Goal: Information Seeking & Learning: Learn about a topic

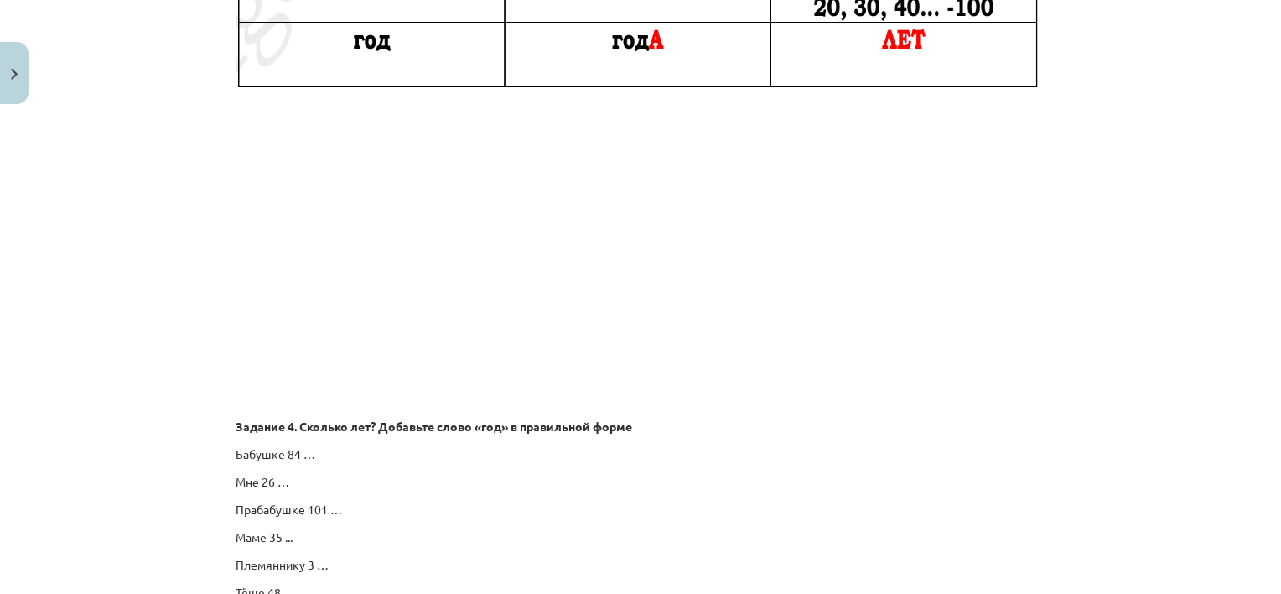
scroll to position [2506, 0]
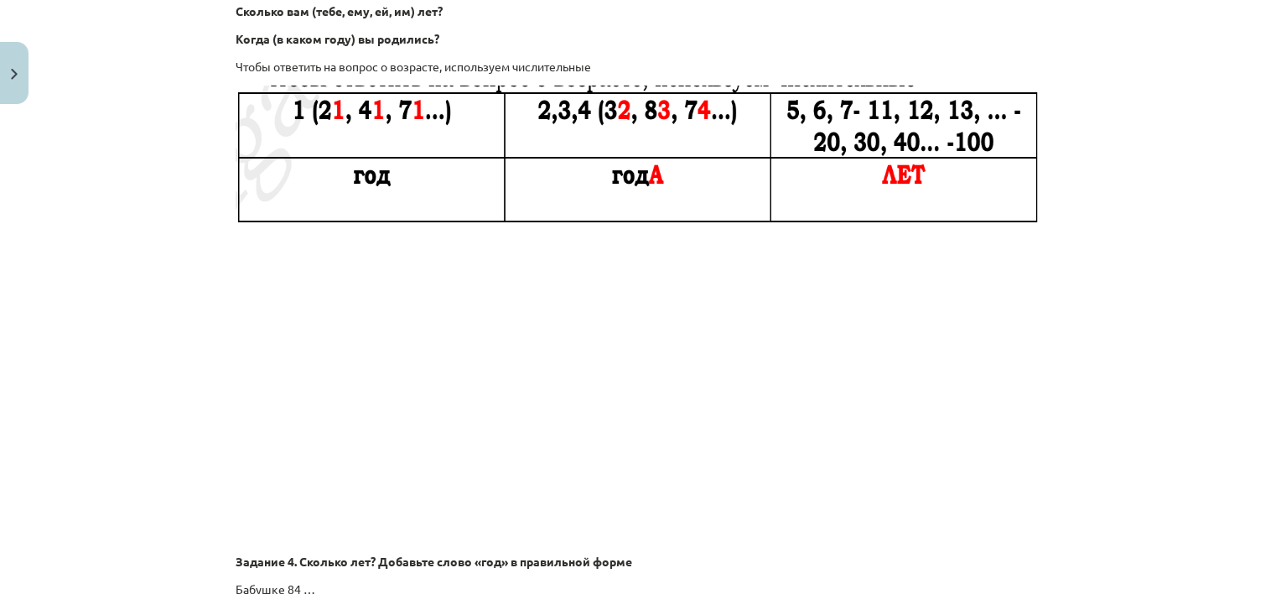
click at [912, 318] on p at bounding box center [641, 389] width 810 height 306
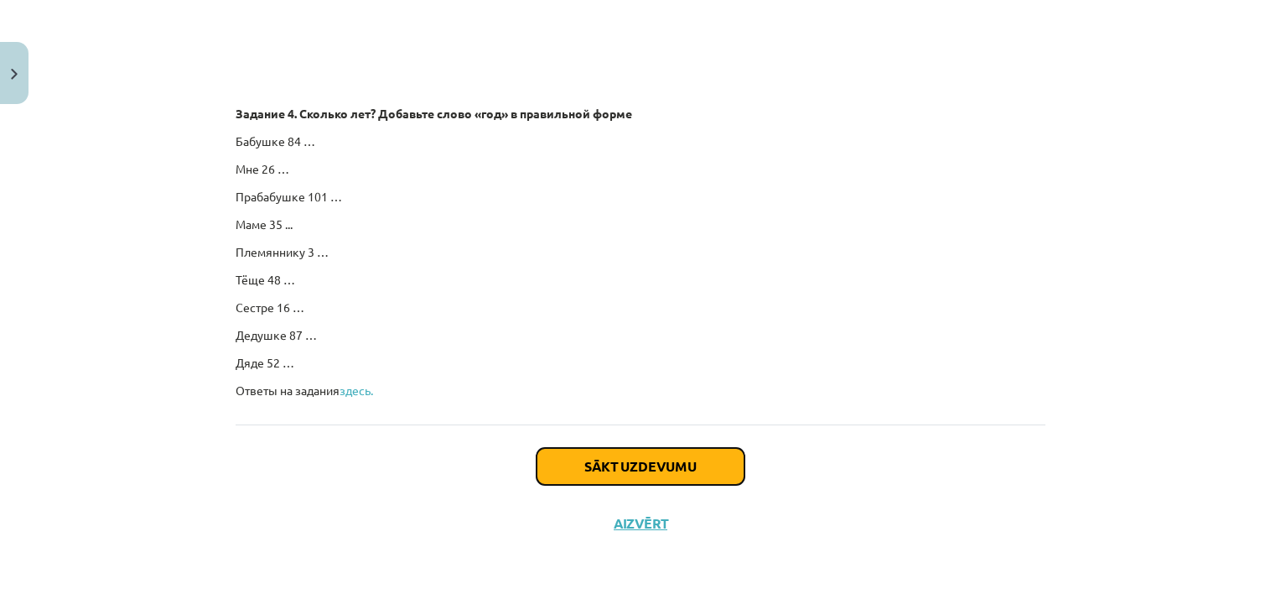
click at [636, 451] on button "Sākt uzdevumu" at bounding box center [641, 466] width 208 height 37
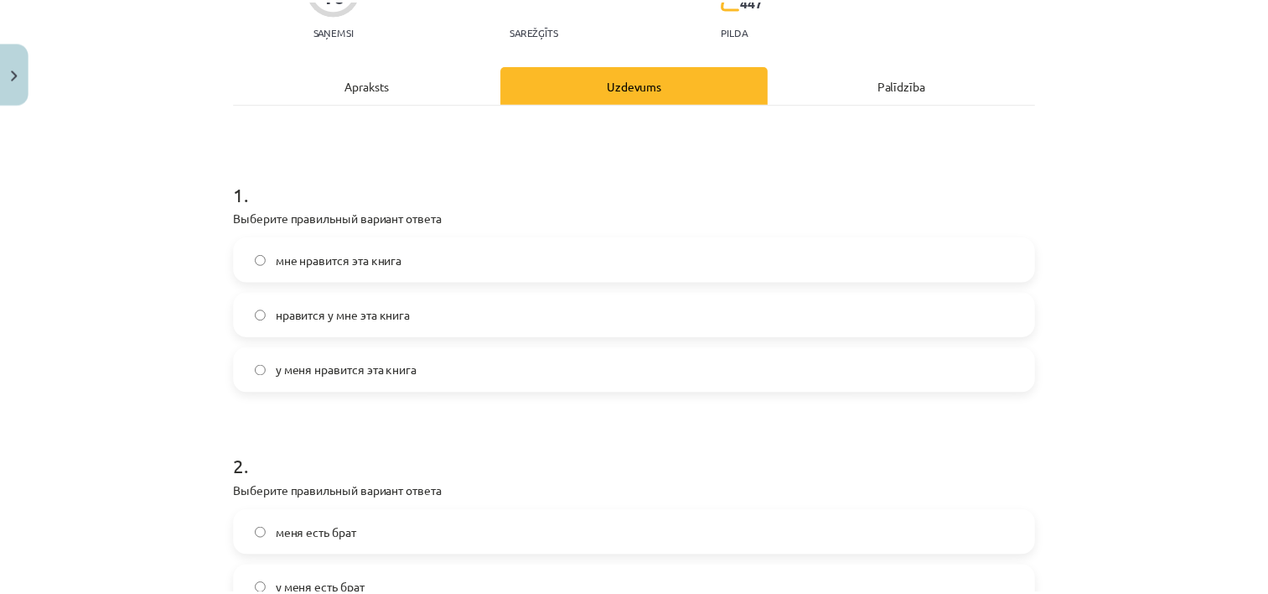
scroll to position [210, 0]
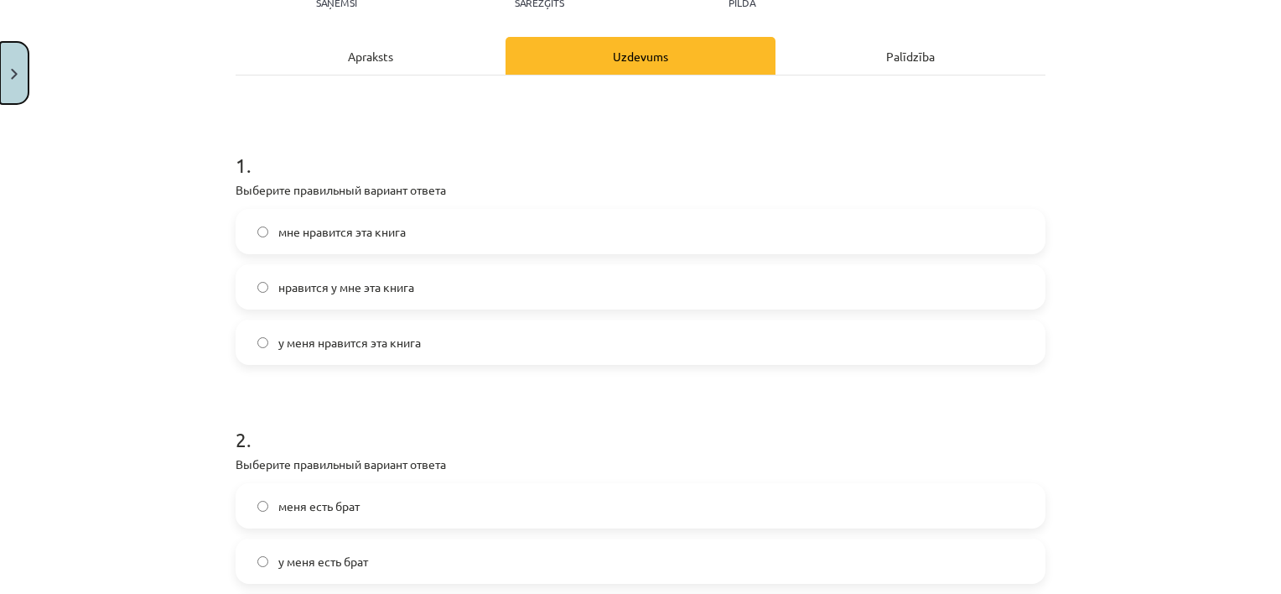
click at [20, 87] on button "Close" at bounding box center [14, 73] width 29 height 62
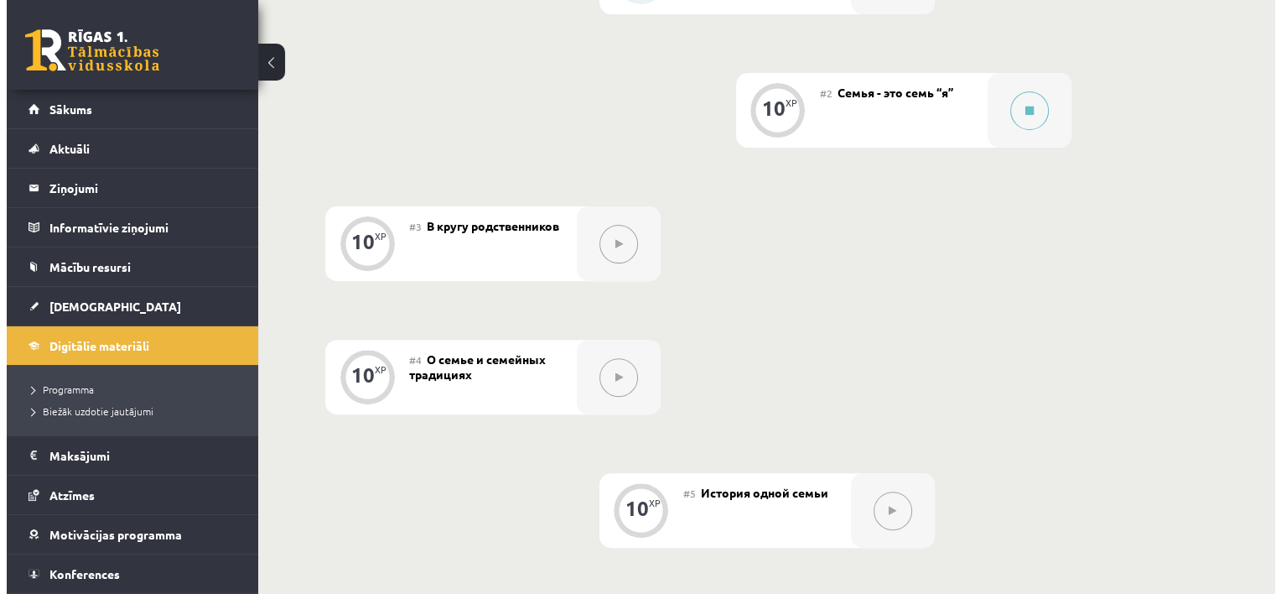
scroll to position [339, 0]
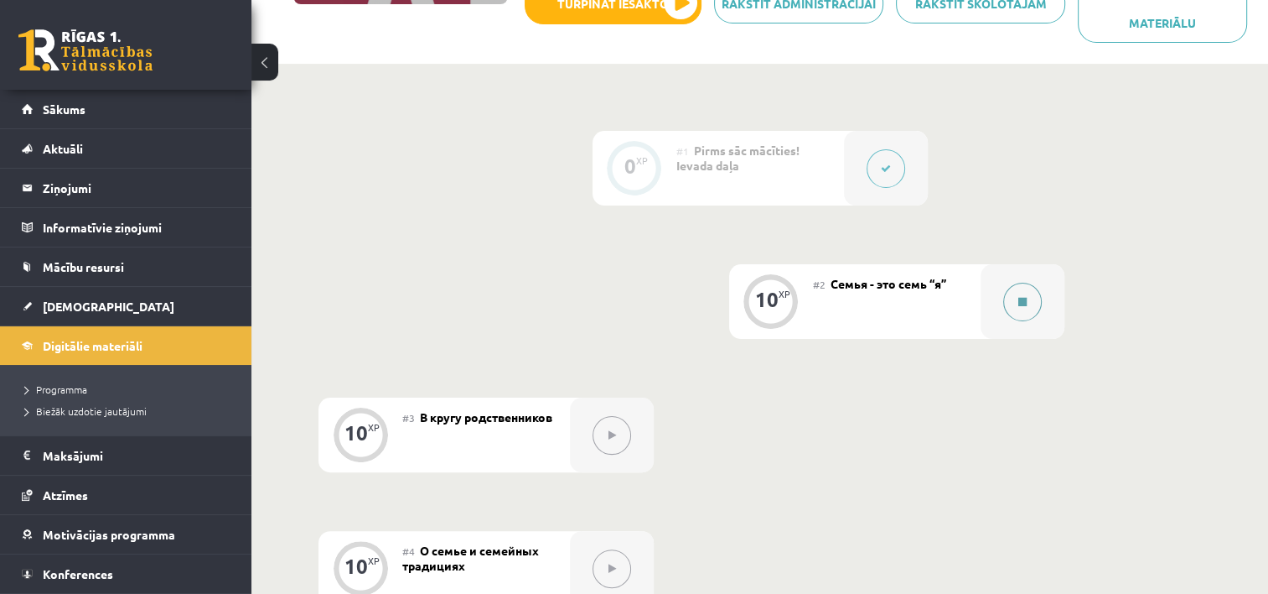
click at [1023, 308] on button at bounding box center [1023, 302] width 39 height 39
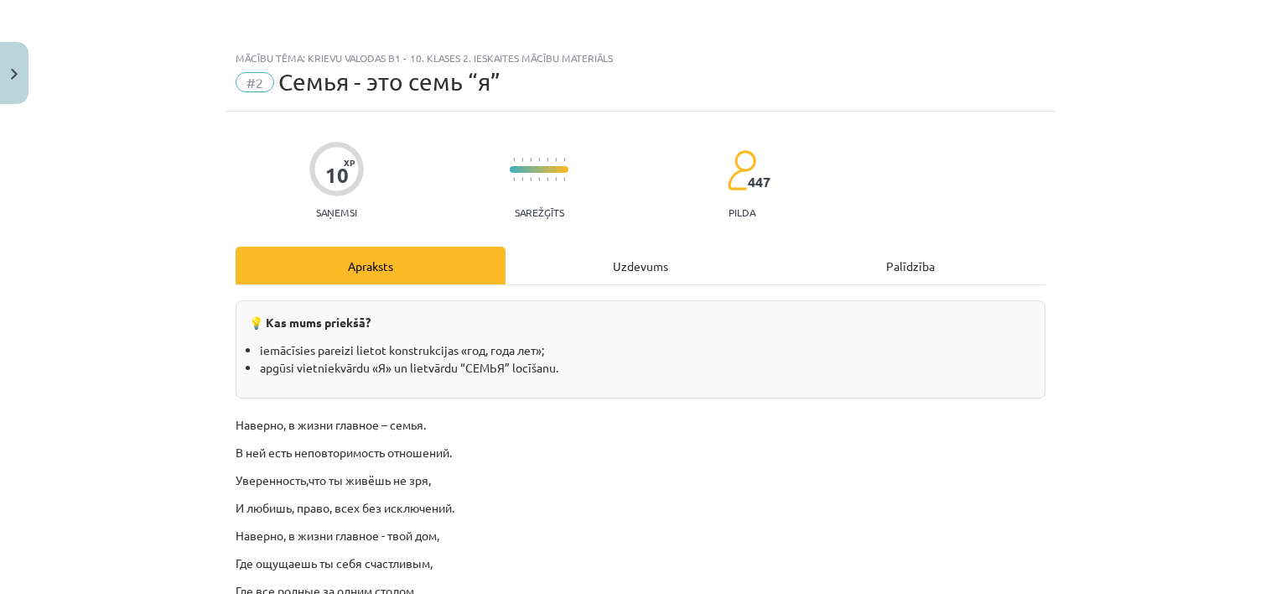
click at [635, 262] on div "Uzdevums" at bounding box center [641, 265] width 270 height 38
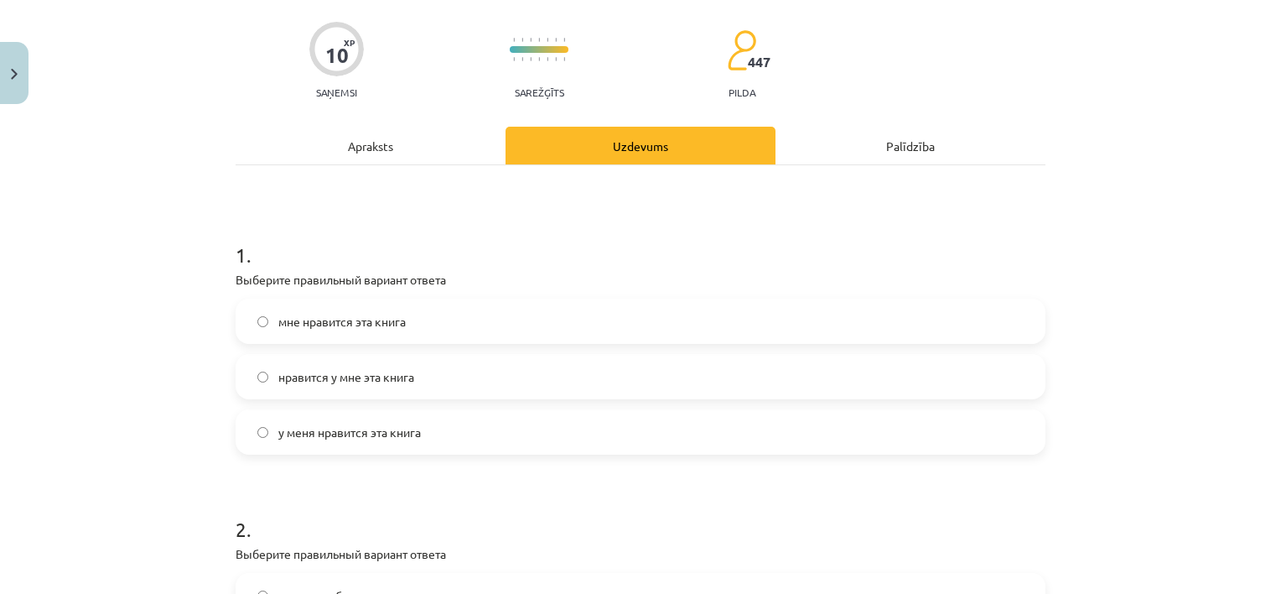
scroll to position [126, 0]
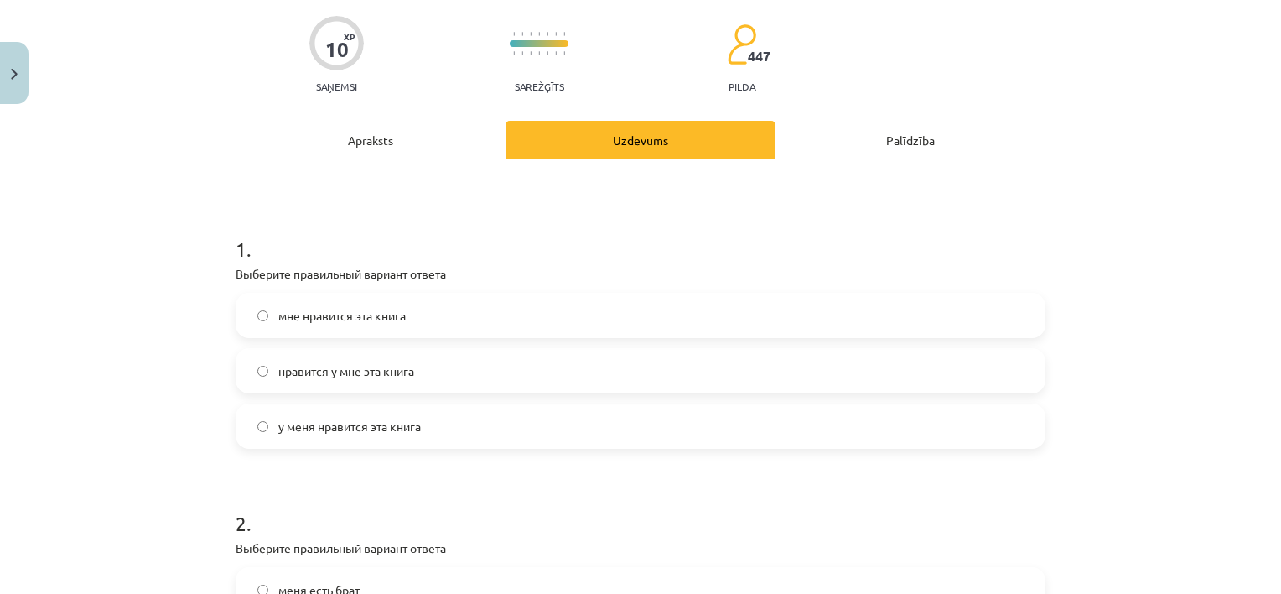
click at [526, 312] on label "мне нравится эта книга" at bounding box center [640, 315] width 806 height 42
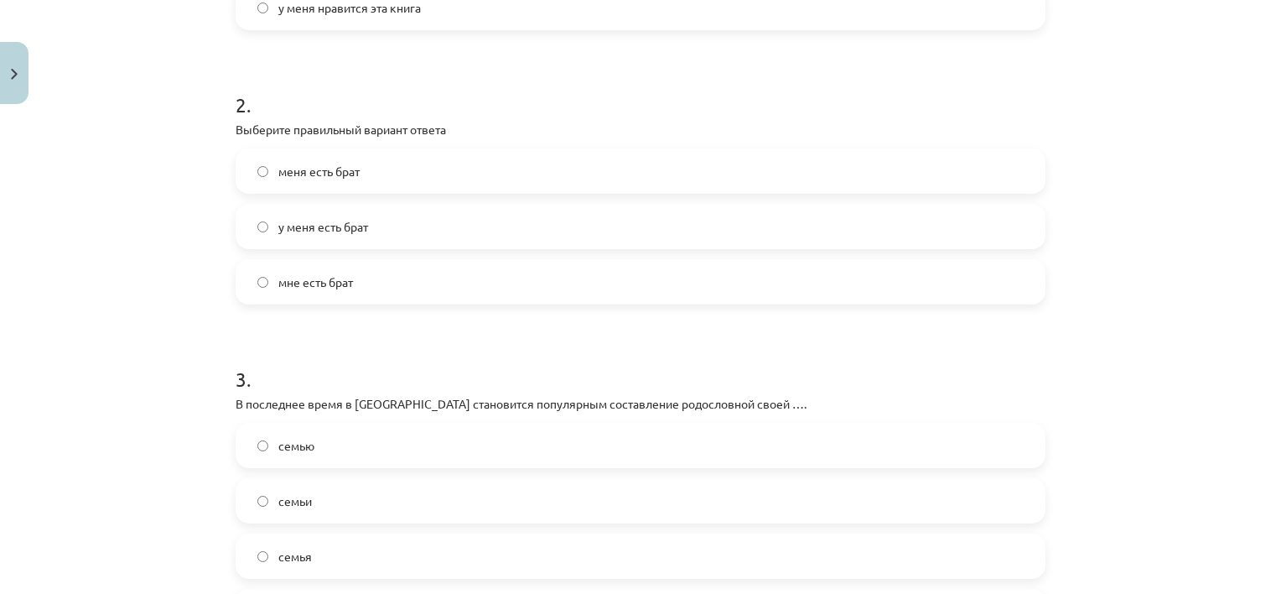
scroll to position [545, 0]
click at [513, 220] on label "у меня есть брат" at bounding box center [640, 226] width 806 height 42
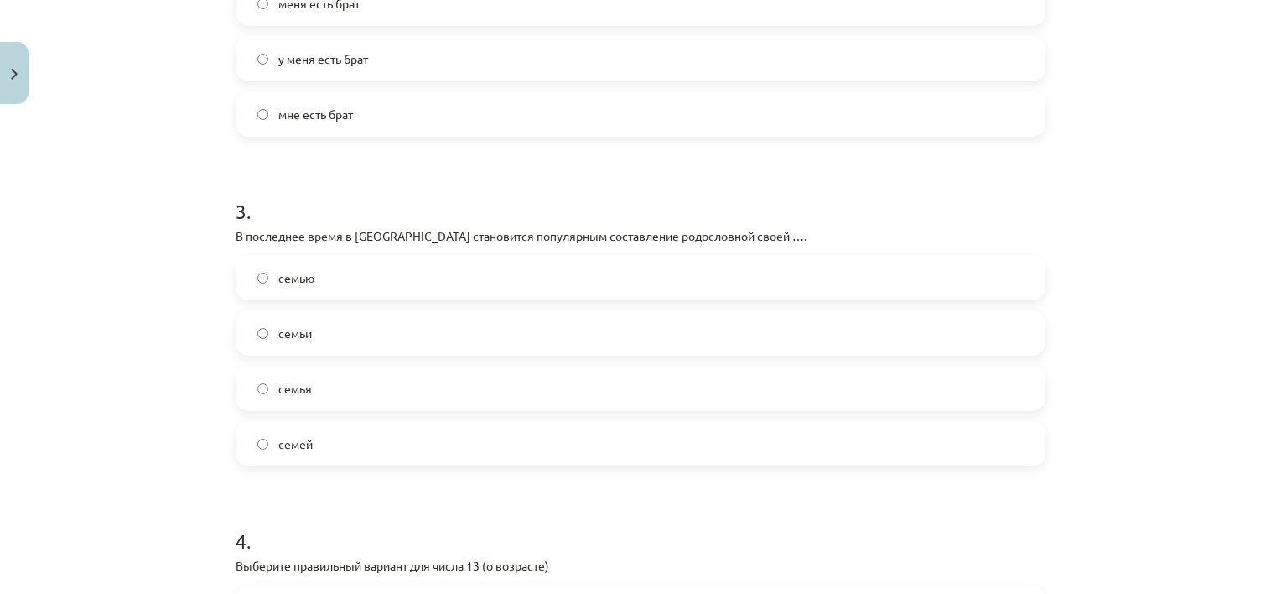
scroll to position [713, 0]
click at [413, 331] on label "семьи" at bounding box center [640, 332] width 806 height 42
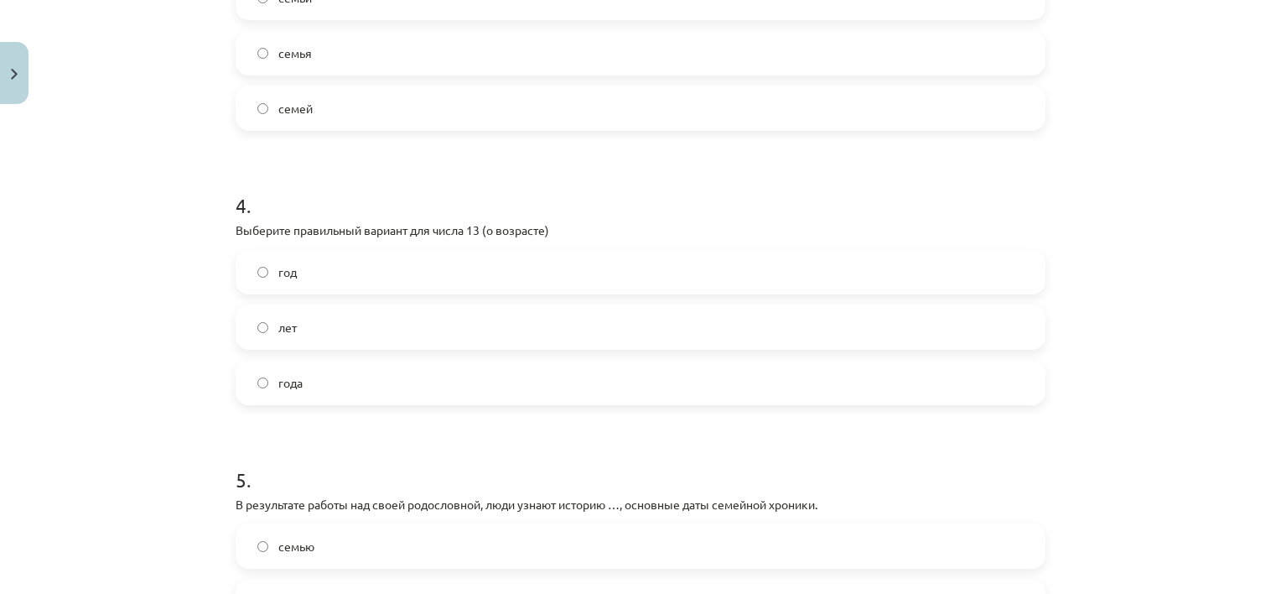
scroll to position [1048, 0]
click at [382, 335] on label "лет" at bounding box center [640, 326] width 806 height 42
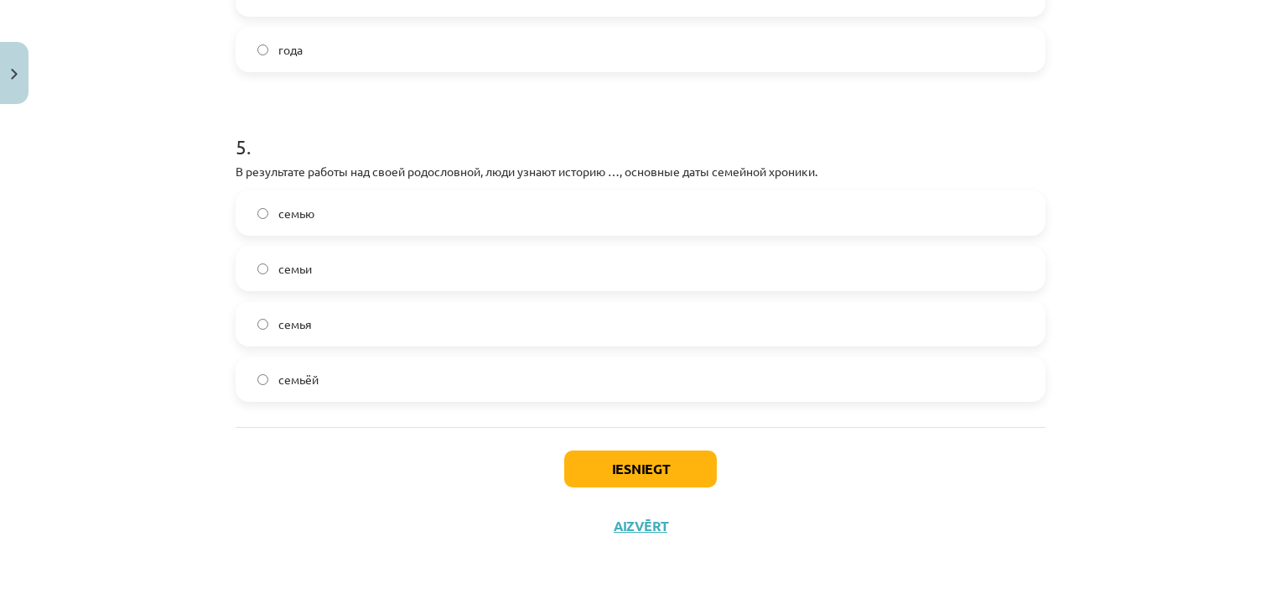
scroll to position [1382, 0]
click at [341, 278] on label "семьи" at bounding box center [640, 267] width 806 height 42
click at [573, 470] on button "Iesniegt" at bounding box center [640, 467] width 153 height 37
click at [578, 469] on button "Iesniegt" at bounding box center [640, 467] width 153 height 37
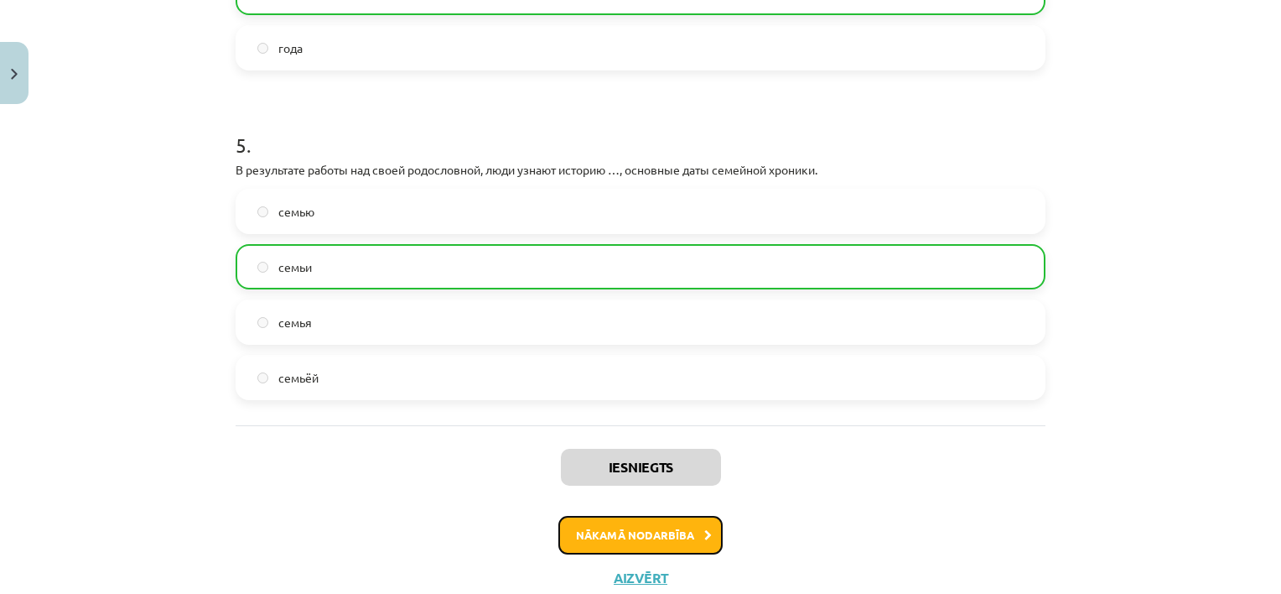
click at [572, 524] on button "Nākamā nodarbība" at bounding box center [640, 535] width 164 height 39
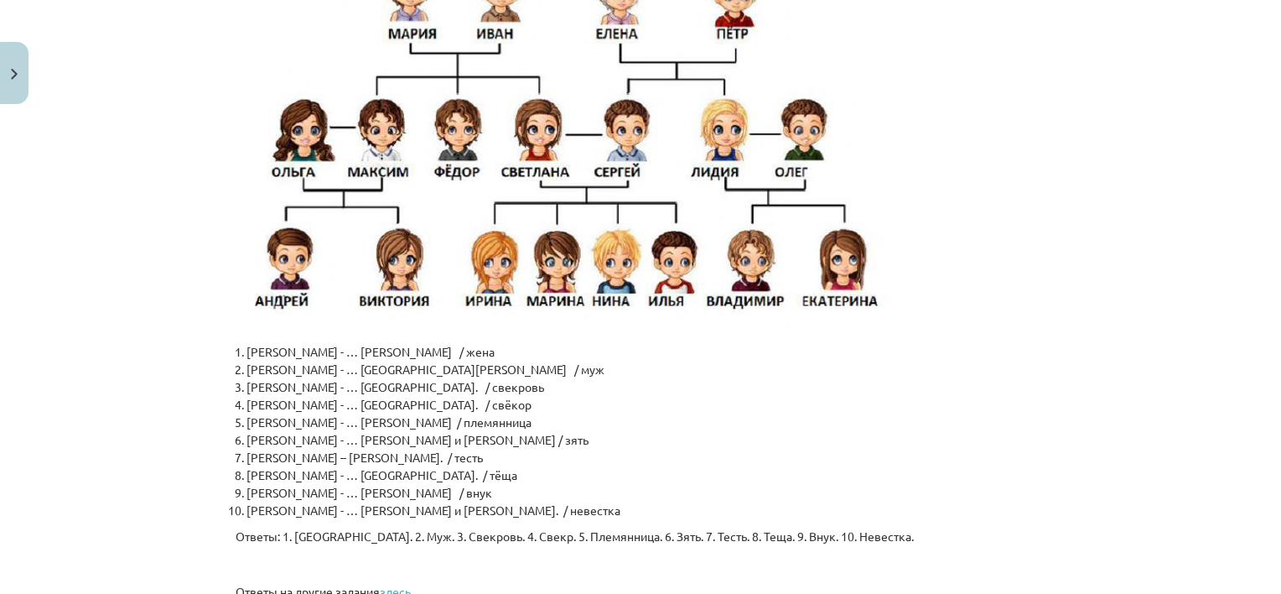
scroll to position [4084, 0]
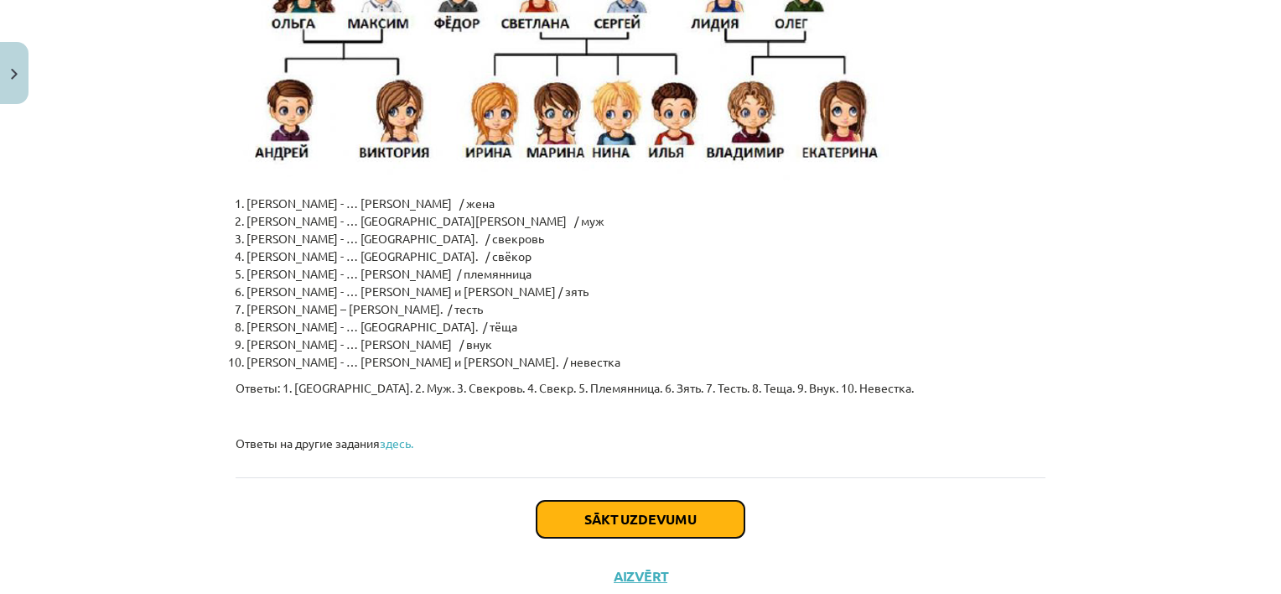
click at [670, 500] on button "Sākt uzdevumu" at bounding box center [641, 518] width 208 height 37
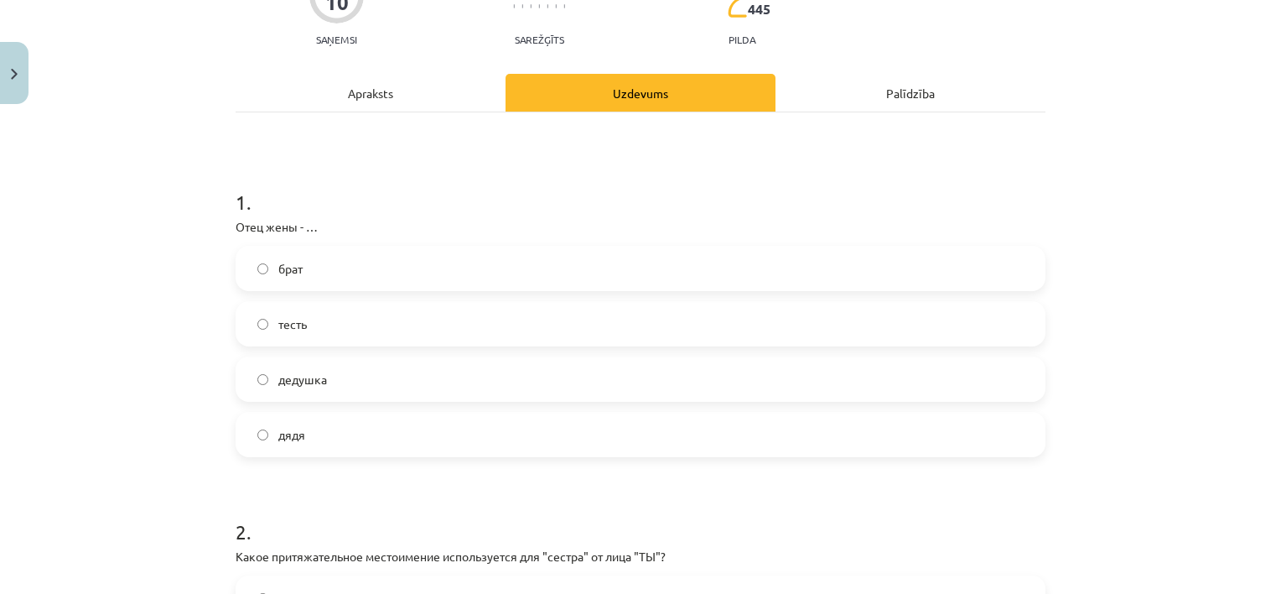
scroll to position [210, 0]
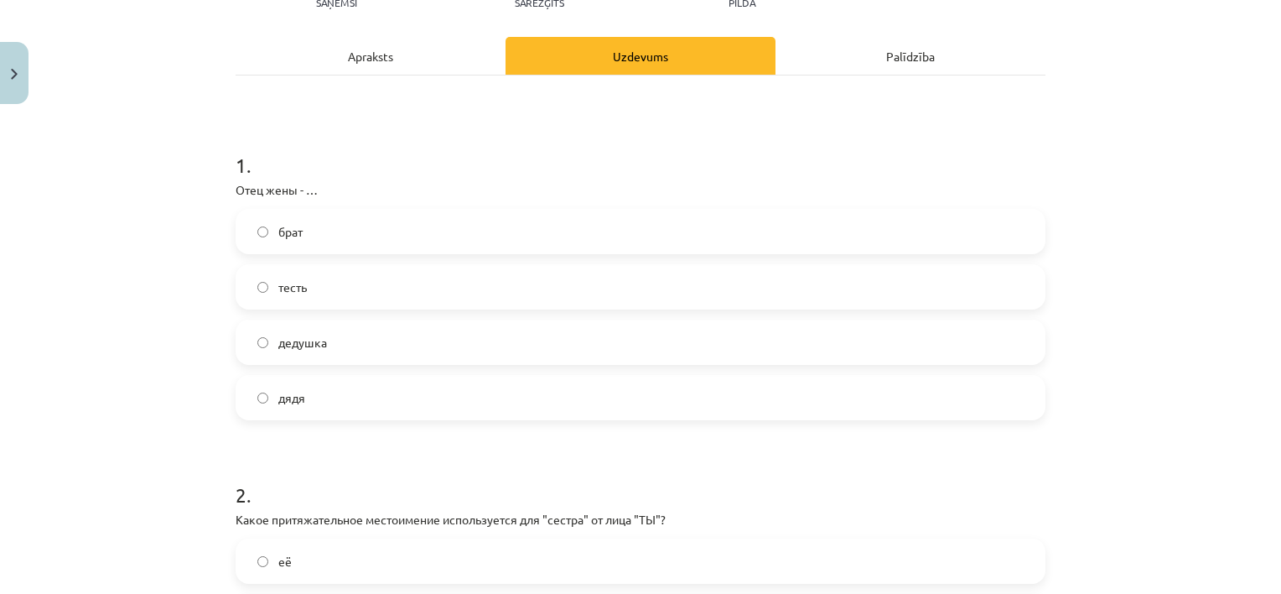
click at [470, 292] on label "тесть" at bounding box center [640, 287] width 806 height 42
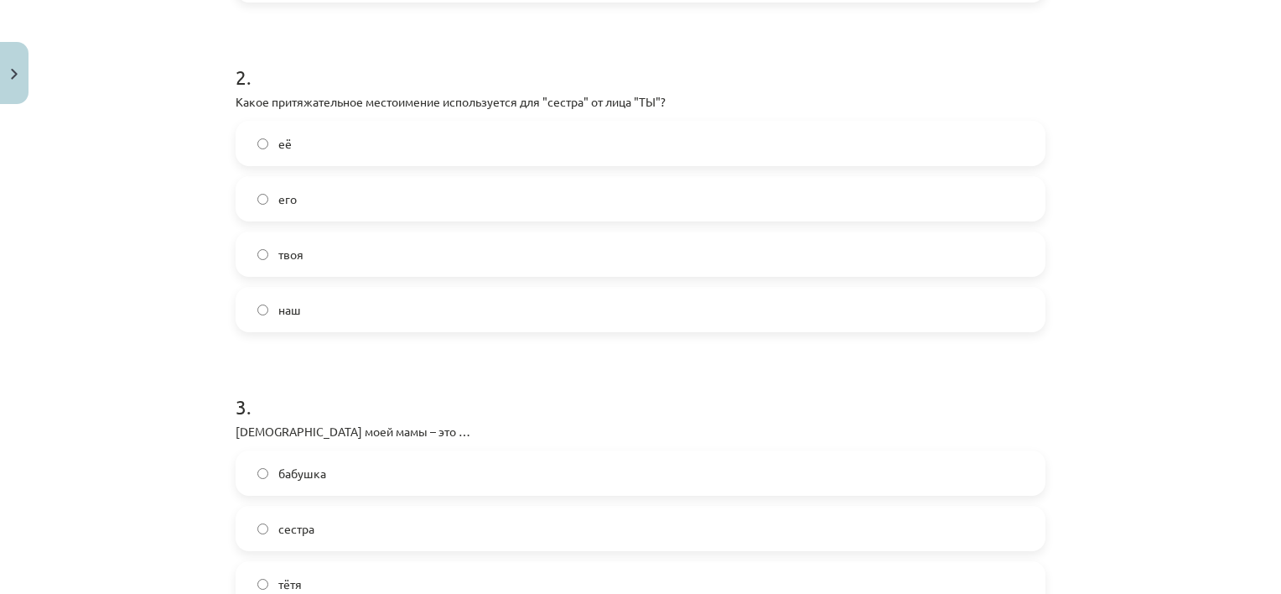
scroll to position [629, 0]
click at [413, 262] on label "твоя" at bounding box center [640, 252] width 806 height 42
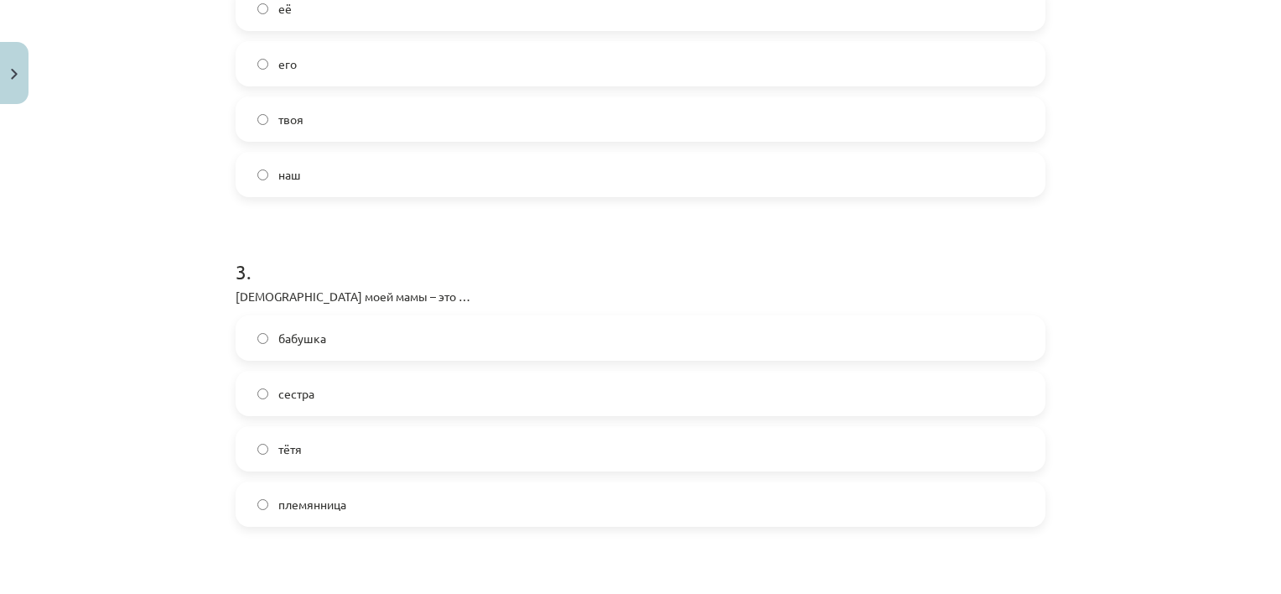
scroll to position [880, 0]
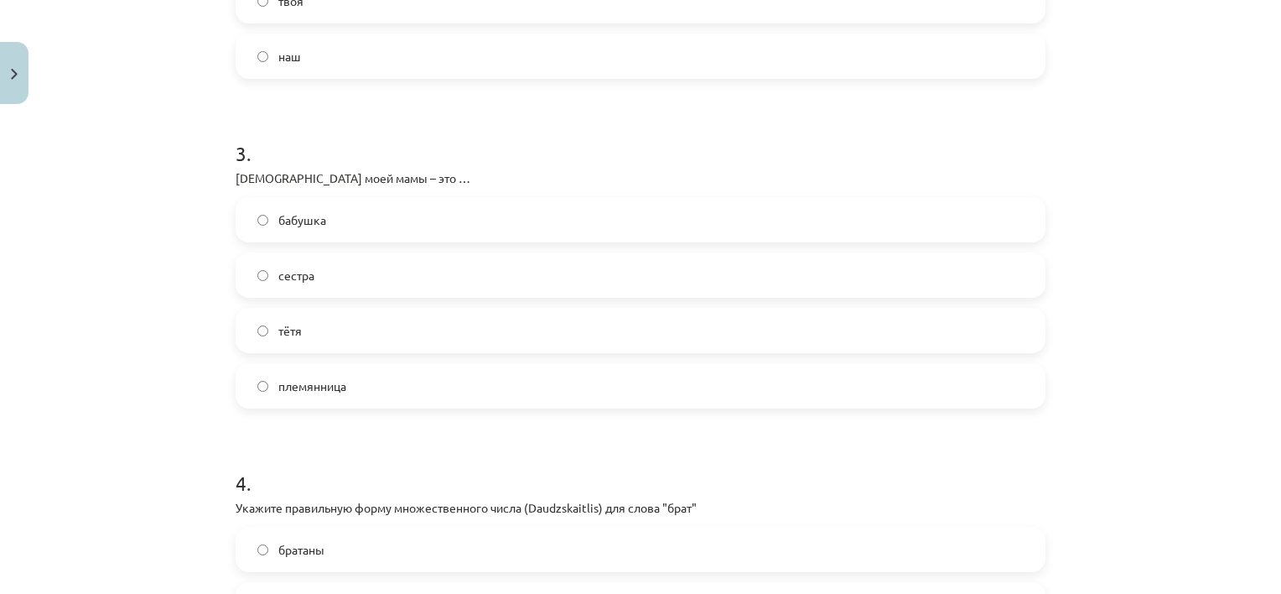
click at [447, 231] on label "бабушка" at bounding box center [640, 220] width 806 height 42
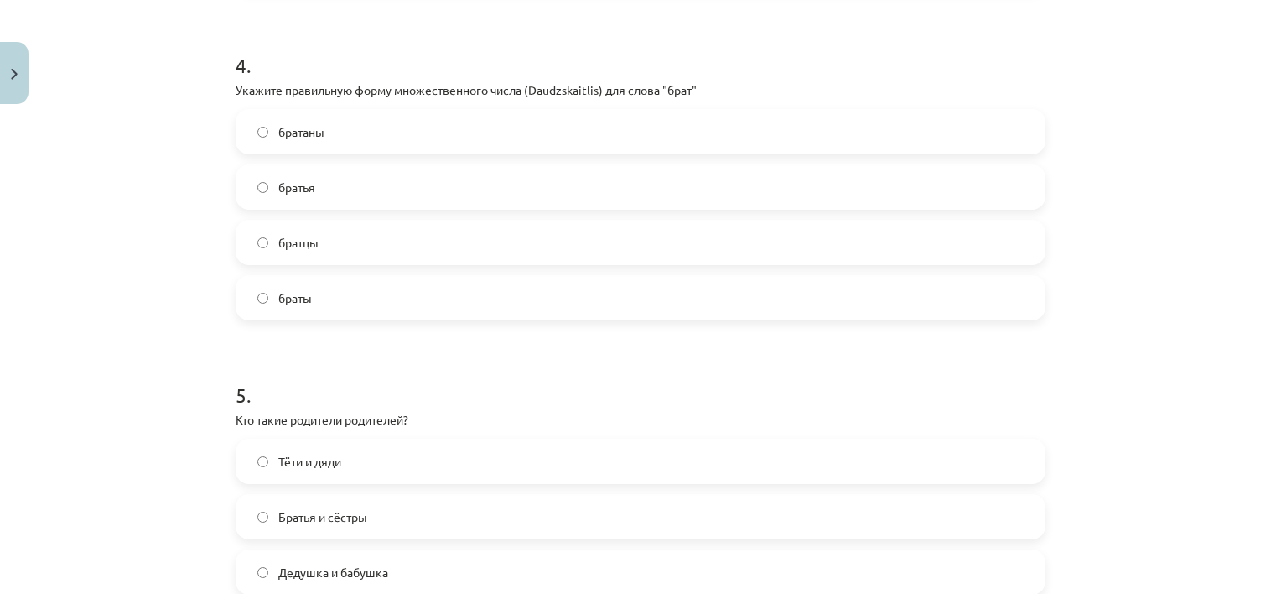
scroll to position [1299, 0]
click at [439, 143] on label "братаны" at bounding box center [640, 130] width 806 height 42
click at [426, 183] on label "братья" at bounding box center [640, 185] width 806 height 42
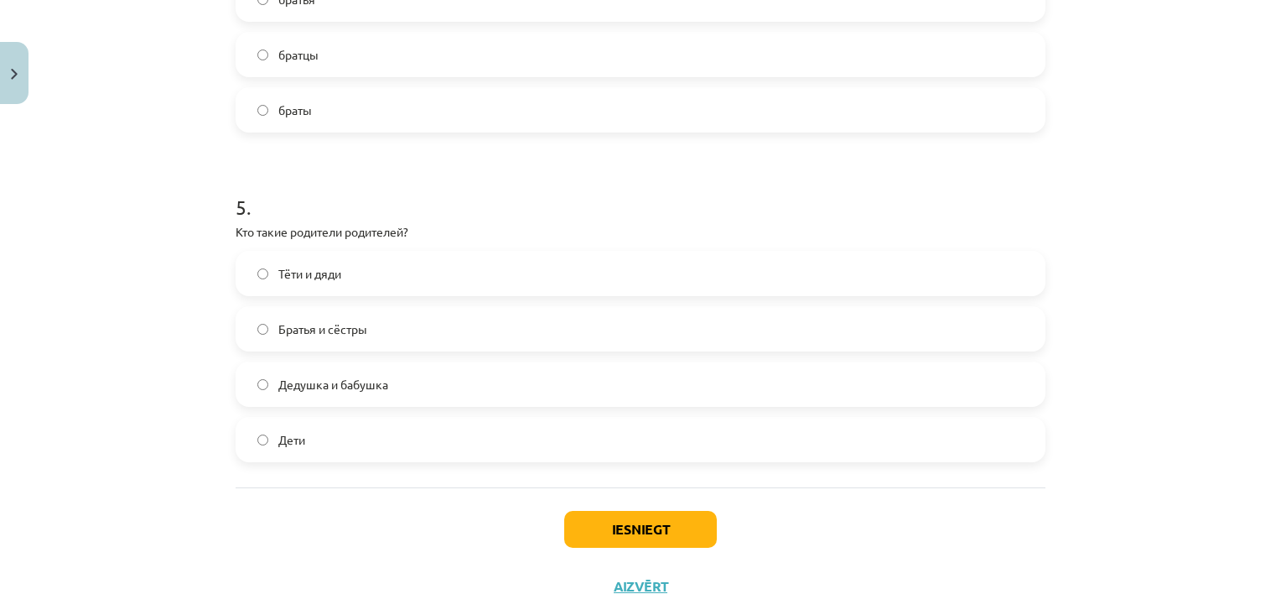
scroll to position [1548, 0]
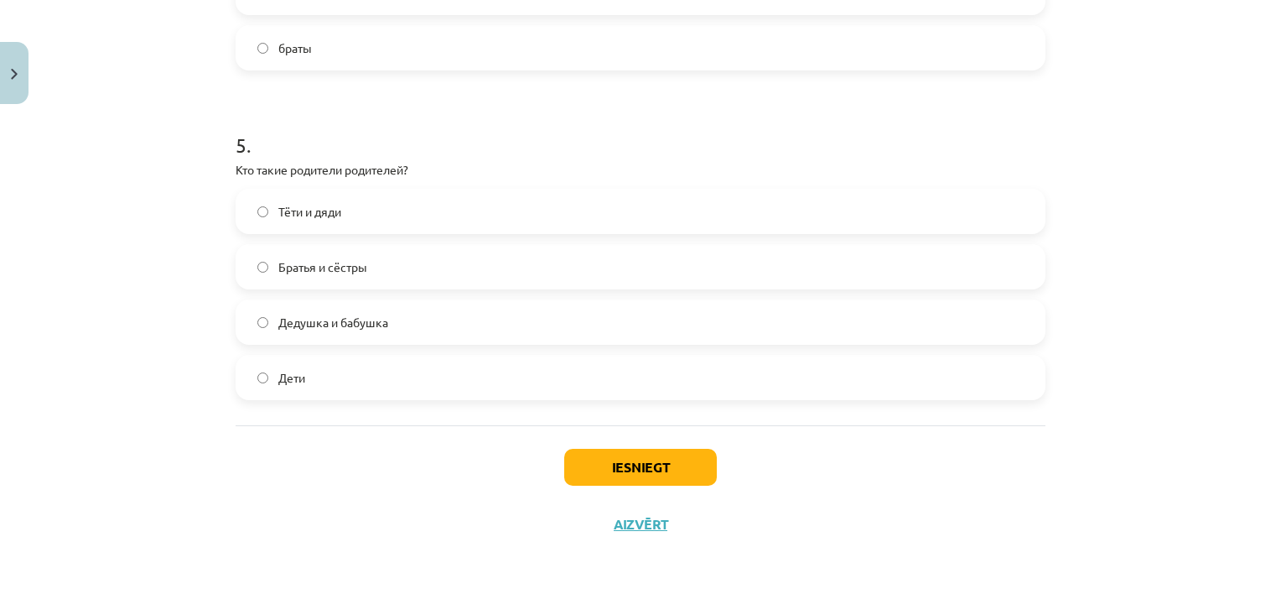
click at [344, 332] on label "Дедушка и бабушка" at bounding box center [640, 322] width 806 height 42
click at [617, 462] on button "Iesniegt" at bounding box center [640, 467] width 153 height 37
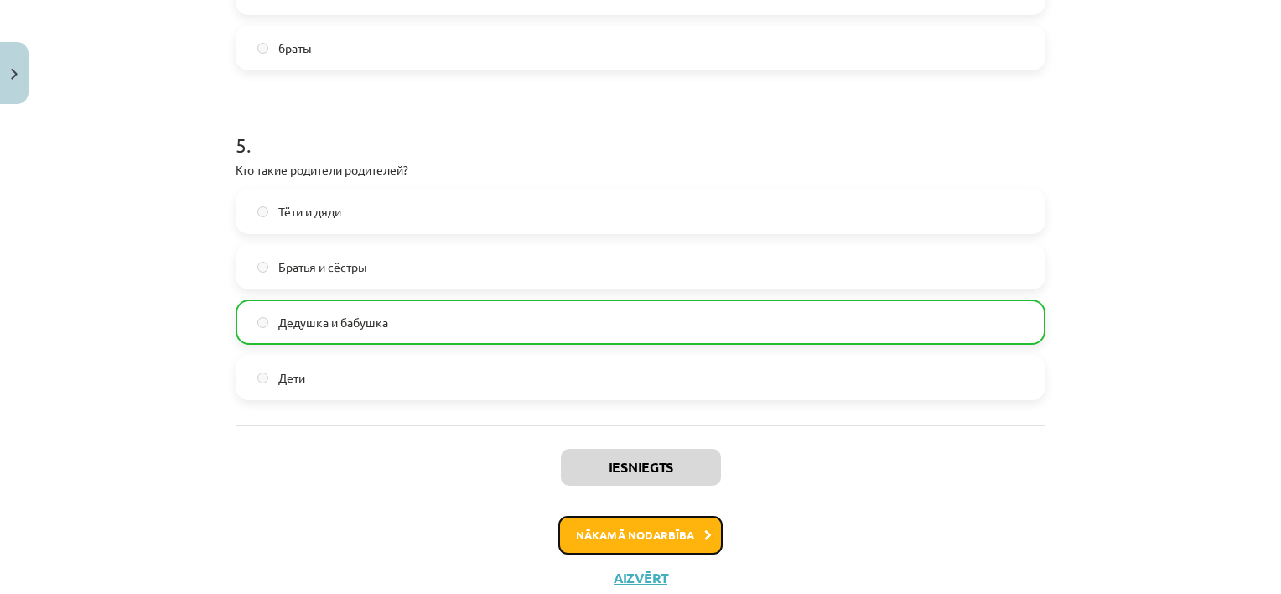
click at [595, 523] on button "Nākamā nodarbība" at bounding box center [640, 535] width 164 height 39
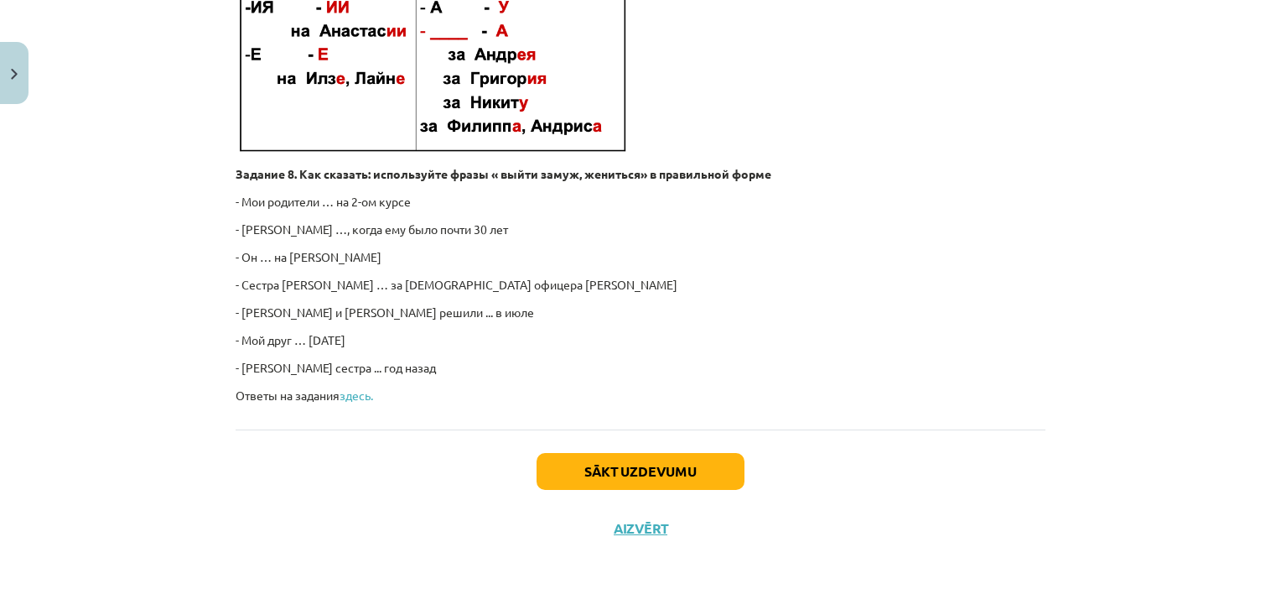
scroll to position [2609, 0]
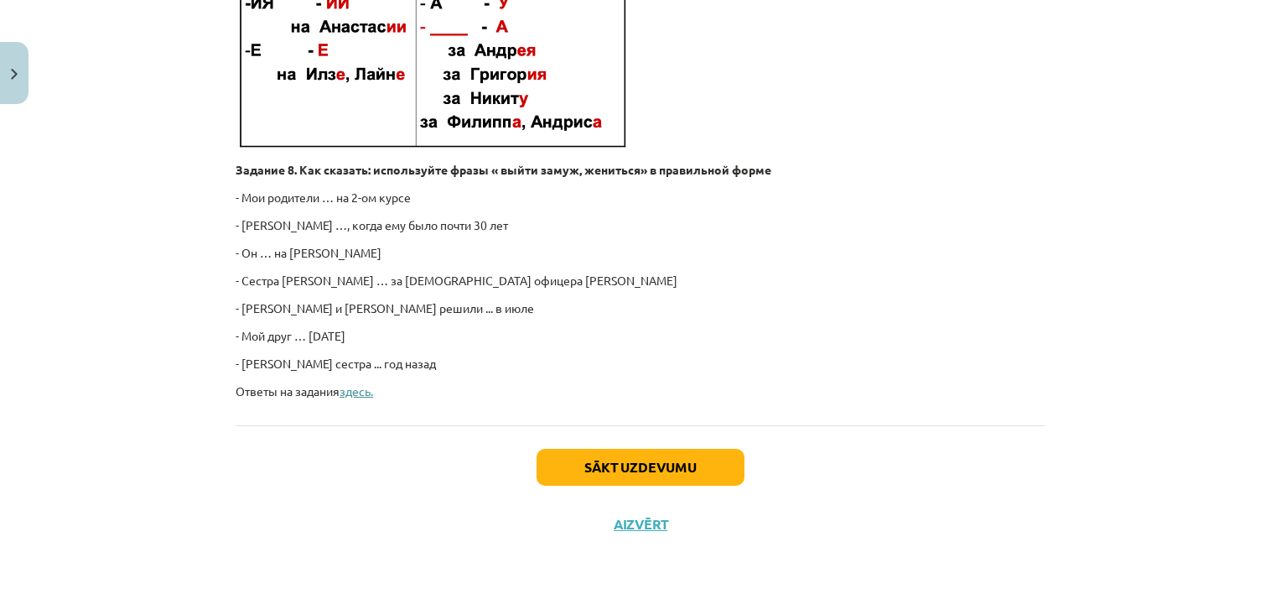
click at [361, 392] on link "здесь." at bounding box center [357, 390] width 34 height 15
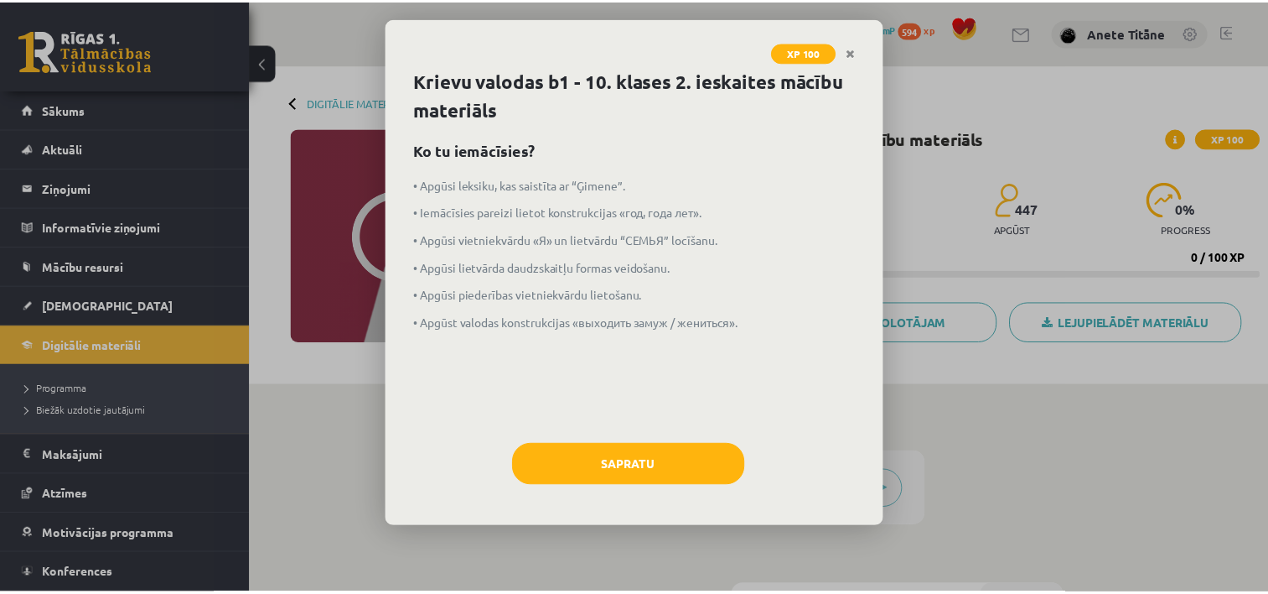
scroll to position [339, 0]
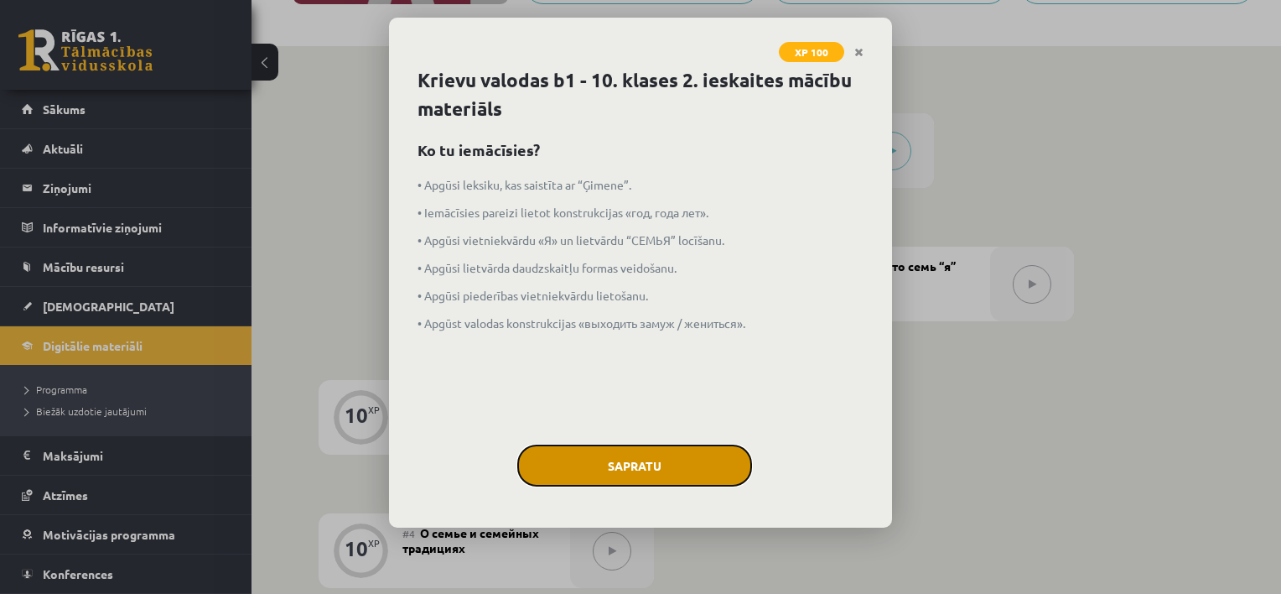
click at [645, 459] on button "Sapratu" at bounding box center [634, 465] width 235 height 42
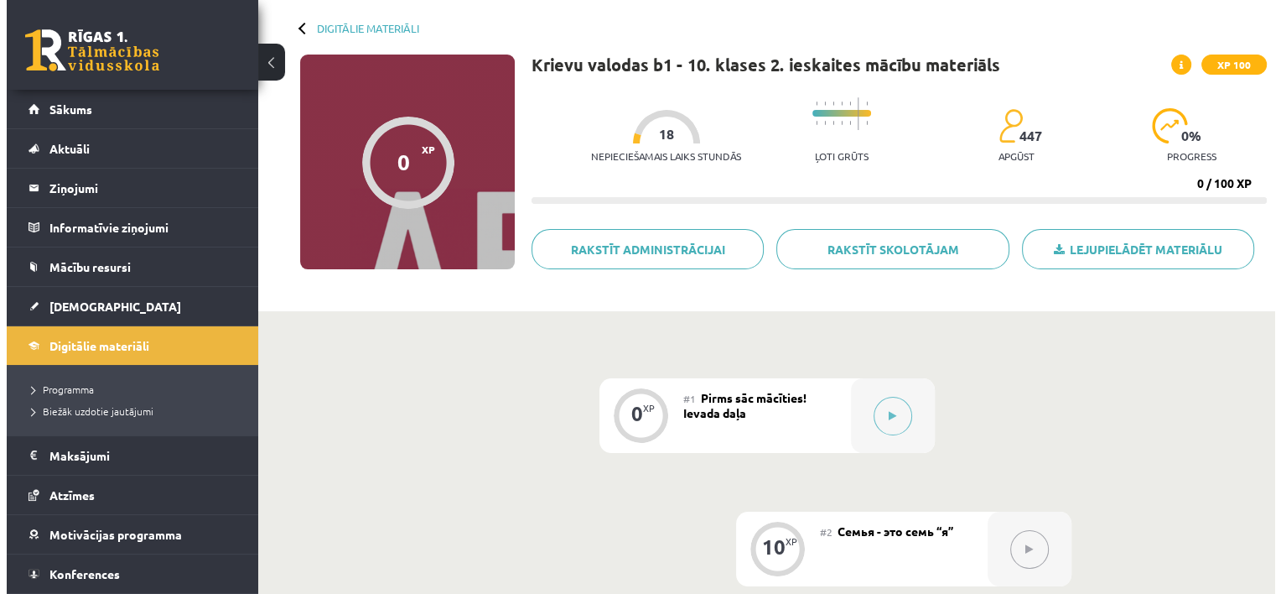
scroll to position [70, 0]
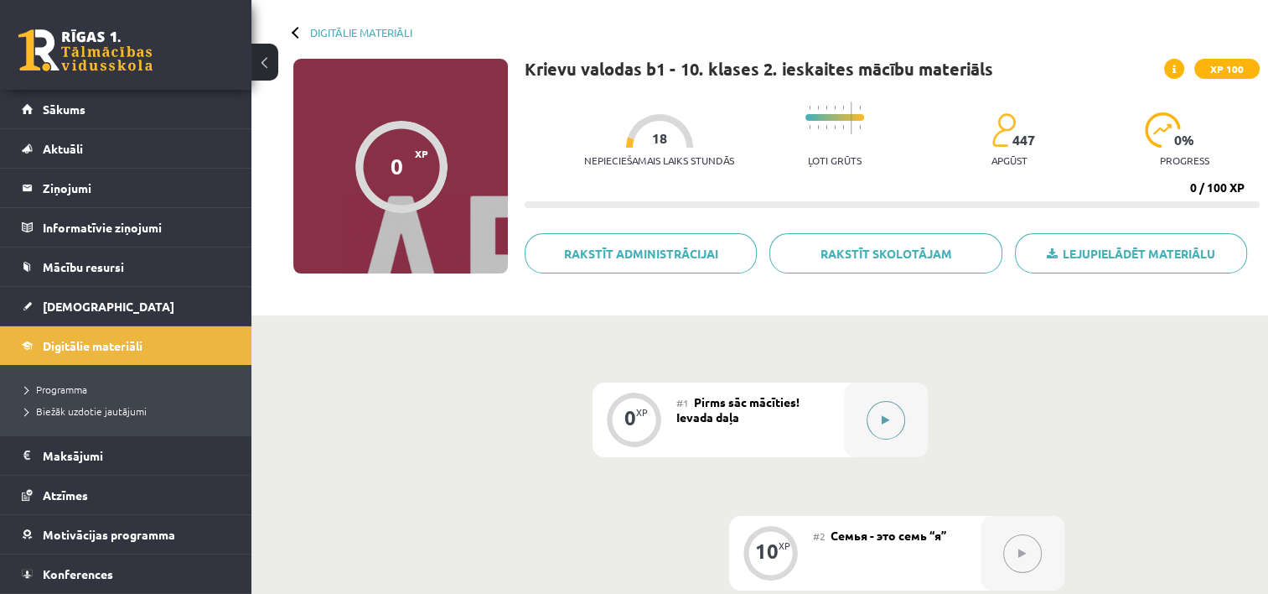
click at [895, 426] on button at bounding box center [886, 420] width 39 height 39
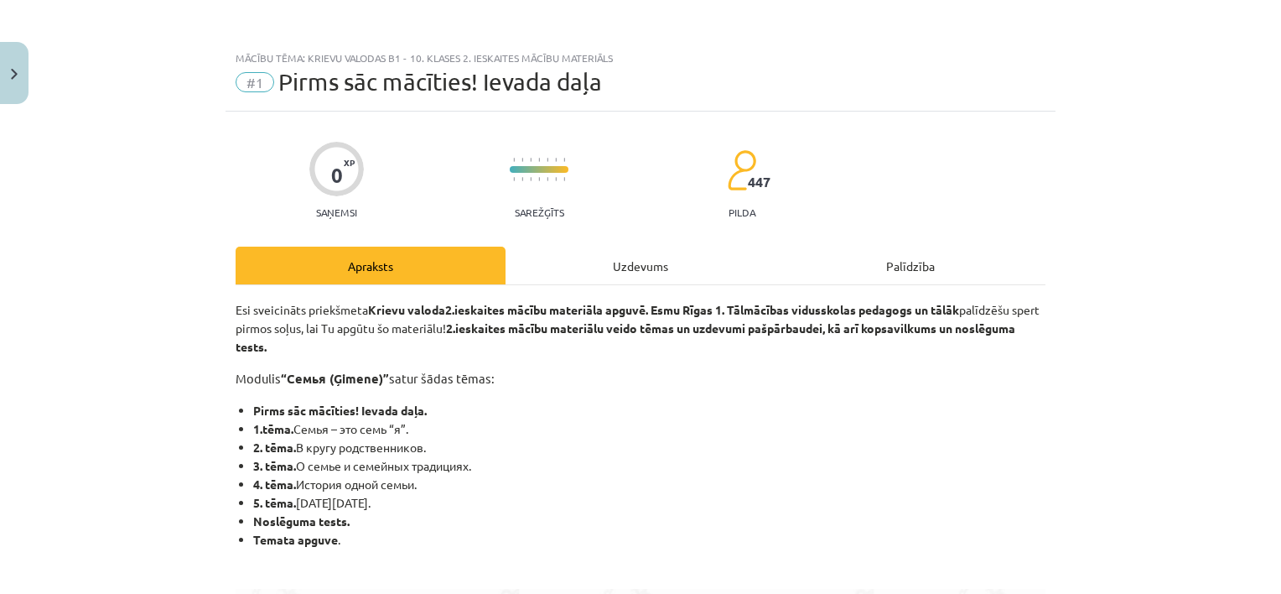
click at [621, 268] on div "Uzdevums" at bounding box center [641, 265] width 270 height 38
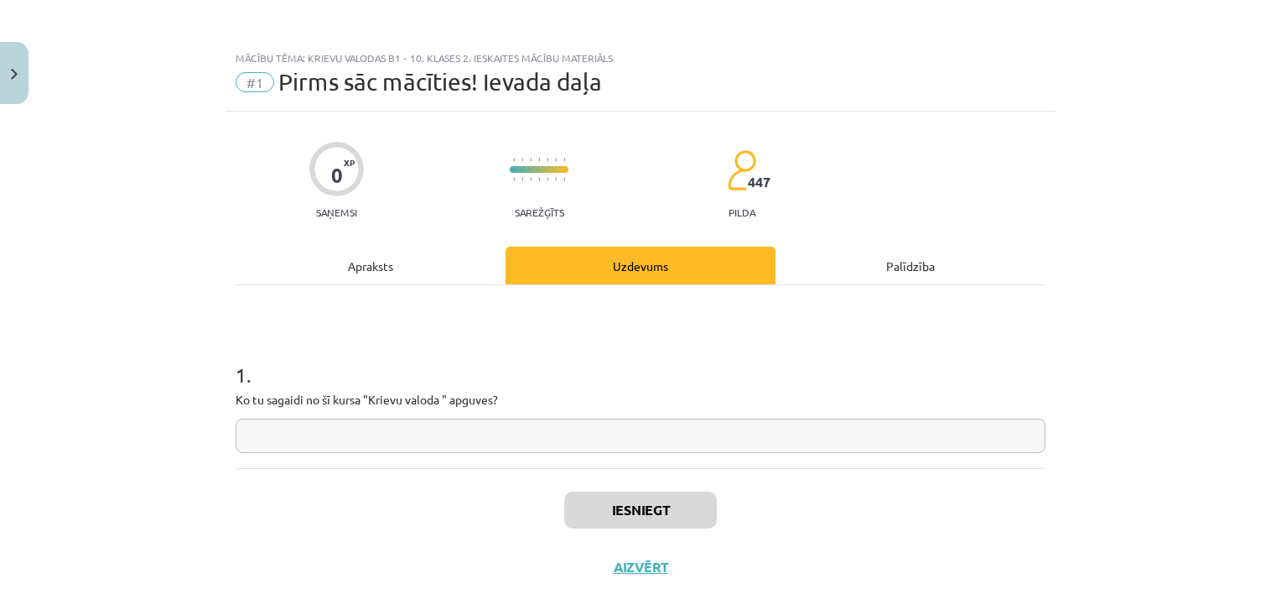
scroll to position [42, 0]
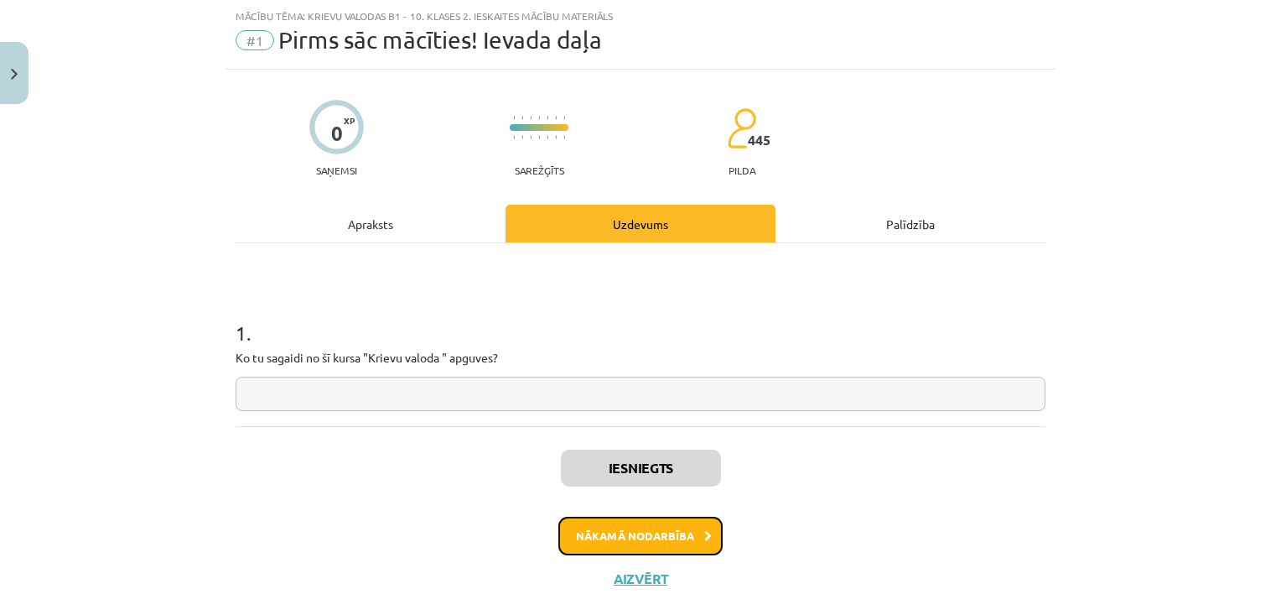
click at [612, 538] on button "Nākamā nodarbība" at bounding box center [640, 535] width 164 height 39
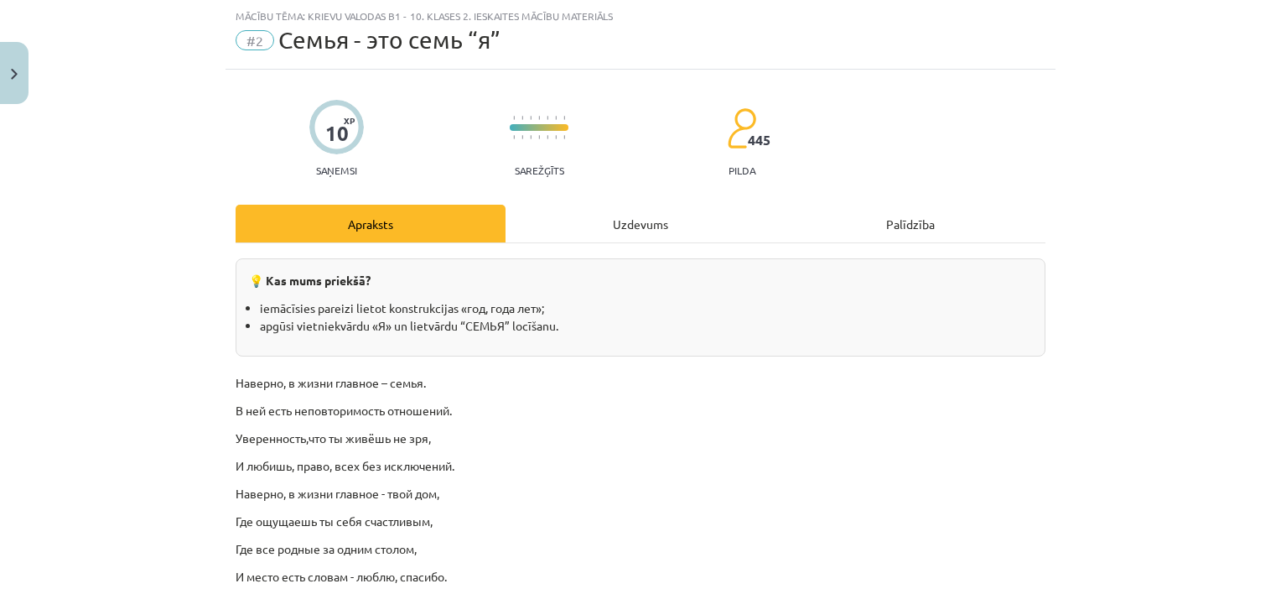
click at [640, 218] on div "Uzdevums" at bounding box center [641, 224] width 270 height 38
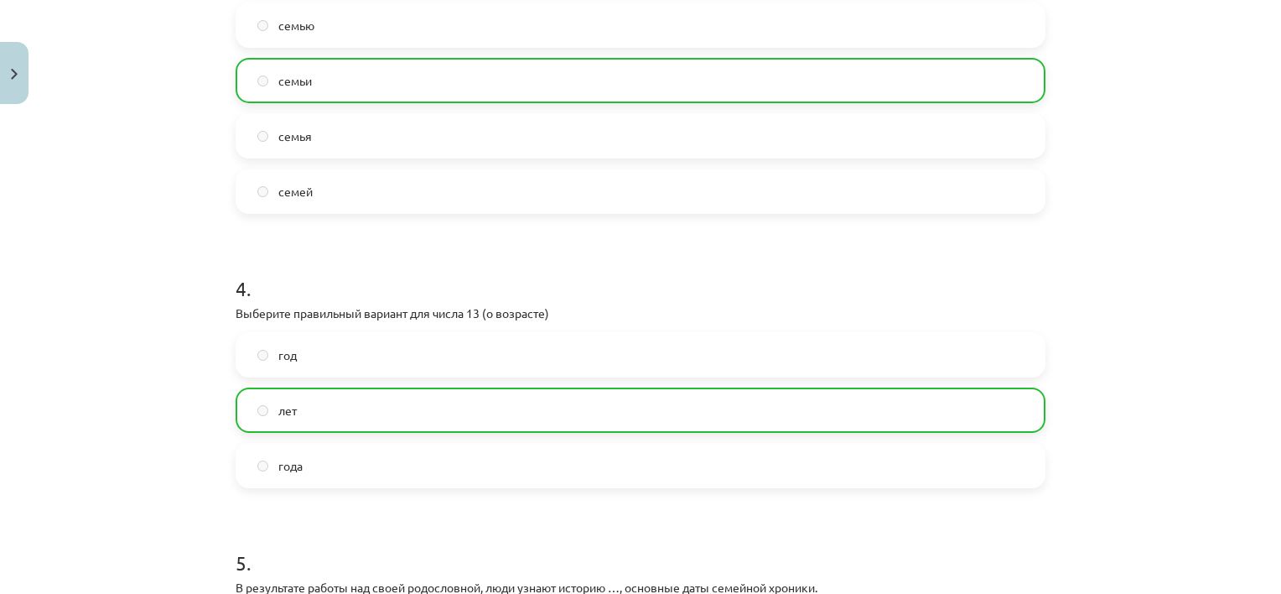
scroll to position [1434, 0]
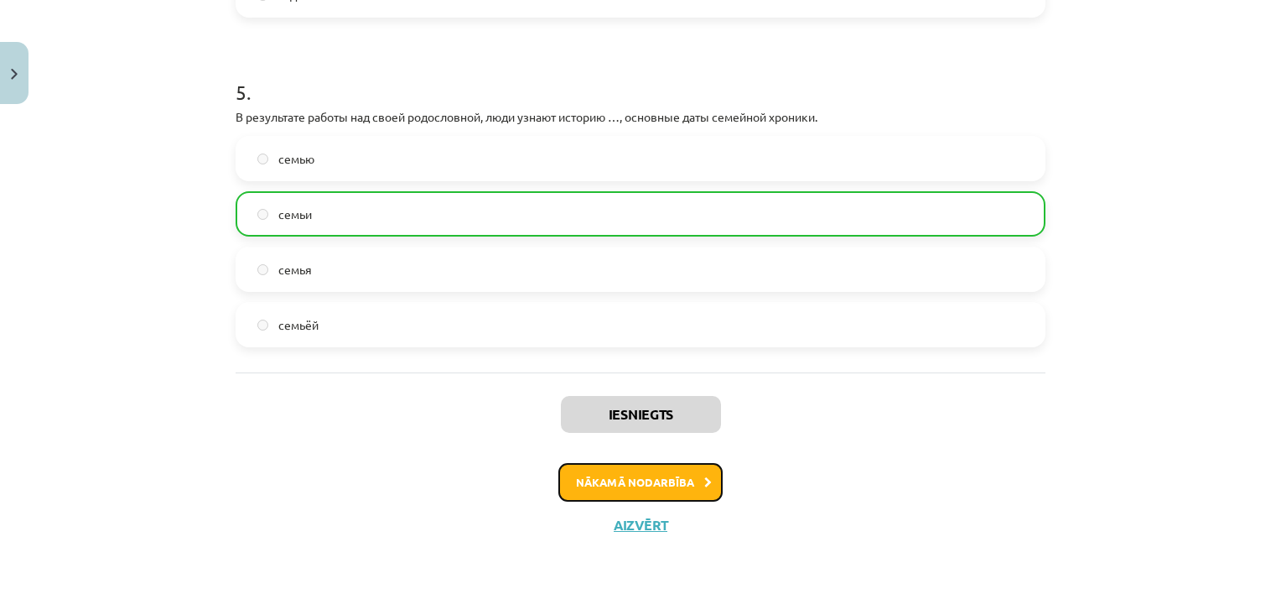
click at [632, 489] on button "Nākamā nodarbība" at bounding box center [640, 482] width 164 height 39
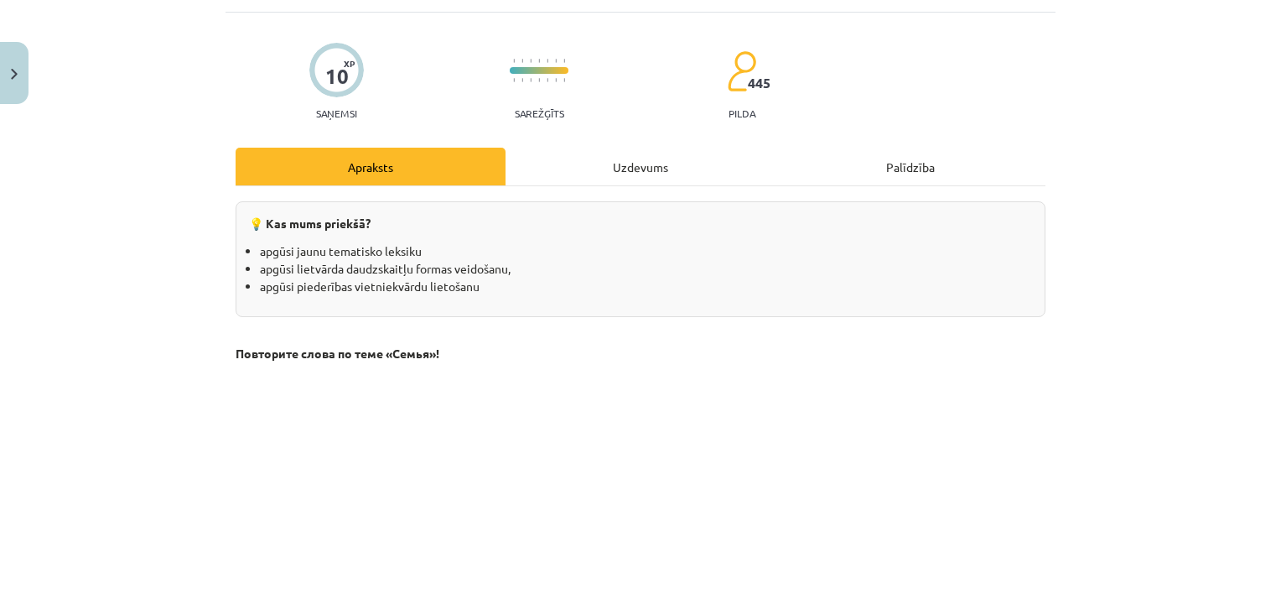
scroll to position [42, 0]
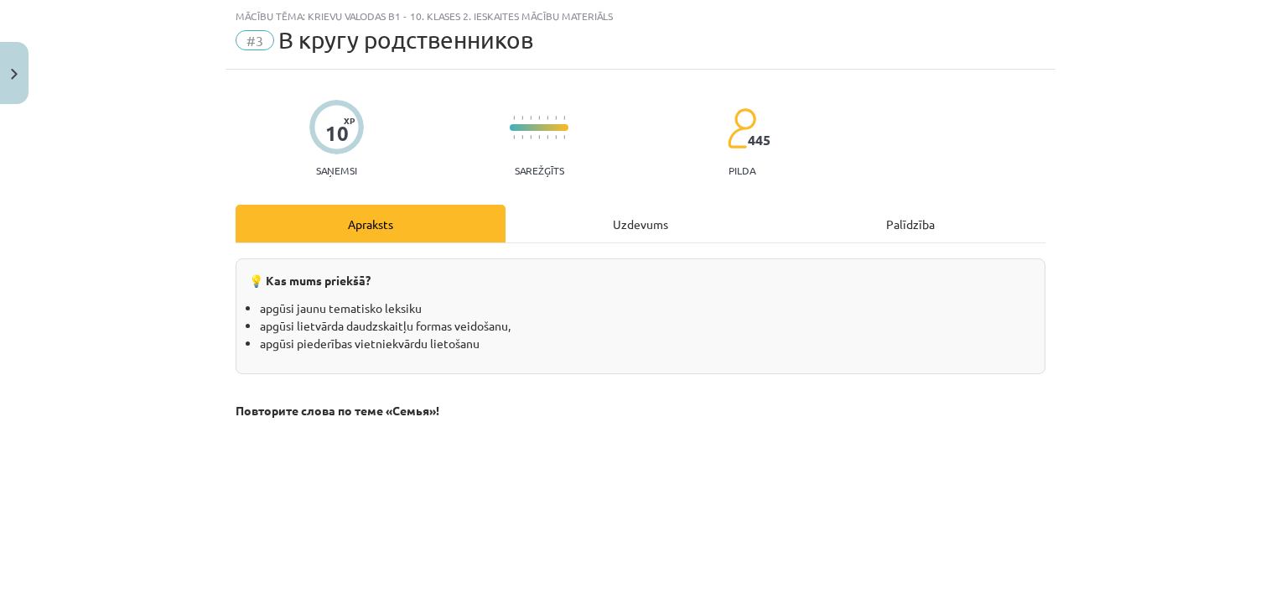
click at [632, 211] on div "Uzdevums" at bounding box center [641, 224] width 270 height 38
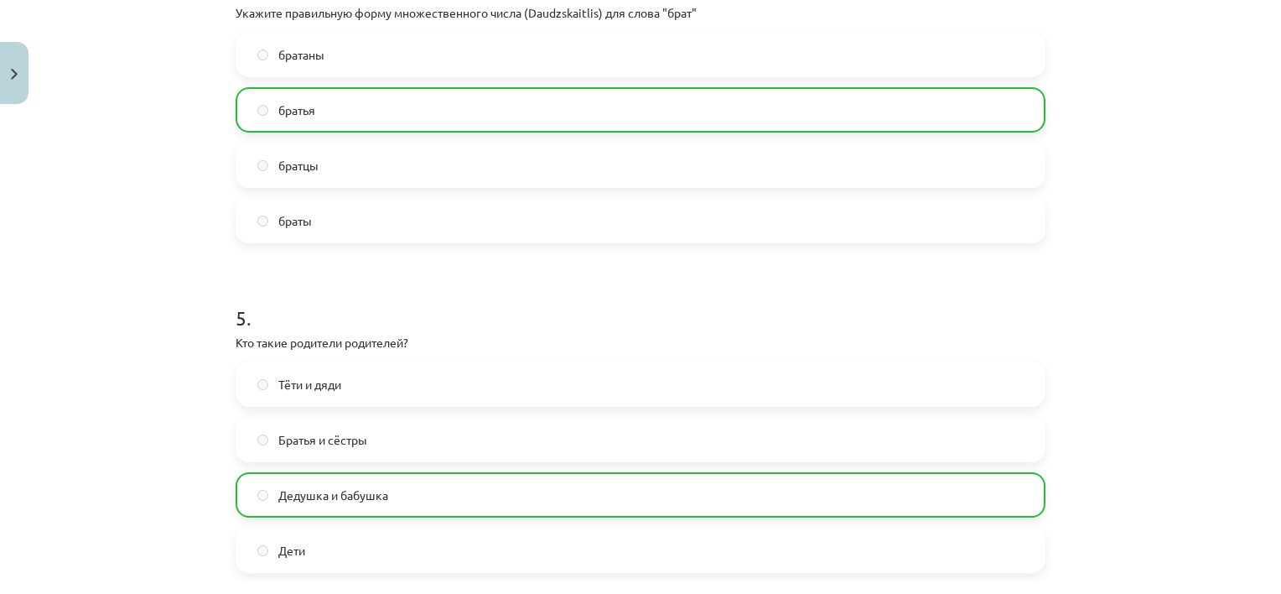
scroll to position [1600, 0]
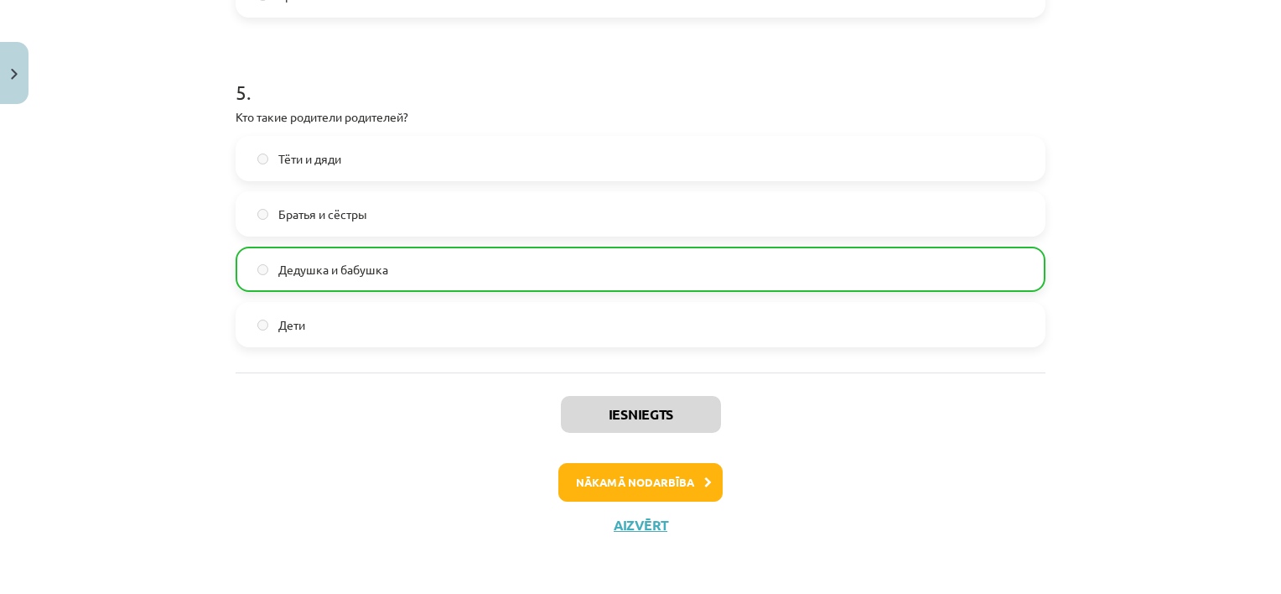
click at [646, 500] on div "Iesniegts Nākamā nodarbība Aizvērt" at bounding box center [641, 457] width 810 height 171
click at [646, 490] on button "Nākamā nodarbība" at bounding box center [640, 482] width 164 height 39
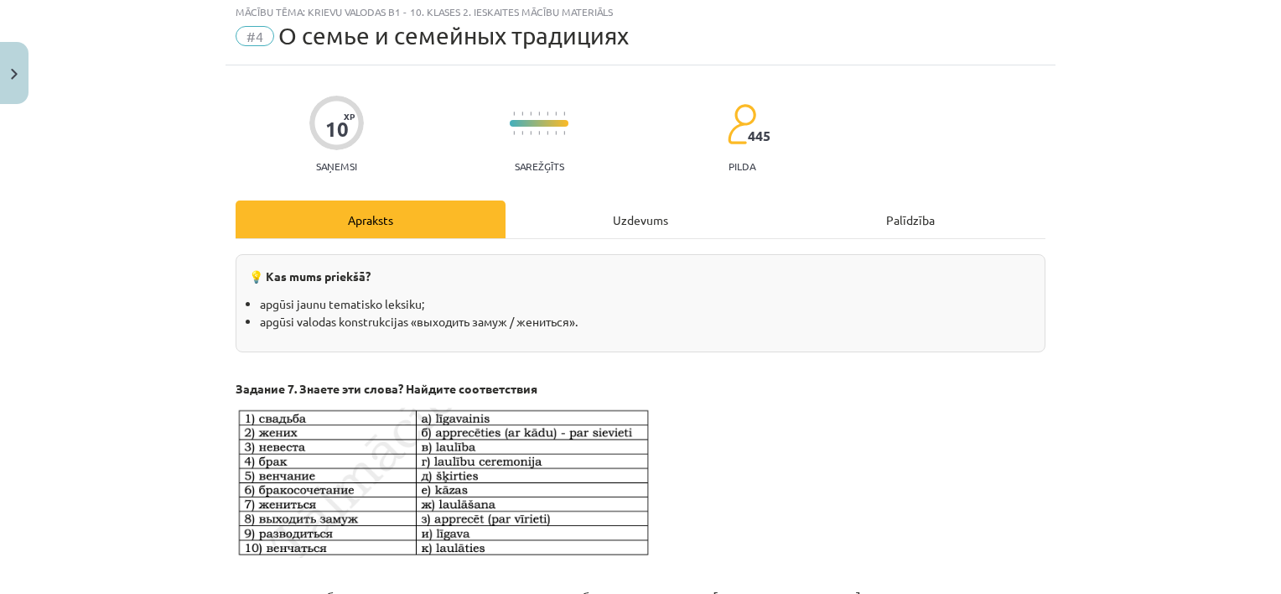
scroll to position [42, 0]
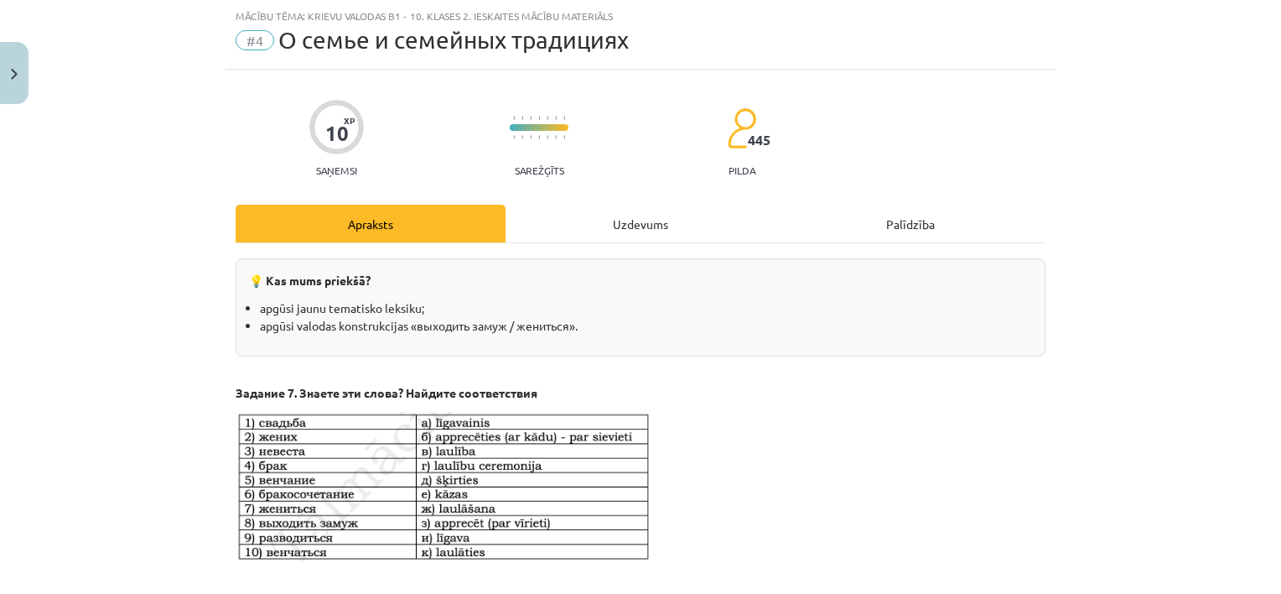
click at [627, 223] on div "Uzdevums" at bounding box center [641, 224] width 270 height 38
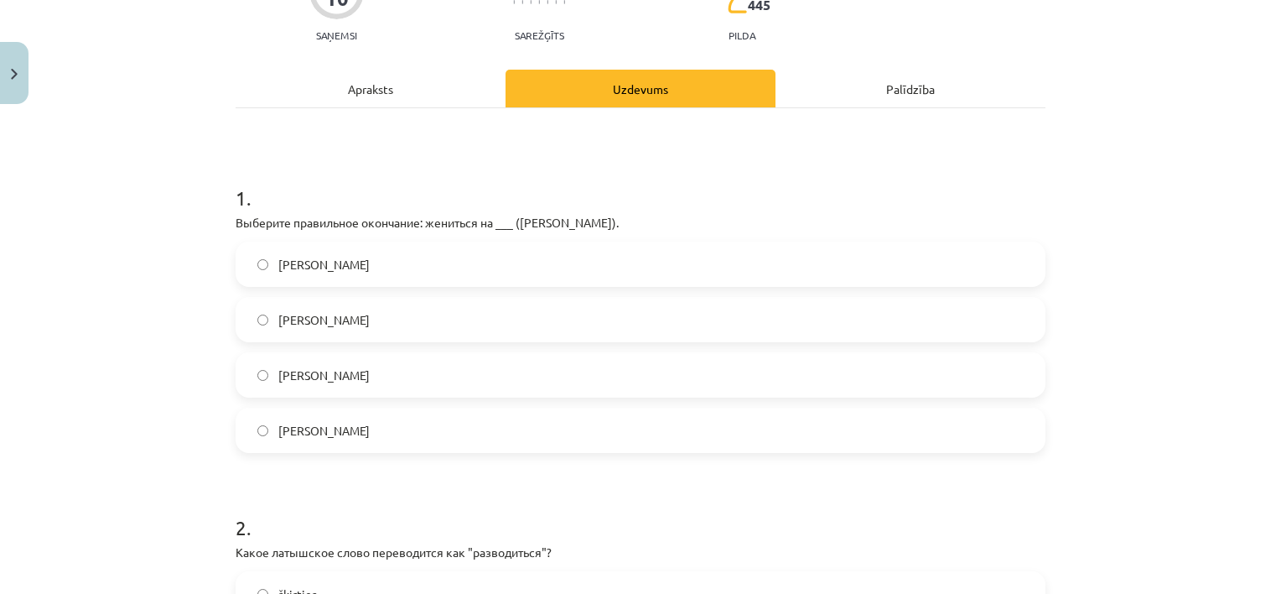
scroll to position [210, 0]
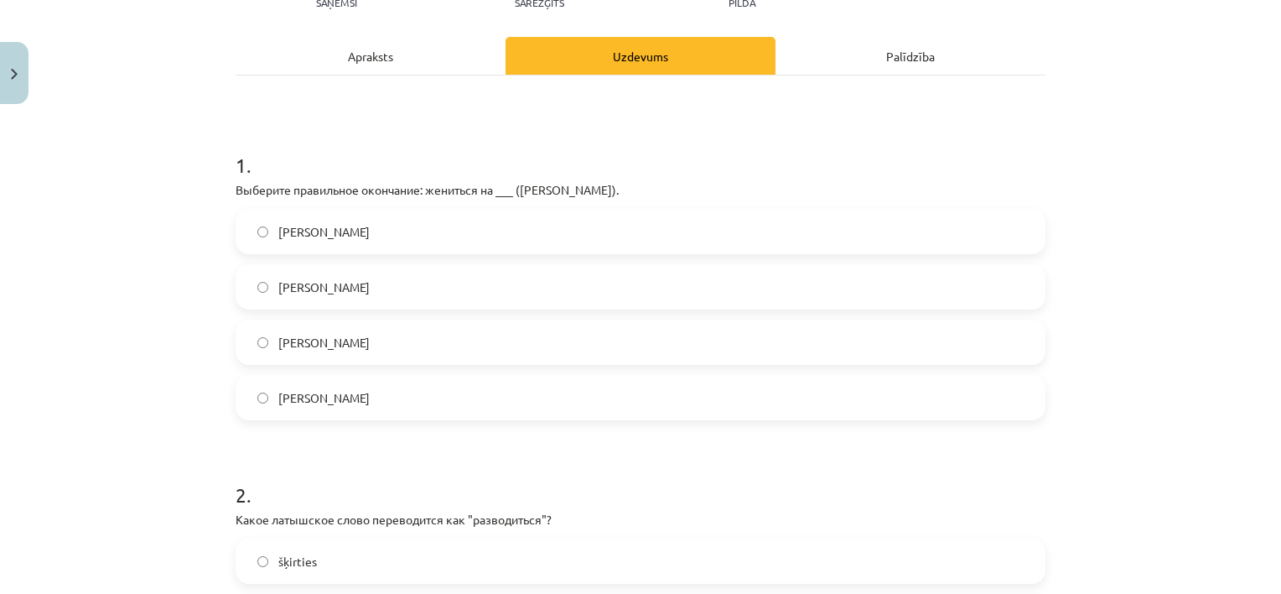
click at [387, 289] on label "[PERSON_NAME]" at bounding box center [640, 287] width 806 height 42
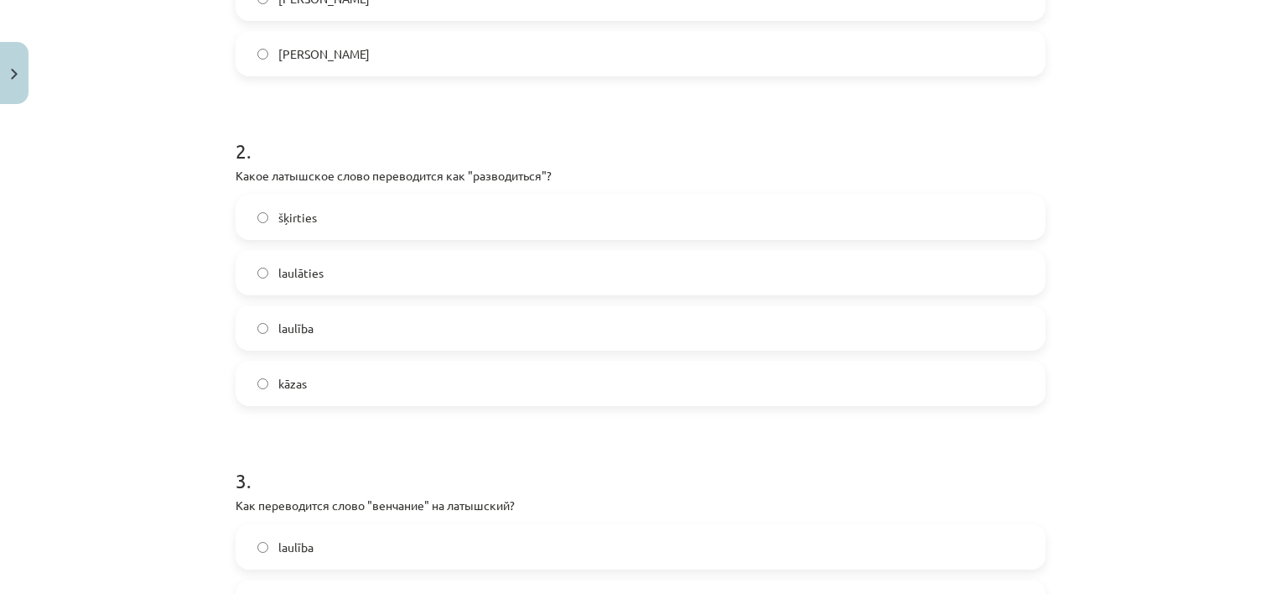
scroll to position [629, 0]
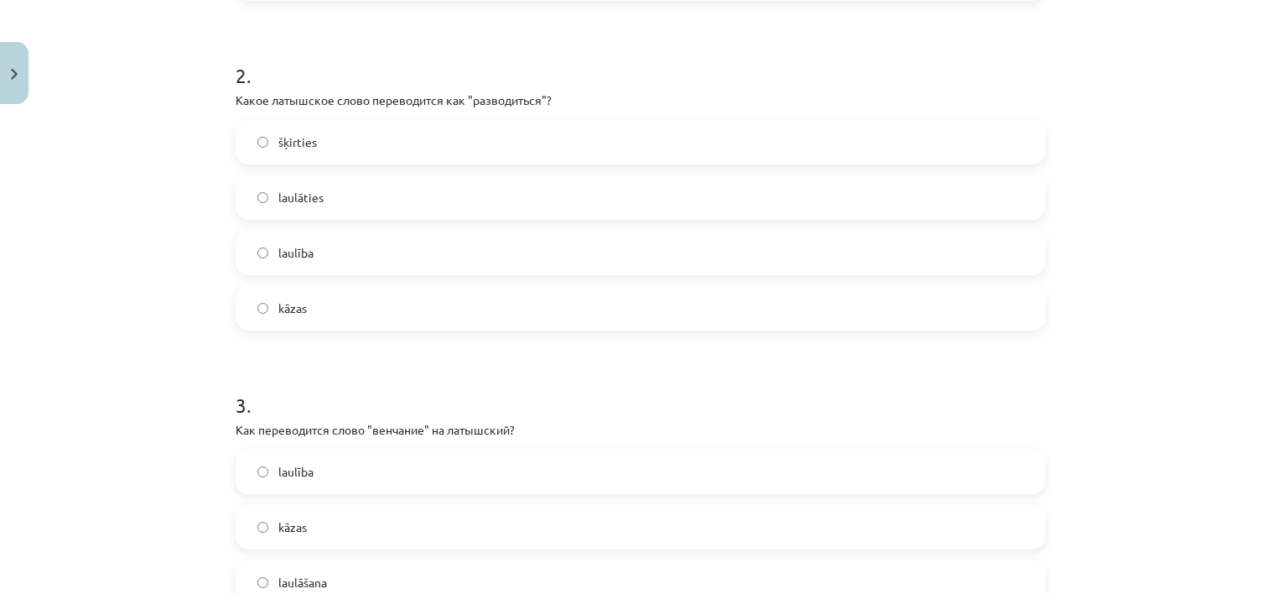
click at [424, 314] on label "kāzas" at bounding box center [640, 308] width 806 height 42
click at [464, 143] on label "šķirties" at bounding box center [640, 142] width 806 height 42
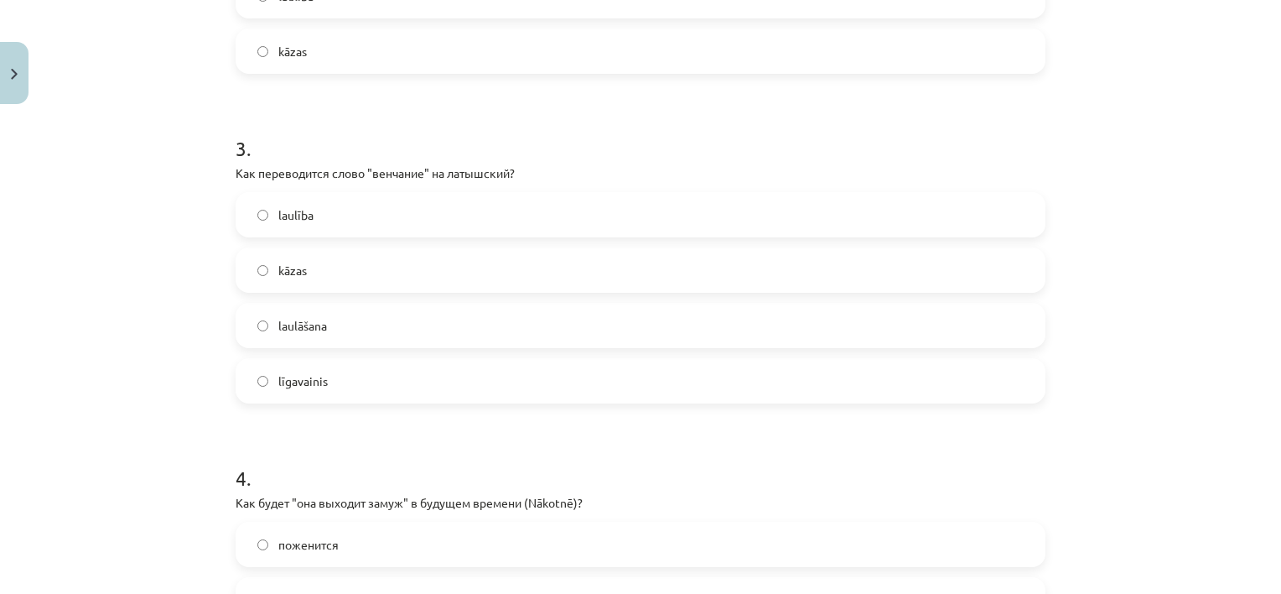
scroll to position [964, 0]
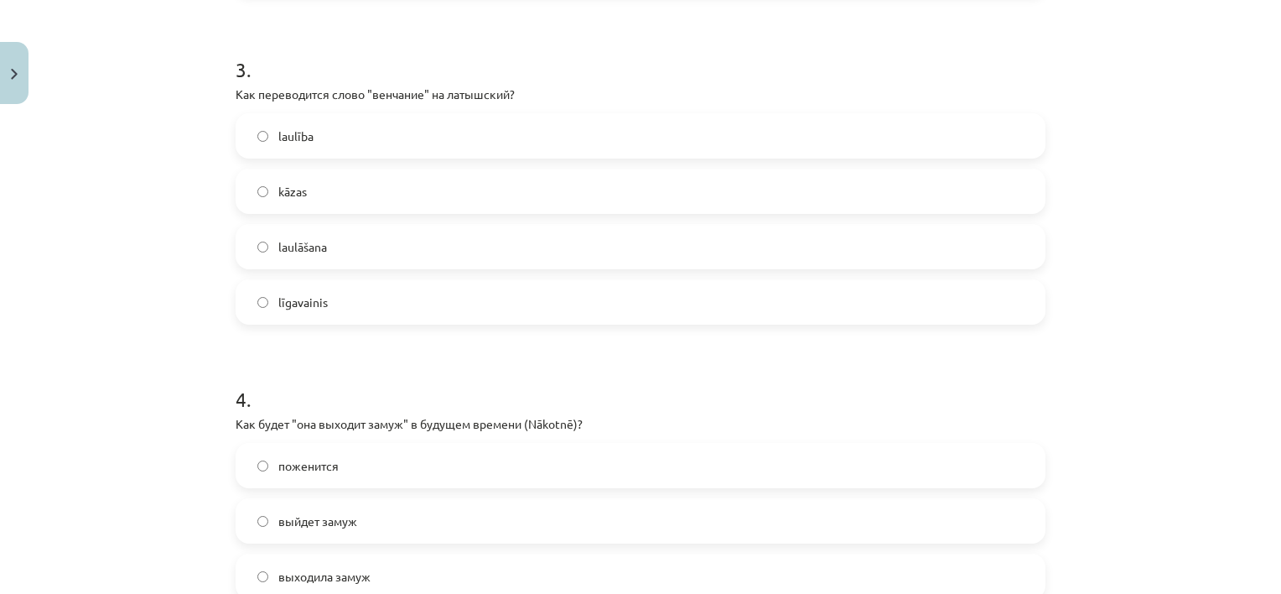
click at [389, 238] on label "laulāšana" at bounding box center [640, 247] width 806 height 42
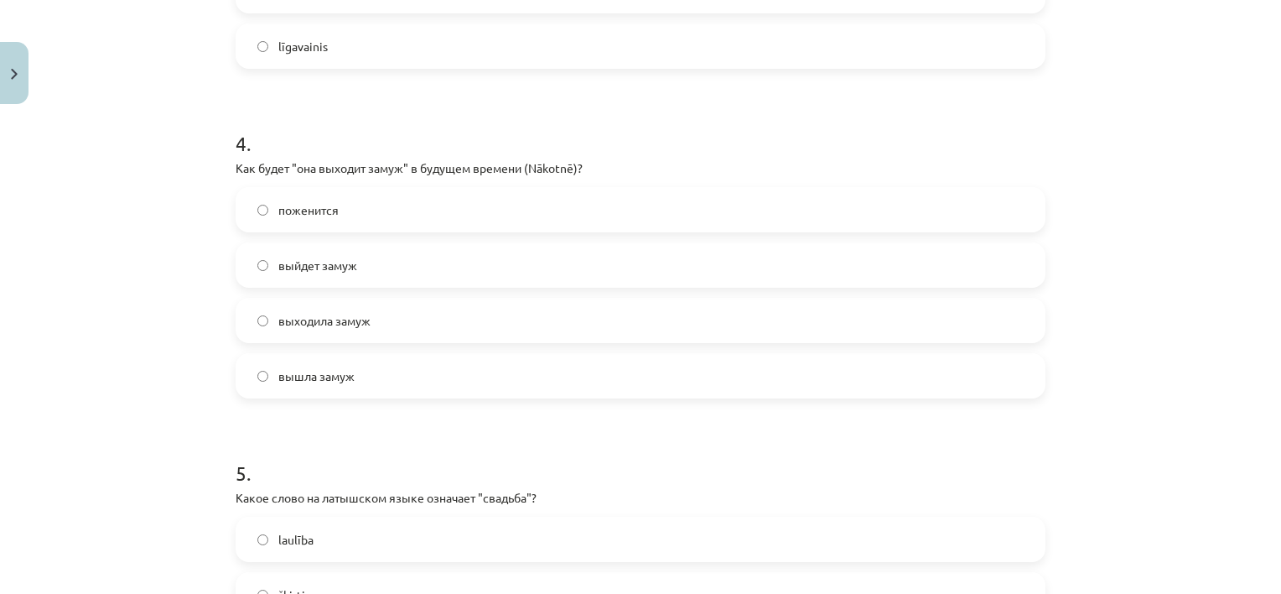
scroll to position [1299, 0]
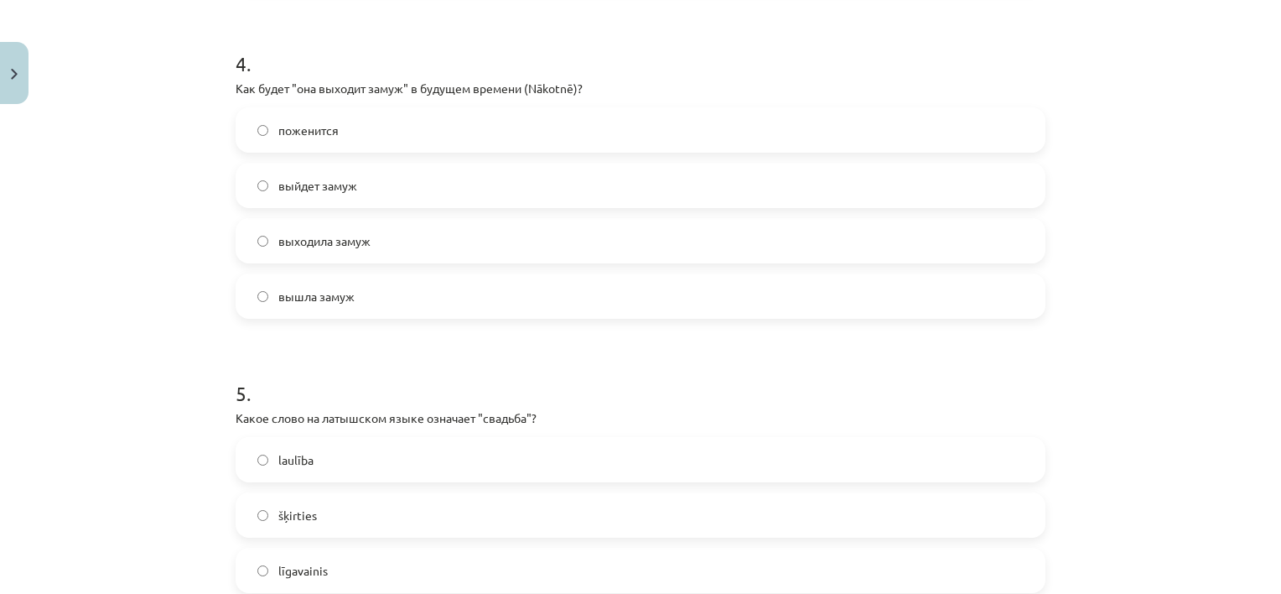
click at [402, 187] on label "выйдет замуж" at bounding box center [640, 185] width 806 height 42
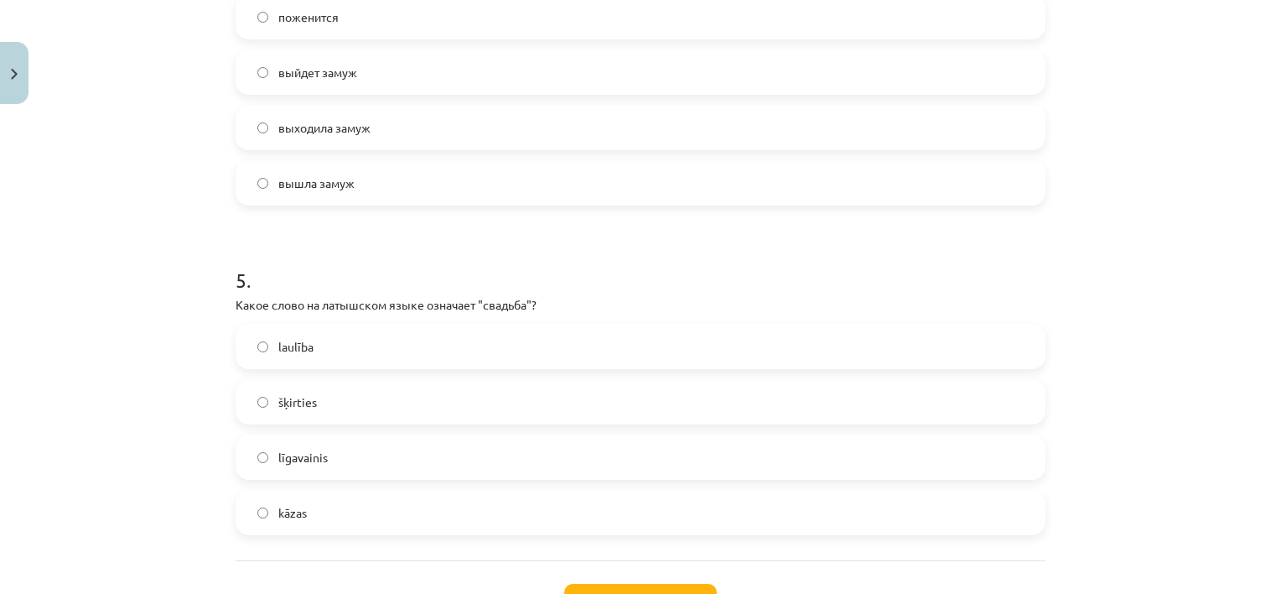
scroll to position [1548, 0]
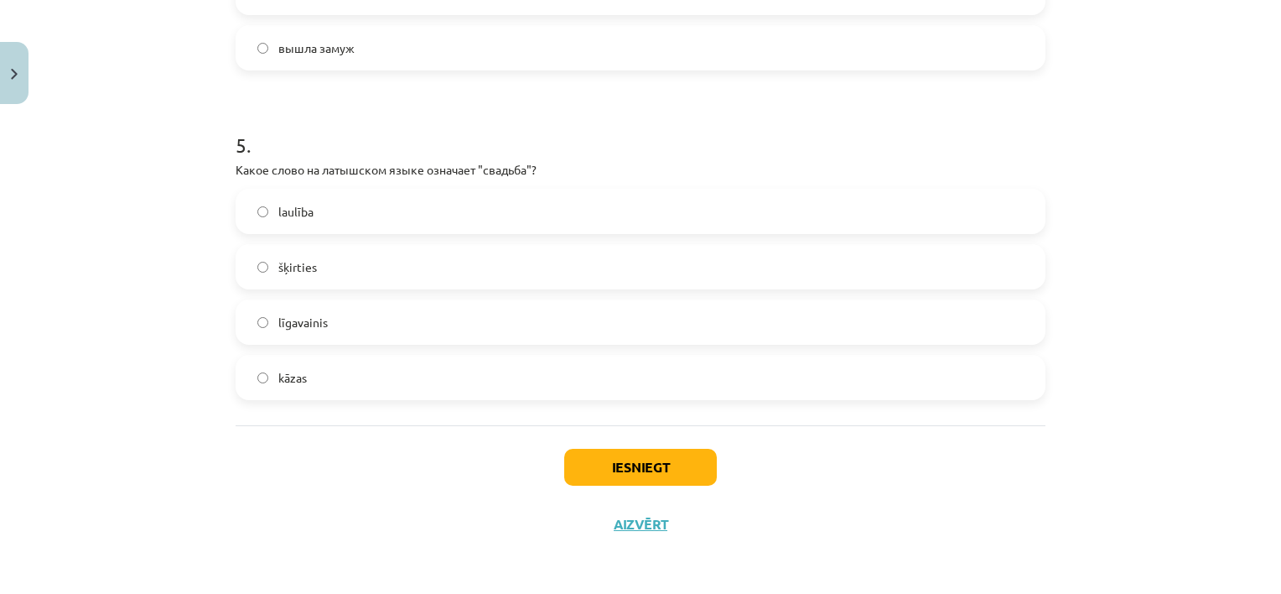
drag, startPoint x: 315, startPoint y: 377, endPoint x: 401, endPoint y: 456, distance: 116.3
click at [314, 377] on label "kāzas" at bounding box center [640, 377] width 806 height 42
click at [570, 479] on button "Iesniegt" at bounding box center [640, 467] width 153 height 37
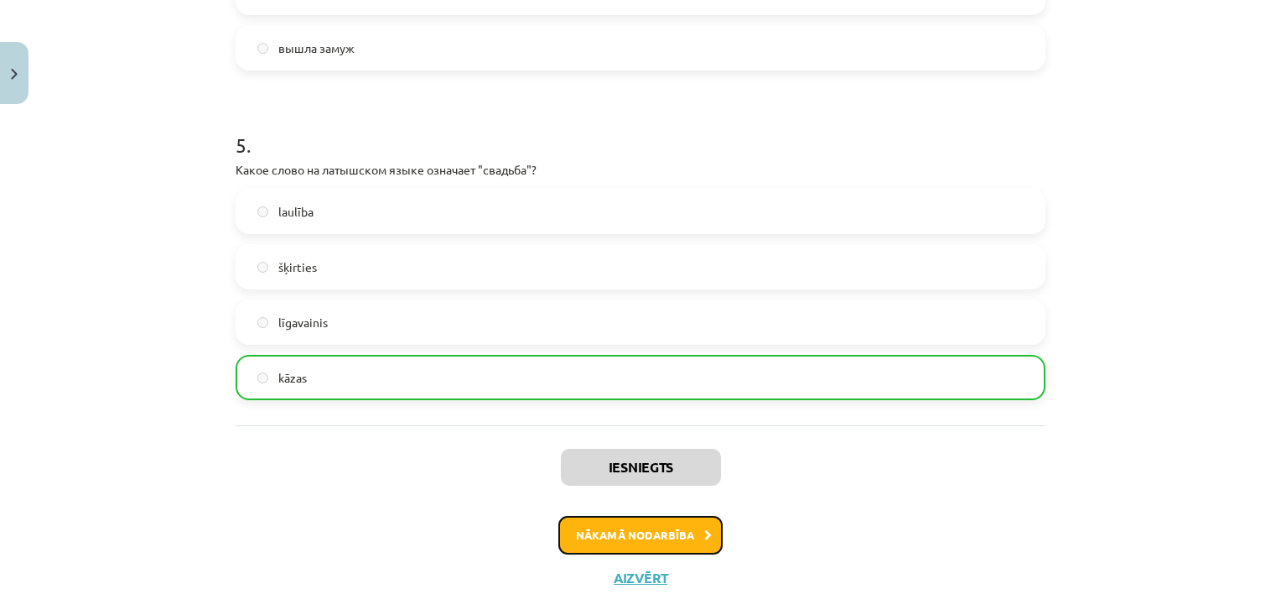
click at [610, 523] on button "Nākamā nodarbība" at bounding box center [640, 535] width 164 height 39
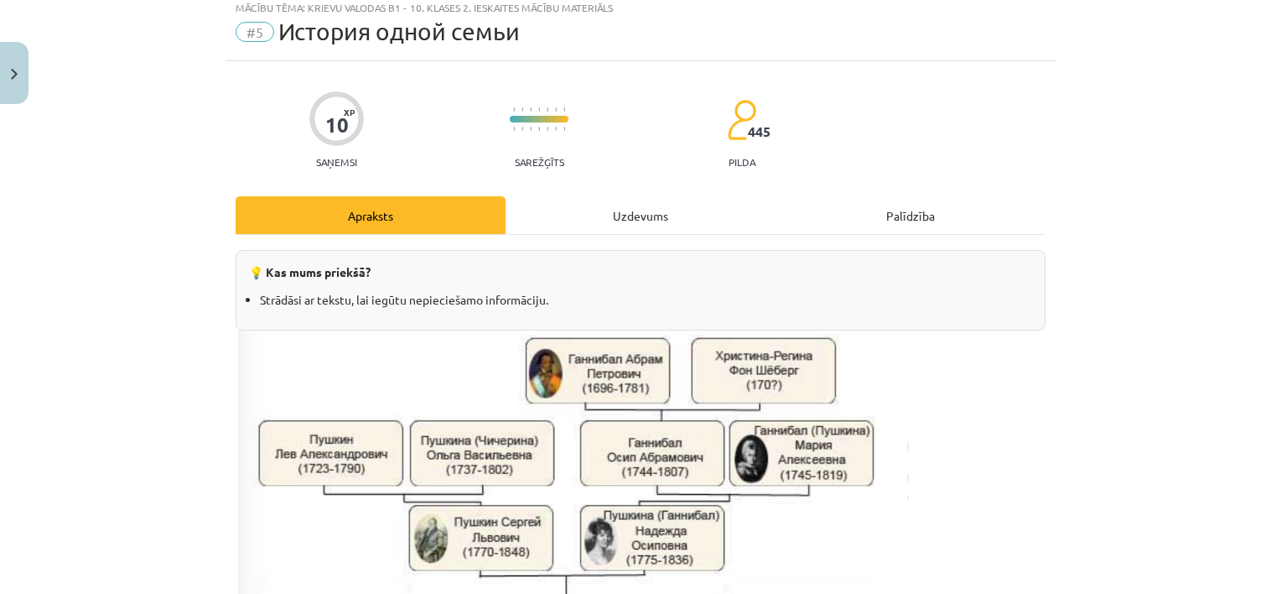
scroll to position [42, 0]
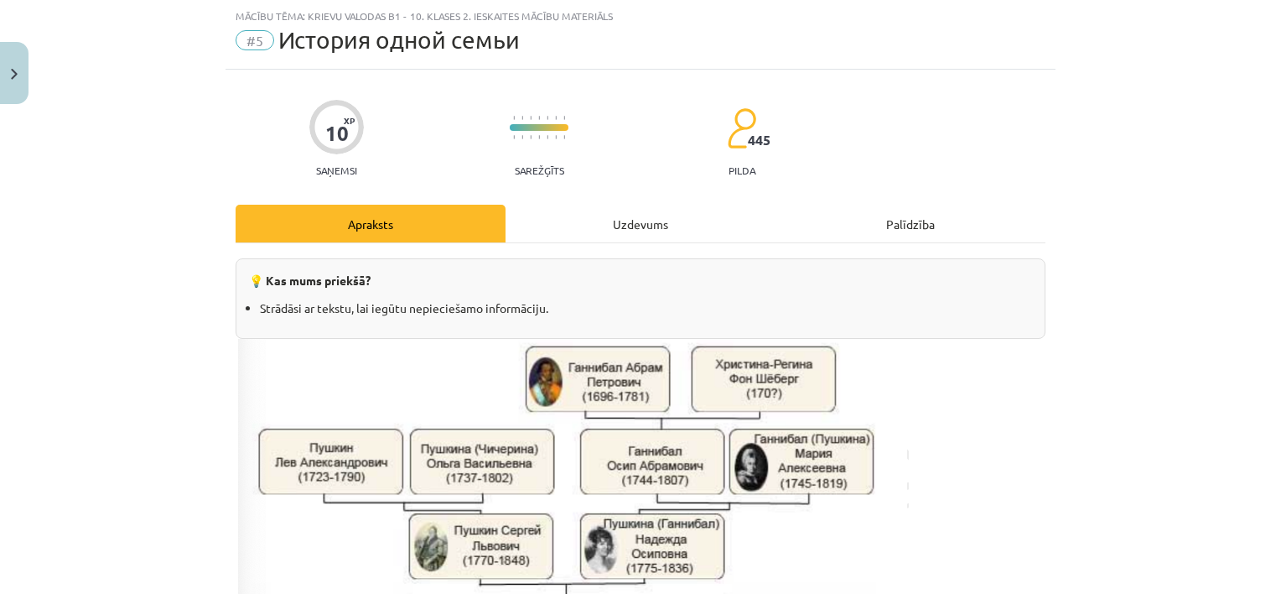
click at [658, 226] on div "Uzdevums" at bounding box center [641, 224] width 270 height 38
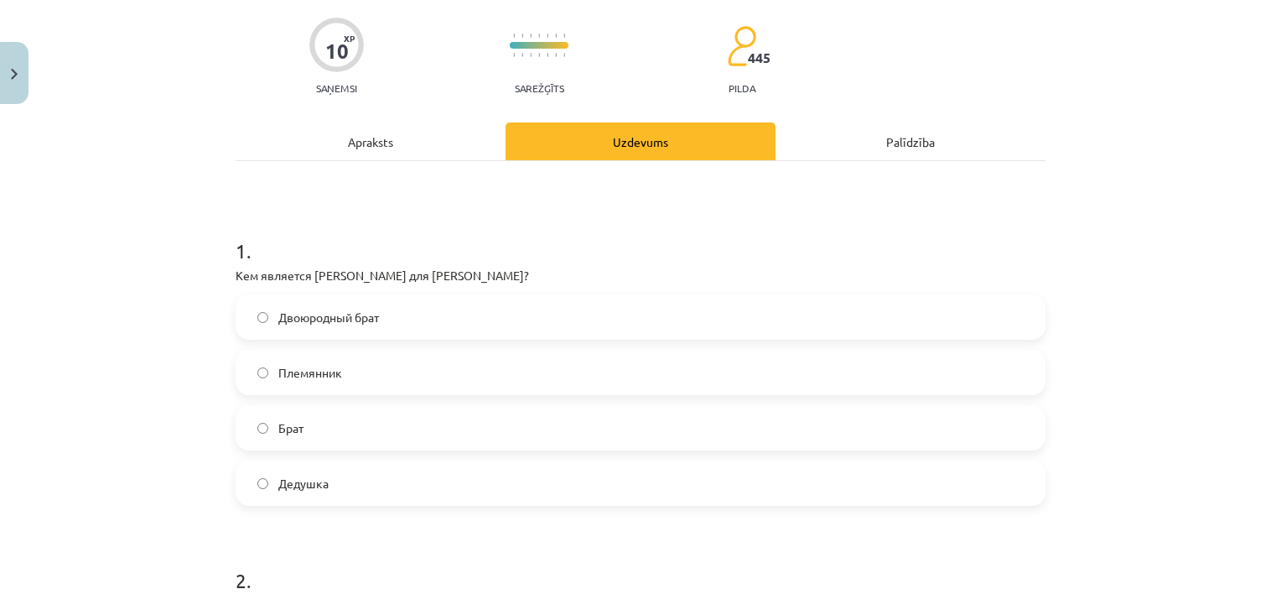
scroll to position [126, 0]
click at [379, 134] on div "Apraksts" at bounding box center [371, 140] width 270 height 38
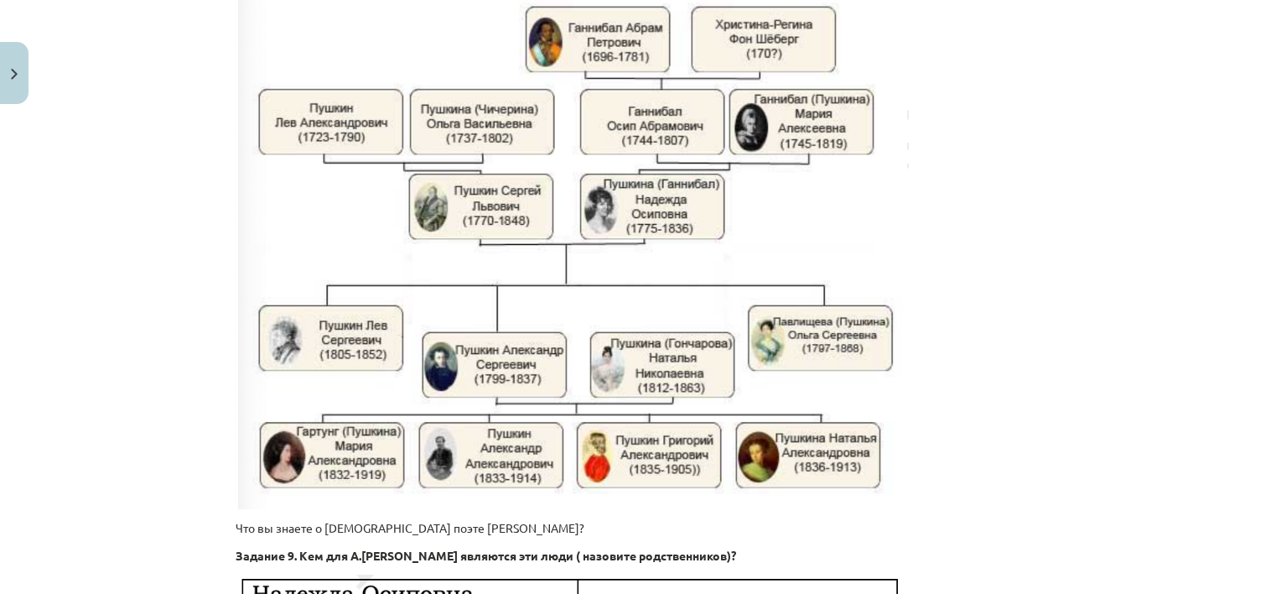
scroll to position [377, 0]
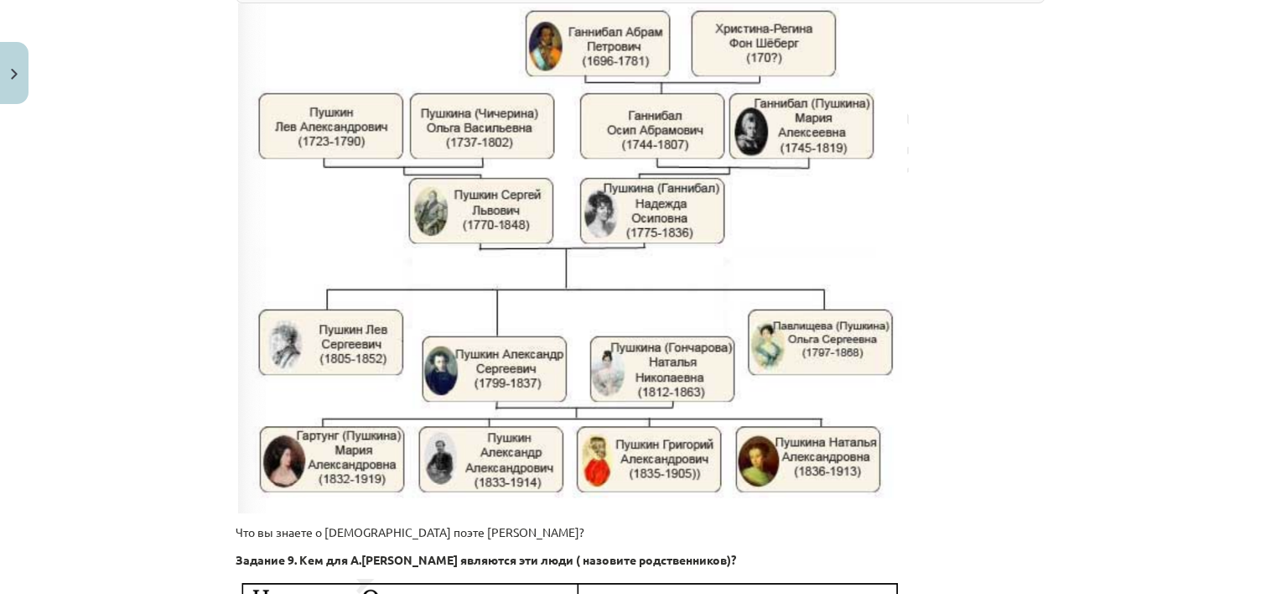
click at [371, 342] on img at bounding box center [573, 258] width 671 height 510
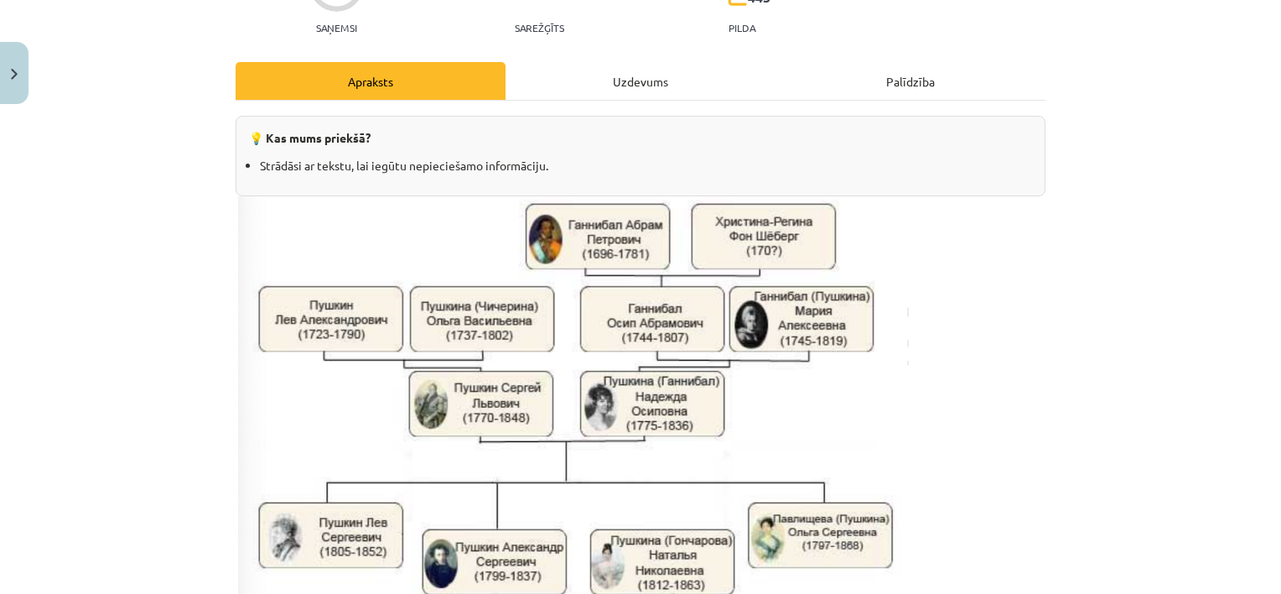
scroll to position [126, 0]
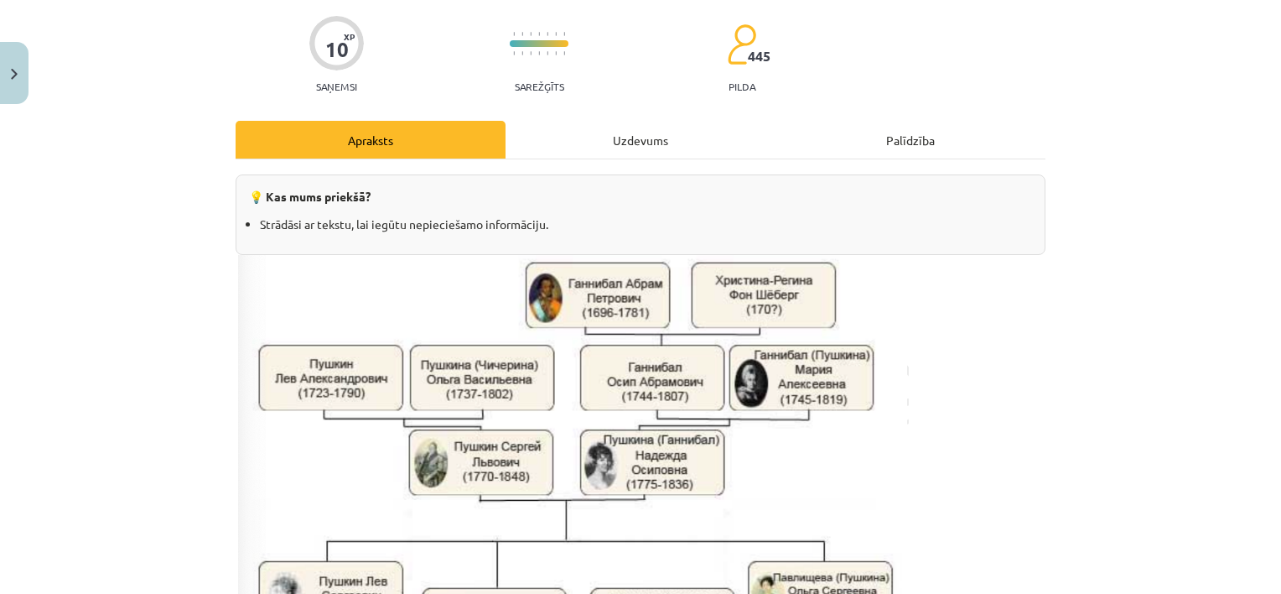
click at [664, 137] on div "Uzdevums" at bounding box center [641, 140] width 270 height 38
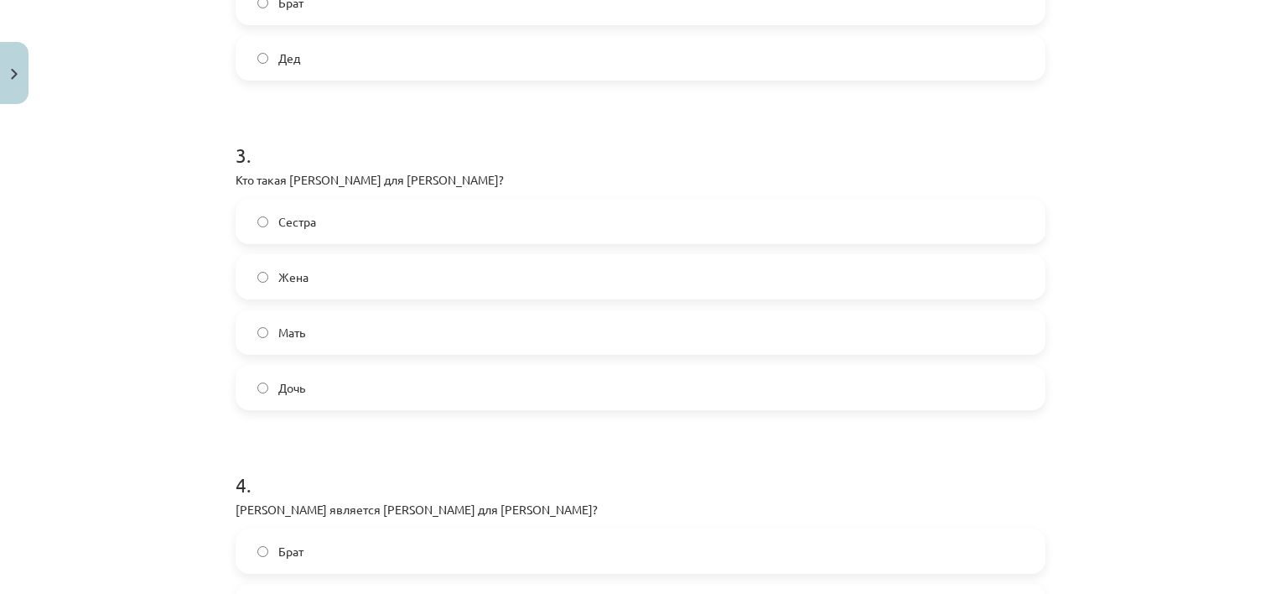
scroll to position [880, 0]
click at [537, 274] on label "Жена" at bounding box center [640, 275] width 806 height 42
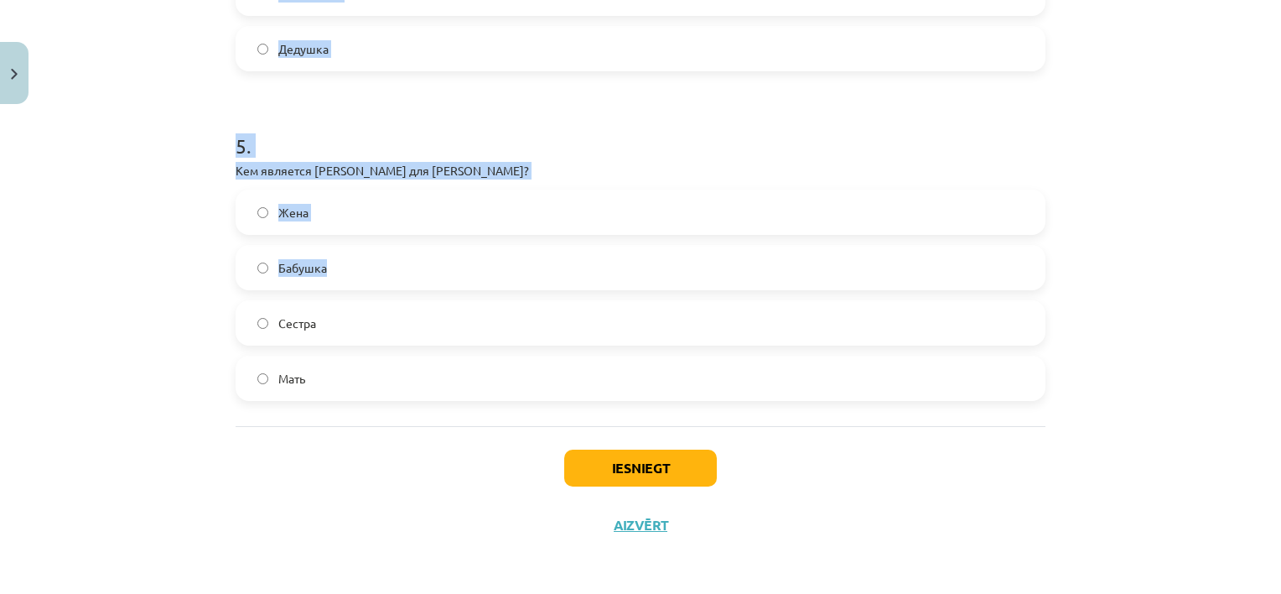
scroll to position [1548, 0]
drag, startPoint x: 222, startPoint y: 228, endPoint x: 397, endPoint y: 395, distance: 241.9
copy form "Кем является [PERSON_NAME] для [PERSON_NAME]? Двоюродный брат Племянник Брат [P…"
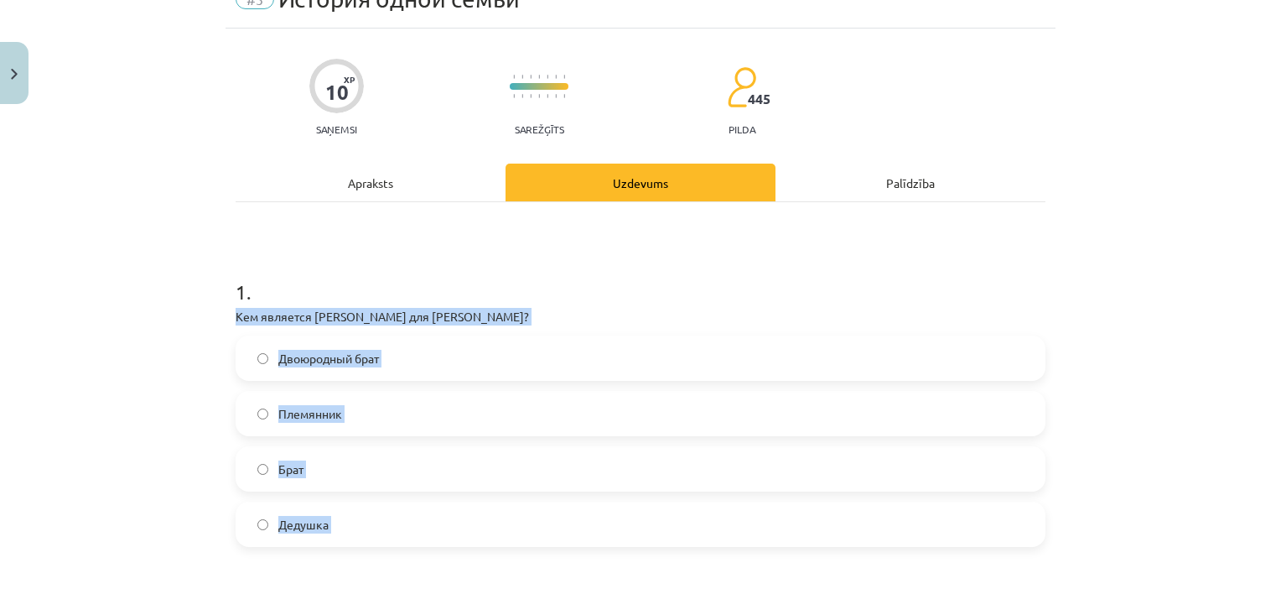
scroll to position [335, 0]
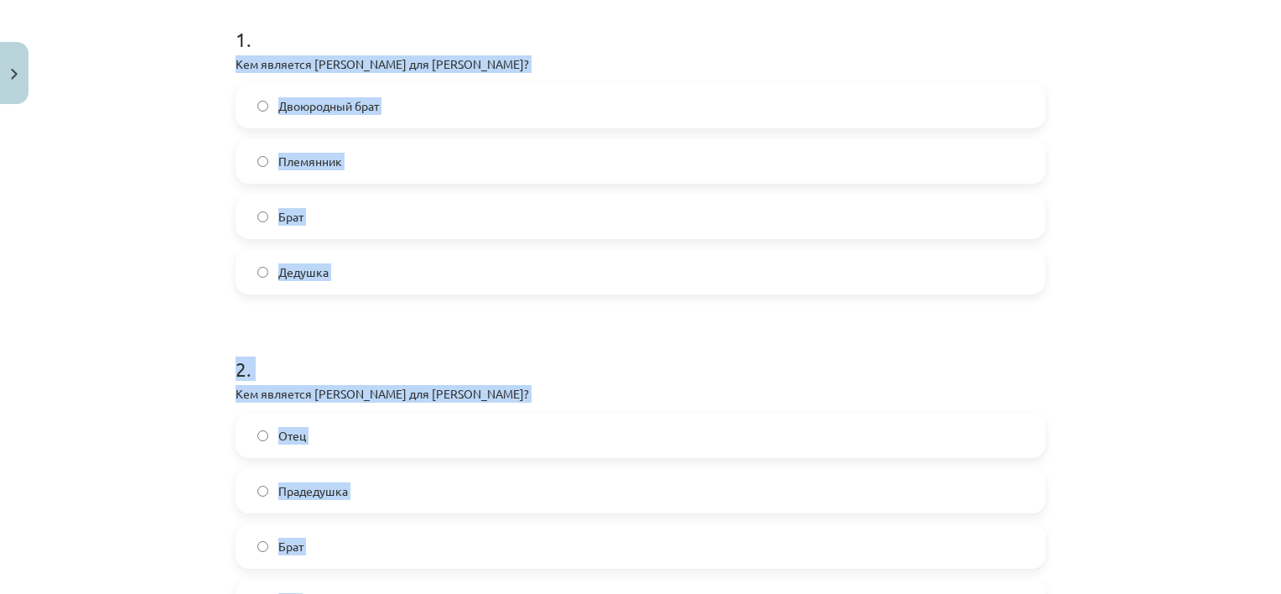
click at [139, 270] on div "Mācību tēma: Krievu valodas b1 - 10. klases 2. ieskaites mācību materiāls #5 Ис…" at bounding box center [640, 297] width 1281 height 594
click at [278, 224] on span "Брат" at bounding box center [290, 217] width 25 height 18
click at [402, 328] on h1 "2 ." at bounding box center [641, 354] width 810 height 52
click at [132, 252] on div "Mācību tēma: Krievu valodas b1 - 10. klases 2. ieskaites mācību materiāls #5 Ис…" at bounding box center [640, 297] width 1281 height 594
click at [143, 168] on div "Mācību tēma: Krievu valodas b1 - 10. klases 2. ieskaites mācību materiāls #5 Ис…" at bounding box center [640, 297] width 1281 height 594
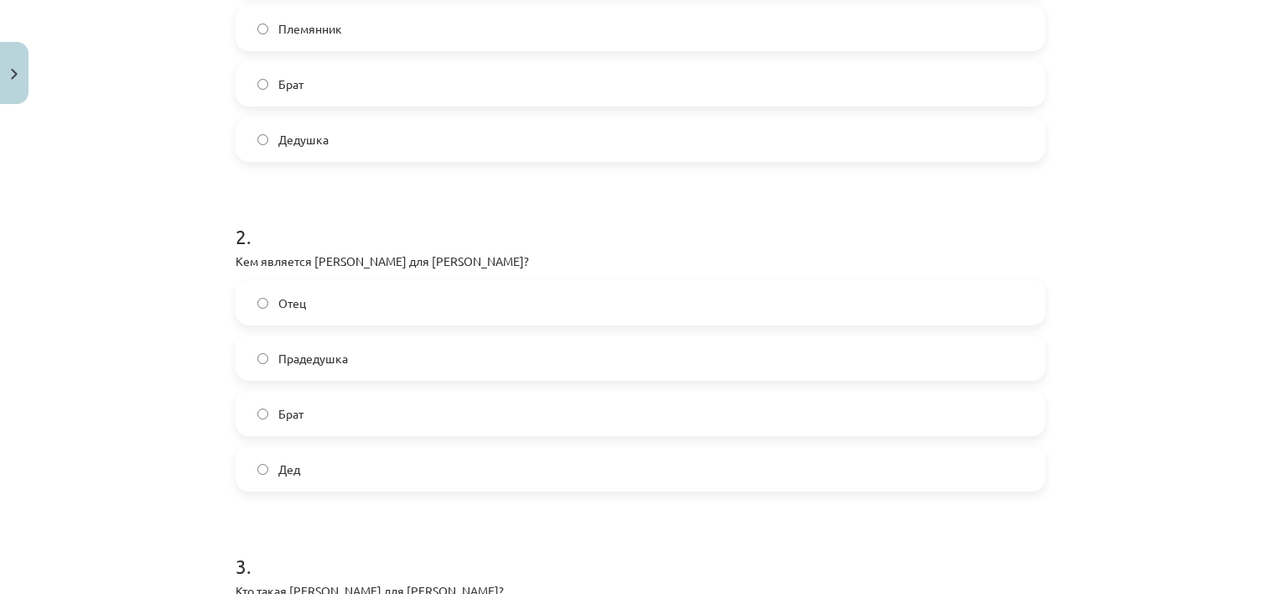
scroll to position [503, 0]
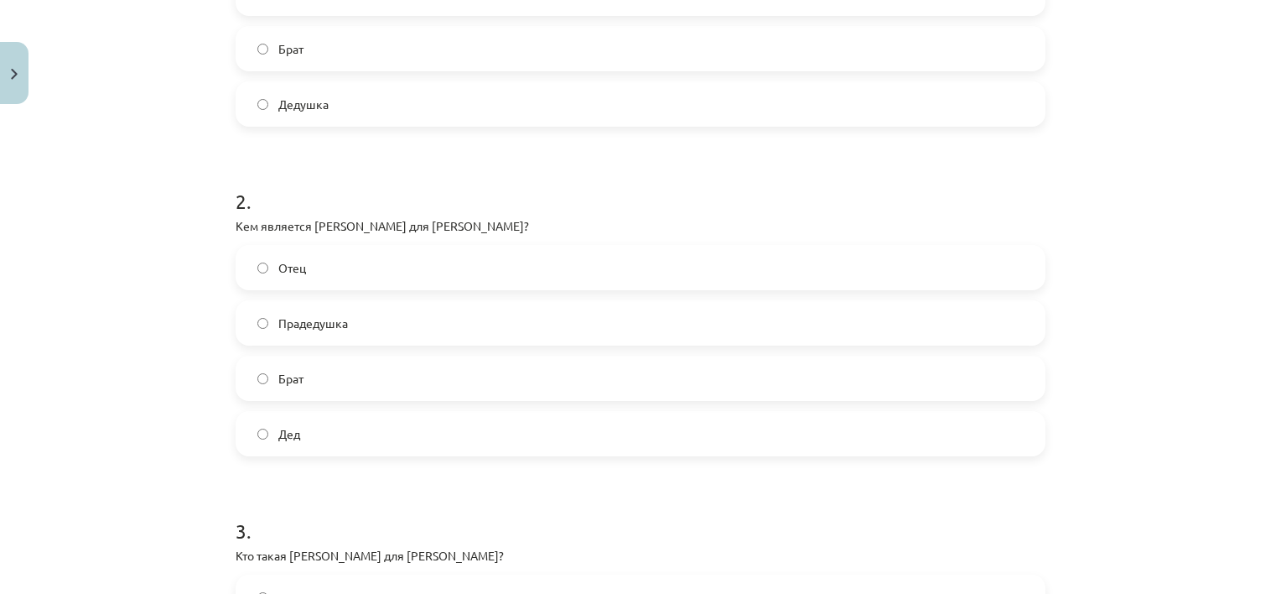
click at [377, 312] on label "Прадедушка" at bounding box center [640, 323] width 806 height 42
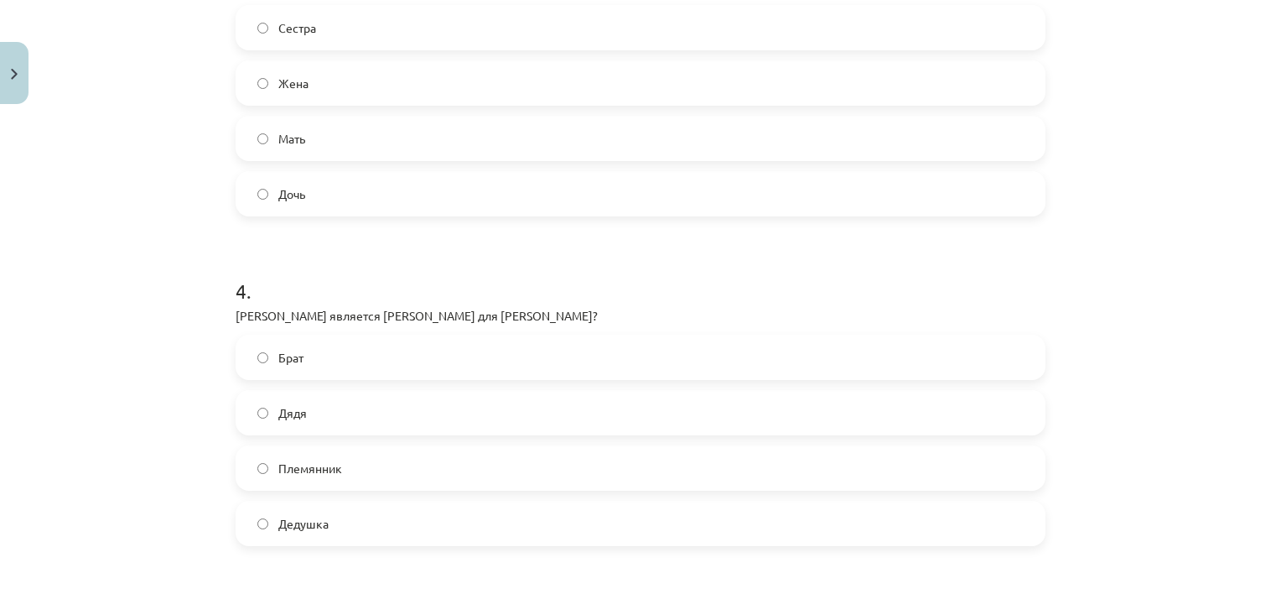
scroll to position [1174, 0]
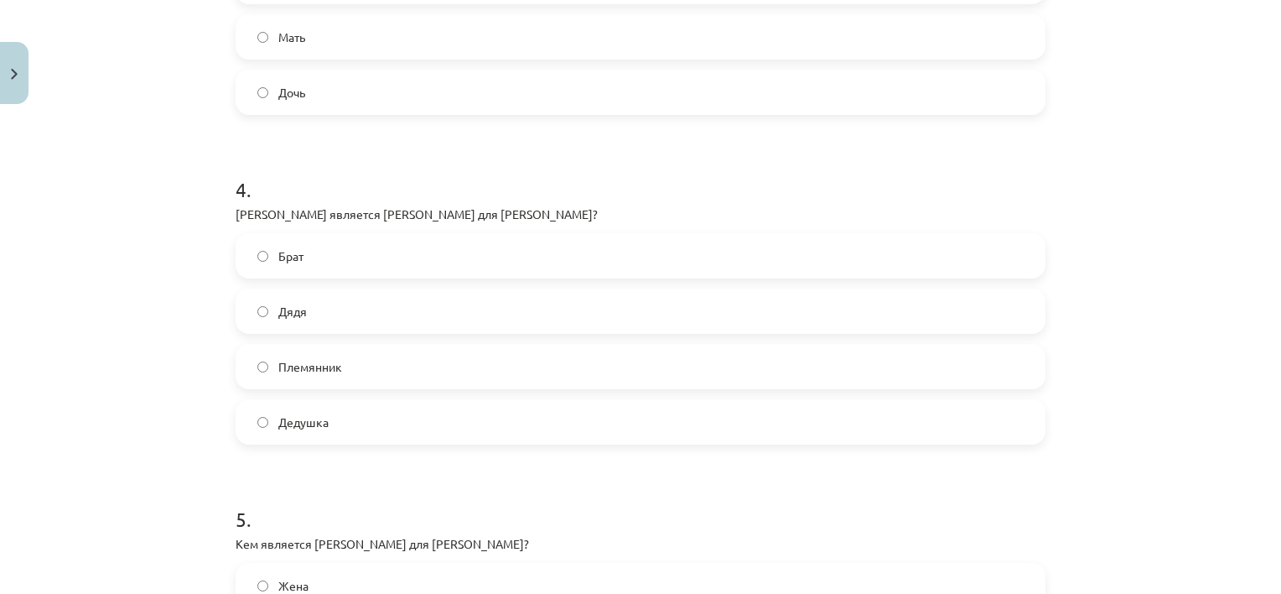
click at [312, 302] on label "Дядя" at bounding box center [640, 311] width 806 height 42
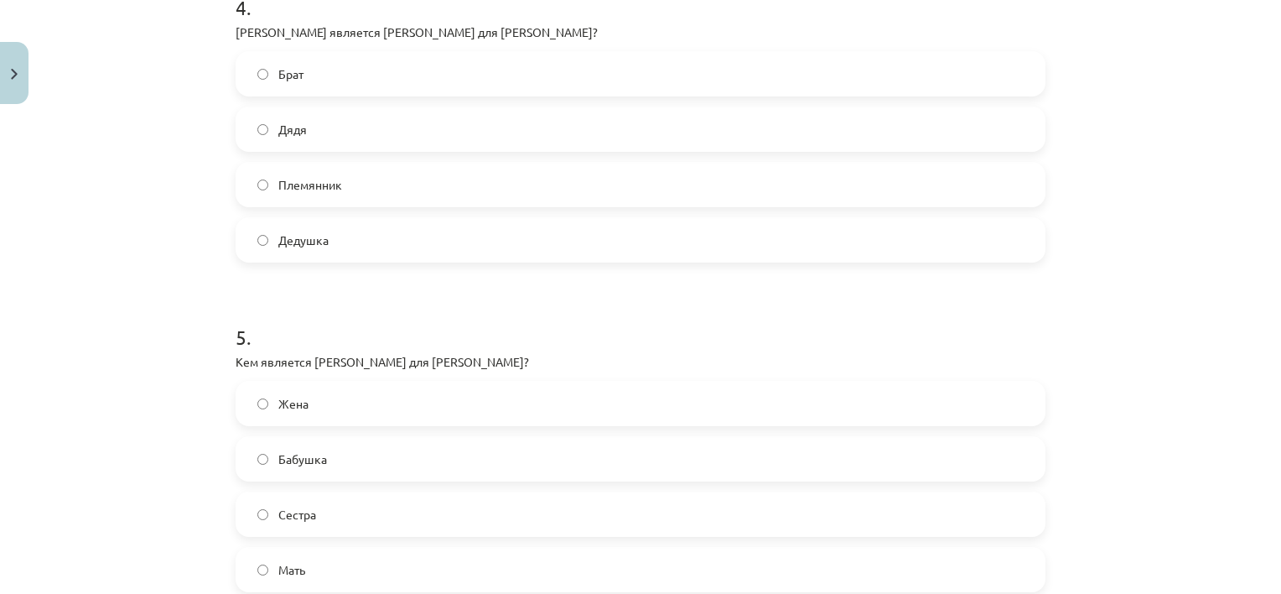
scroll to position [1509, 0]
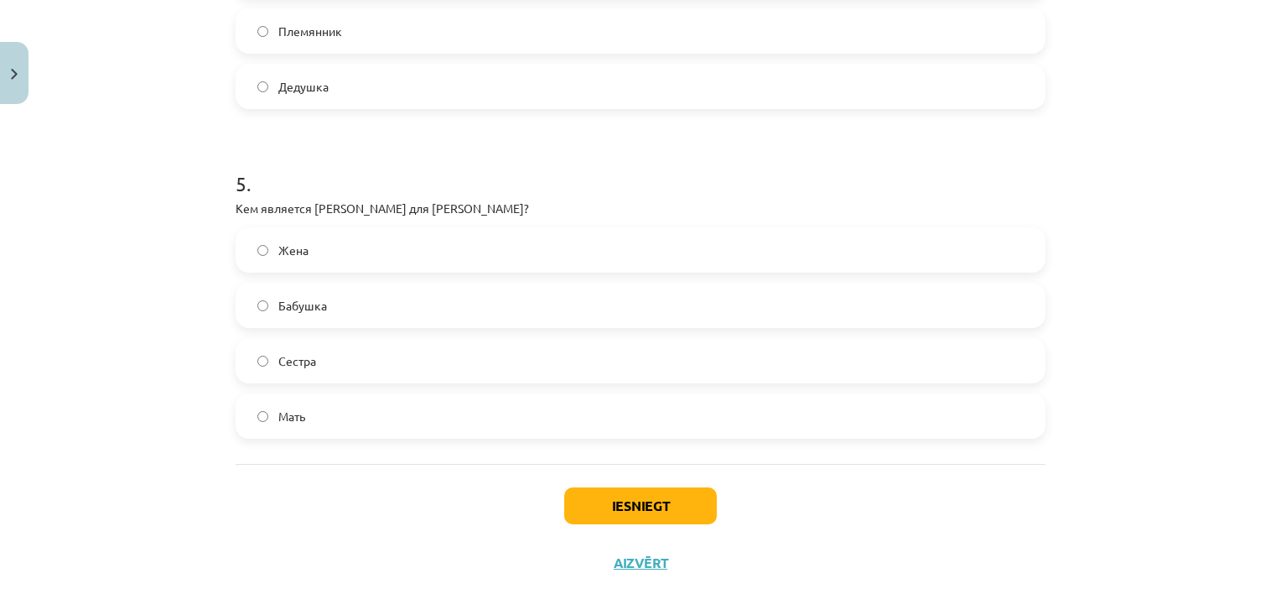
click at [326, 405] on label "Мать" at bounding box center [640, 416] width 806 height 42
click at [564, 501] on button "Iesniegt" at bounding box center [640, 505] width 153 height 37
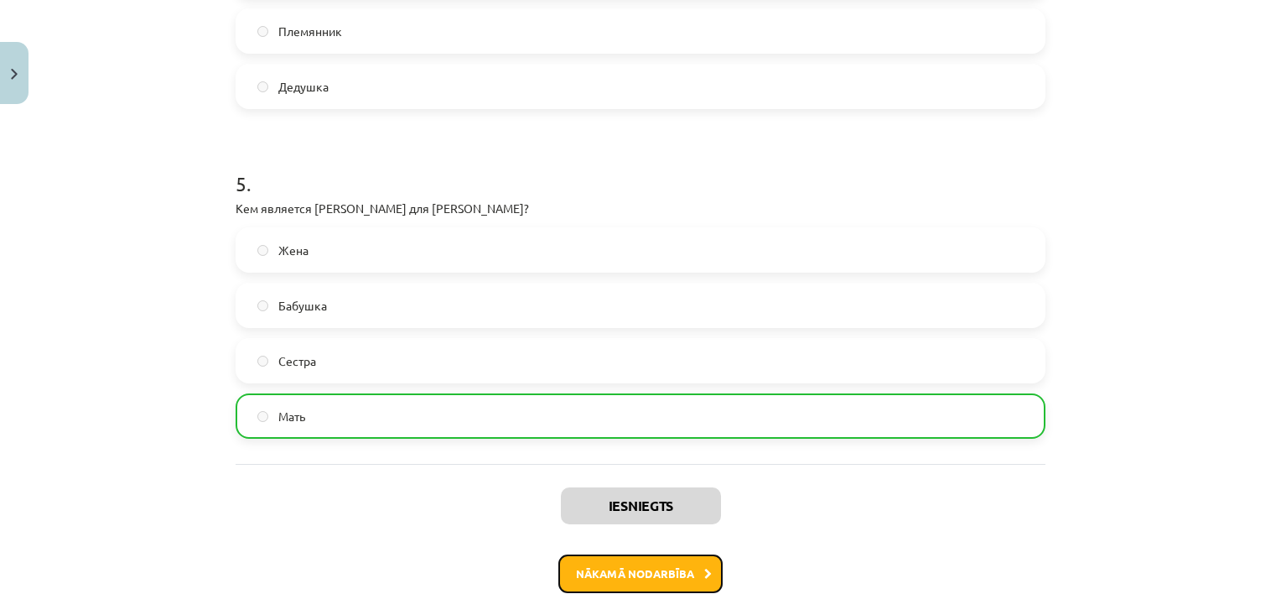
click at [583, 570] on button "Nākamā nodarbība" at bounding box center [640, 573] width 164 height 39
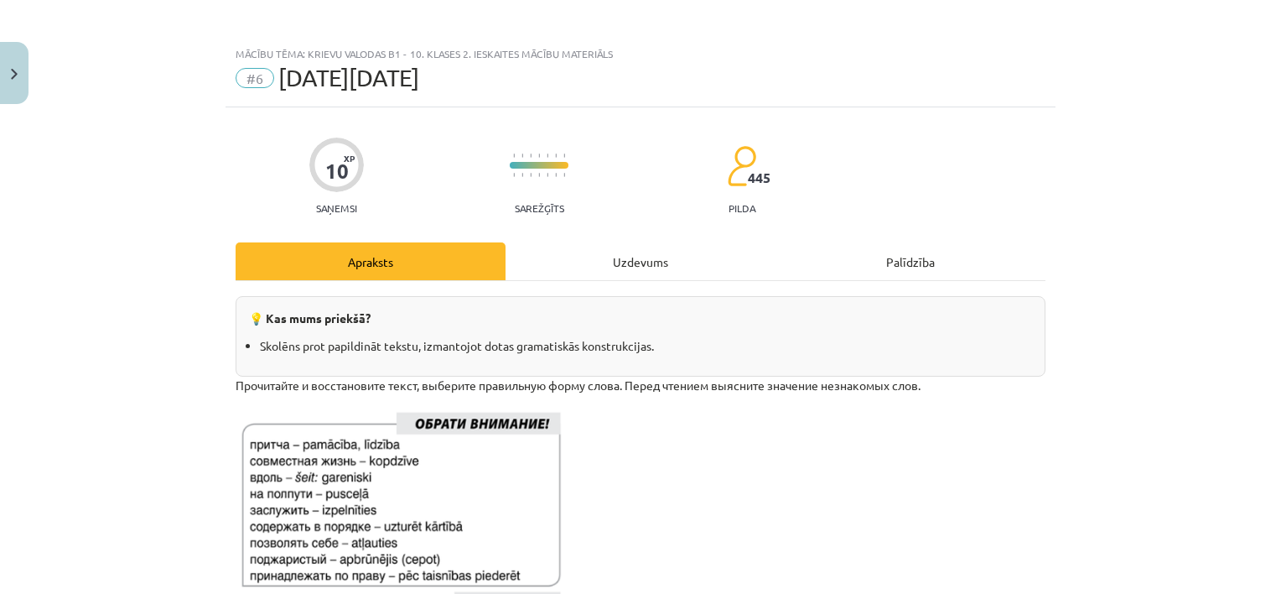
scroll to position [0, 0]
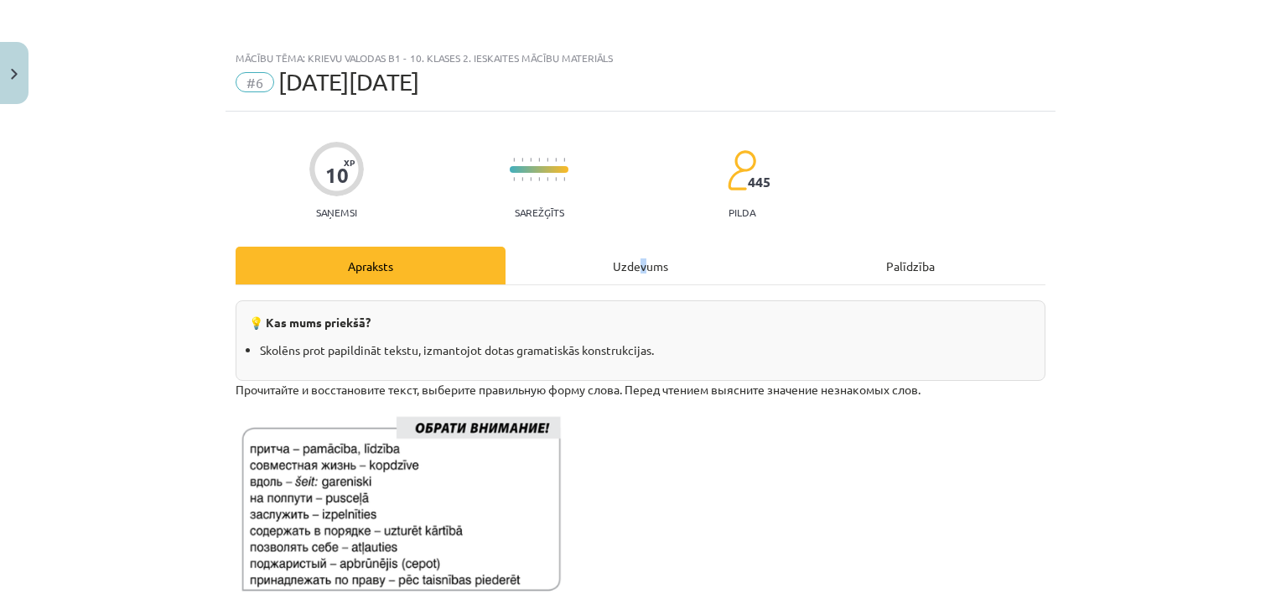
click at [640, 272] on div "Uzdevums" at bounding box center [641, 265] width 270 height 38
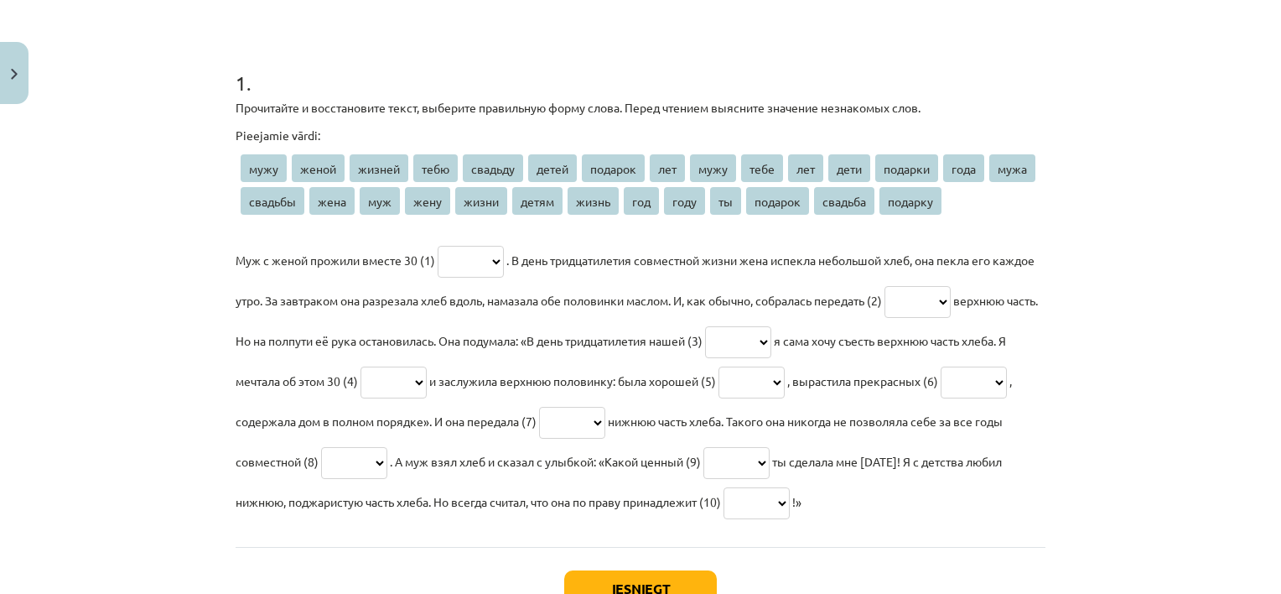
scroll to position [293, 0]
click at [504, 261] on select "**** ***** ****** **** ******* ***** ******* *** **** **** *** **** ******* ***…" at bounding box center [471, 260] width 66 height 32
select select "***"
click at [438, 244] on select "**** ***** ****** **** ******* ***** ******* *** **** **** *** **** ******* ***…" at bounding box center [471, 260] width 66 height 32
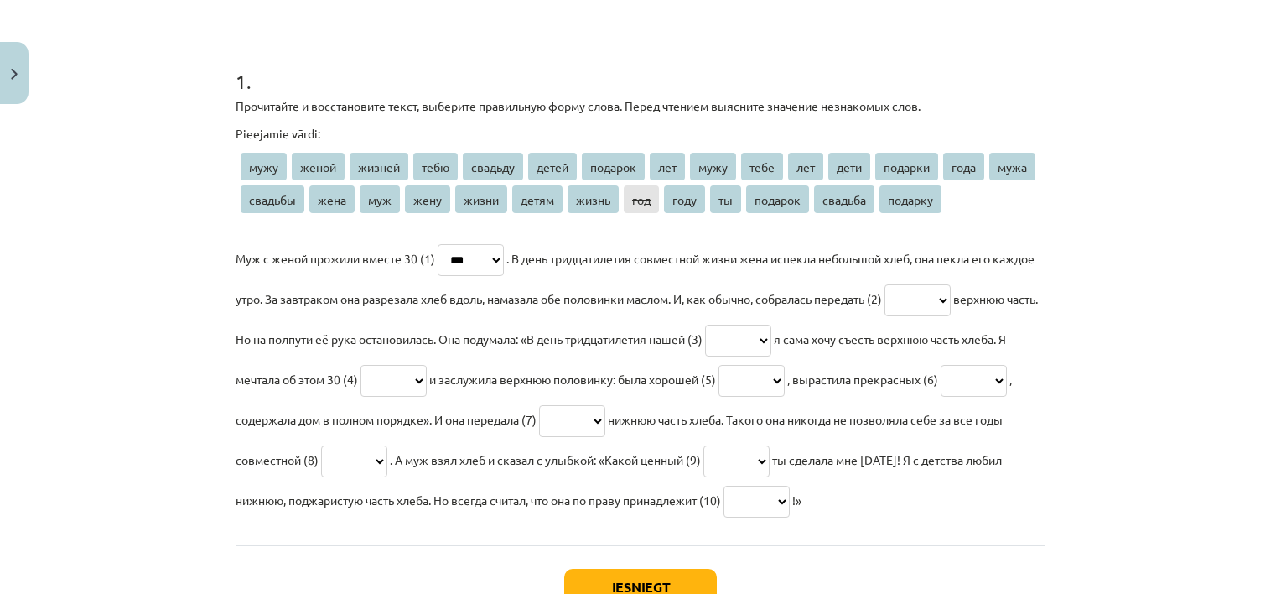
click at [951, 306] on select "**** ***** ****** **** ******* ***** ******* *** **** **** *** **** ******* ***…" at bounding box center [917, 300] width 66 height 32
select select "****"
click at [941, 284] on select "**** ***** ****** **** ******* ***** ******* *** **** **** *** **** ******* ***…" at bounding box center [917, 300] width 66 height 32
click at [771, 336] on select "**** ***** ****** **** ******* ***** ******* *** **** **** *** **** ******* ***…" at bounding box center [738, 340] width 66 height 32
select select "*****"
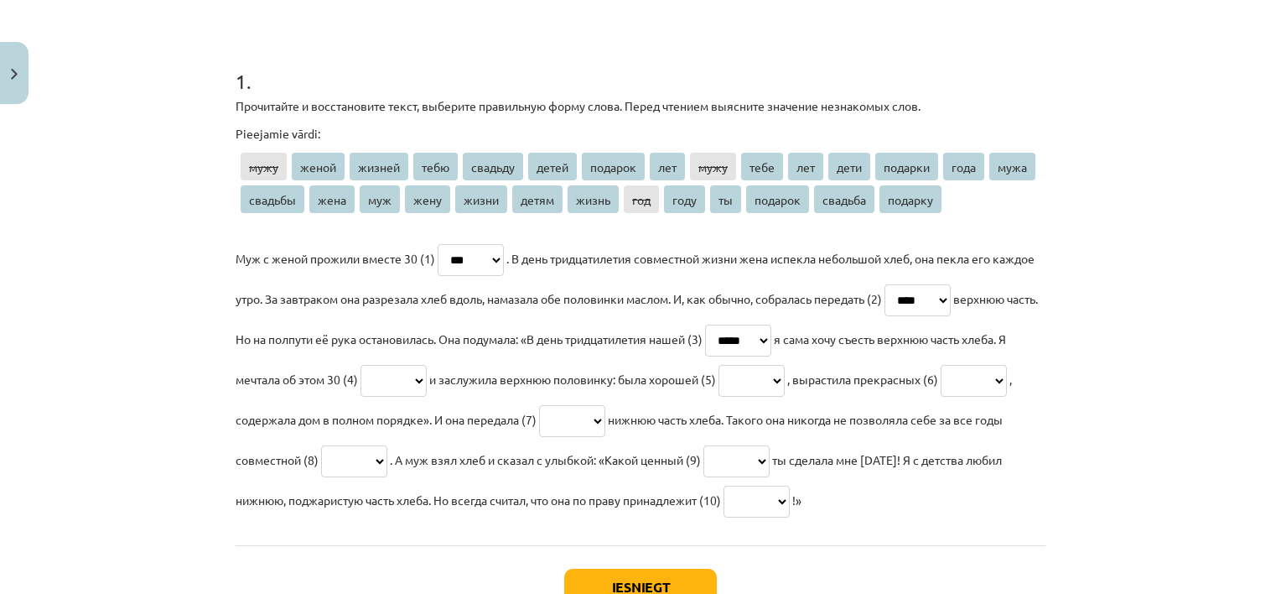
click at [771, 324] on select "**** ***** ****** **** ******* ***** ******* *** **** **** *** **** ******* ***…" at bounding box center [738, 340] width 66 height 32
click at [427, 381] on select "**** ***** ****** **** ******* ***** ******* *** **** **** *** **** ******* ***…" at bounding box center [393, 381] width 66 height 32
select select "***"
click at [427, 365] on select "**** ***** ****** **** ******* ***** ******* *** **** **** *** **** ******* ***…" at bounding box center [393, 381] width 66 height 32
click at [785, 379] on select "**** ***** ****** **** ******* ***** ******* *** **** **** *** **** ******* ***…" at bounding box center [751, 381] width 66 height 32
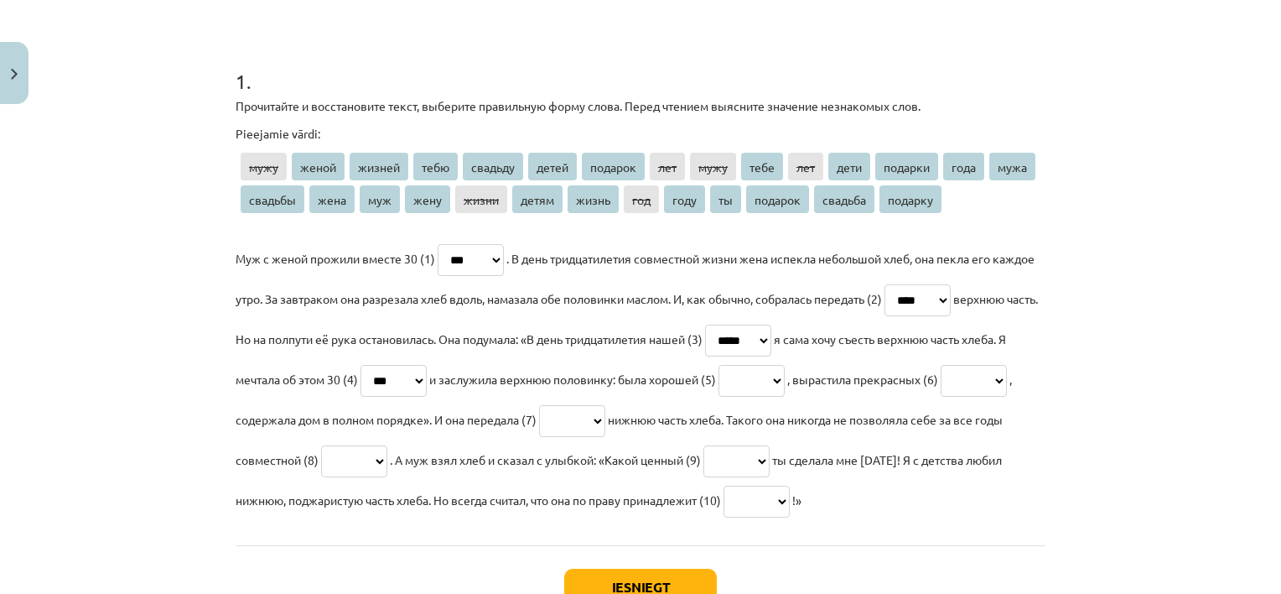
select select "*****"
click at [785, 365] on select "**** ***** ****** **** ******* ***** ******* *** **** **** *** **** ******* ***…" at bounding box center [751, 381] width 66 height 32
click at [941, 397] on select "**** ***** ****** **** ******* ***** ******* *** **** **** *** **** ******* ***…" at bounding box center [974, 381] width 66 height 32
select select "*****"
click at [941, 397] on select "**** ***** ****** **** ******* ***** ******* *** **** **** *** **** ******* ***…" at bounding box center [974, 381] width 66 height 32
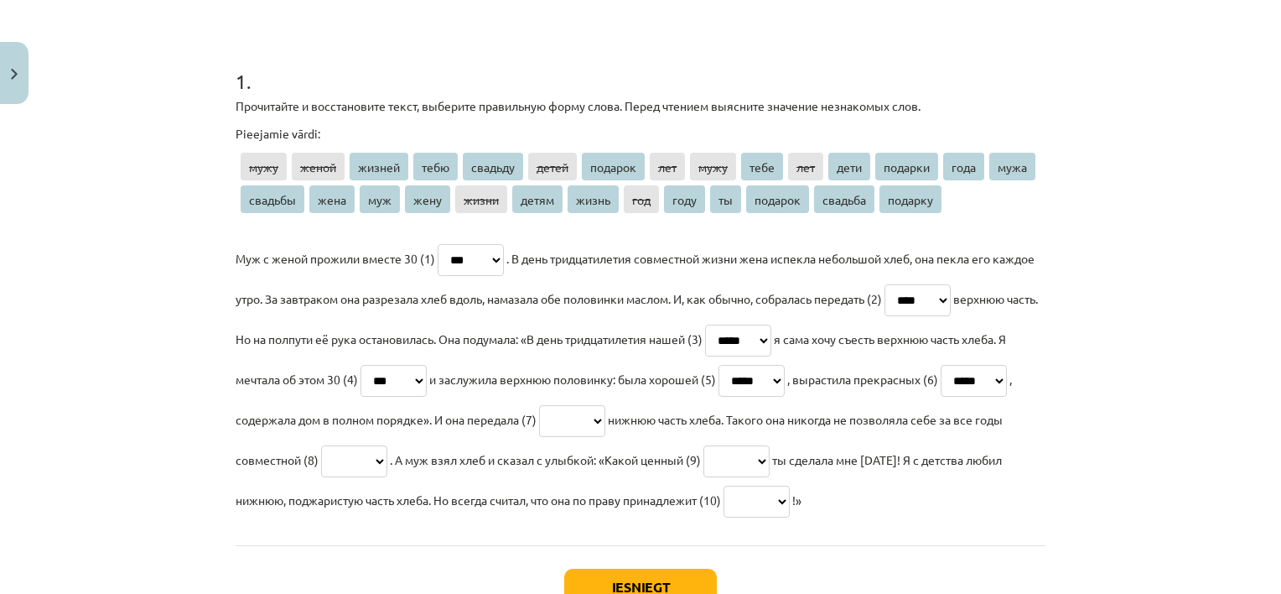
click at [605, 422] on select "**** ***** ****** **** ******* ***** ******* *** **** **** *** **** ******* ***…" at bounding box center [572, 421] width 66 height 32
select select "****"
click at [605, 405] on select "**** ***** ****** **** ******* ***** ******* *** **** **** *** **** ******* ***…" at bounding box center [572, 421] width 66 height 32
click at [387, 464] on select "**** ***** ****** **** ******* ***** ******* *** **** **** *** **** ******* ***…" at bounding box center [354, 461] width 66 height 32
select select "*****"
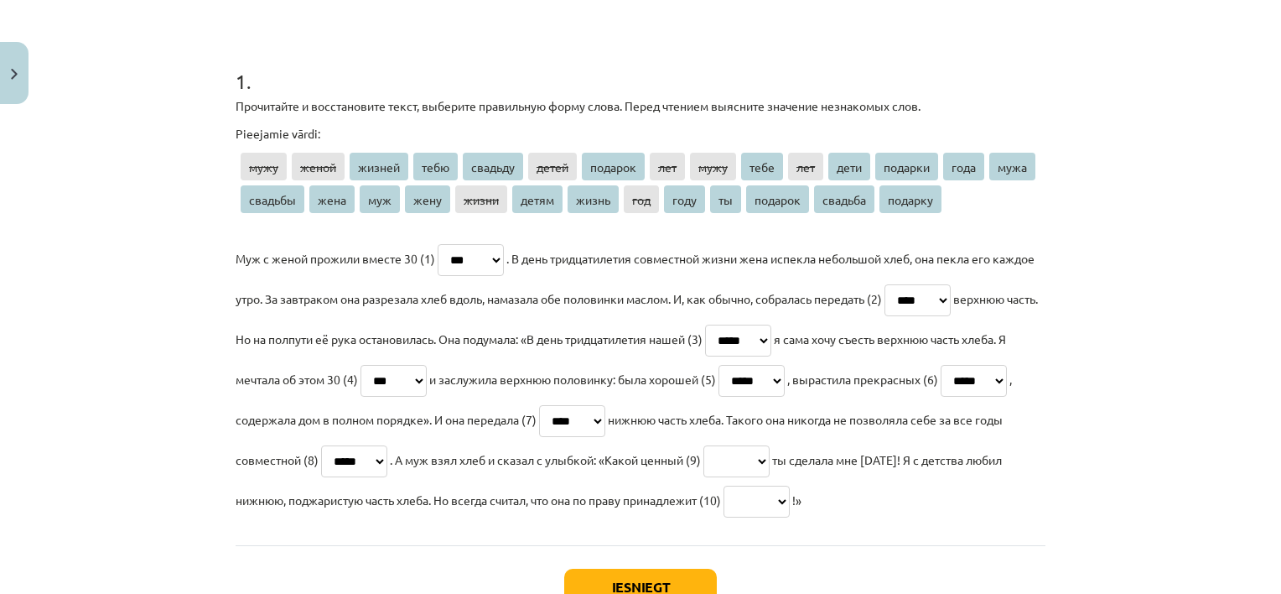
click at [387, 445] on select "**** ***** ****** **** ******* ***** ******* *** **** **** *** **** ******* ***…" at bounding box center [354, 461] width 66 height 32
click at [770, 460] on select "**** ***** ****** **** ******* ***** ******* *** **** **** *** **** ******* ***…" at bounding box center [736, 461] width 66 height 32
select select "*******"
click at [770, 445] on select "**** ***** ****** **** ******* ***** ******* *** **** **** *** **** ******* ***…" at bounding box center [736, 461] width 66 height 32
click at [790, 507] on select "**** ***** ****** **** ******* ***** ******* *** **** **** *** **** ******* ***…" at bounding box center [756, 501] width 66 height 32
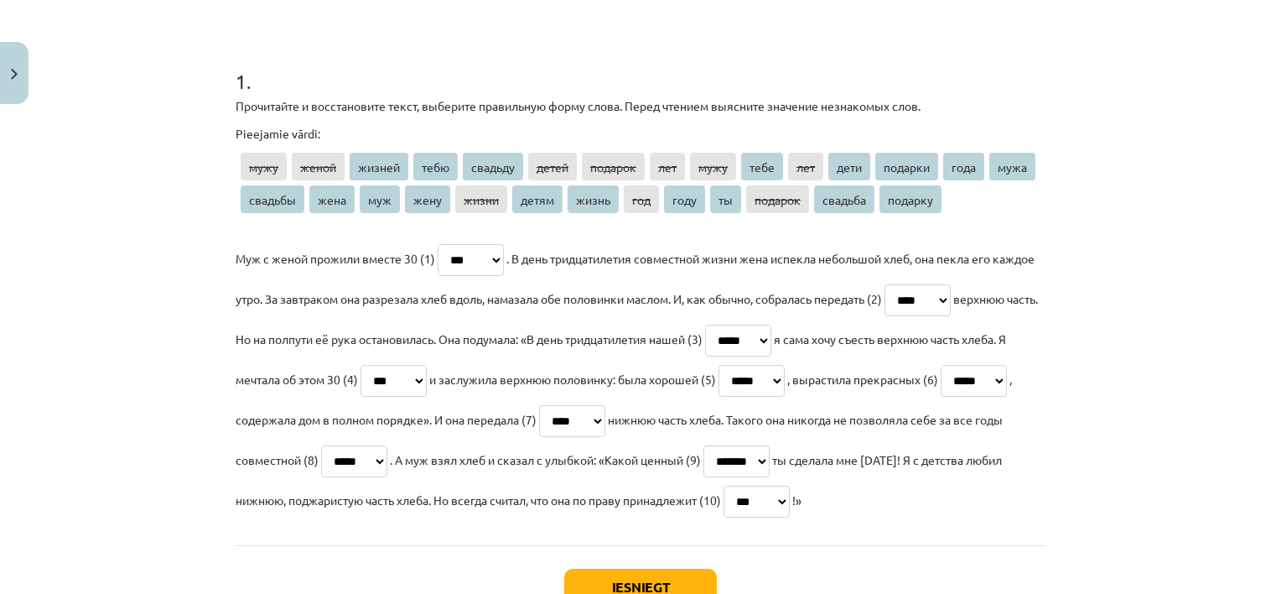
click at [790, 485] on select "**** ***** ****** **** ******* ***** ******* *** **** **** *** **** ******* ***…" at bounding box center [756, 501] width 66 height 32
click at [790, 511] on select "**** ***** ****** **** ******* ***** ******* *** **** **** *** **** ******* ***…" at bounding box center [756, 501] width 66 height 32
select select "****"
click at [790, 485] on select "**** ***** ****** **** ******* ***** ******* *** **** **** *** **** ******* ***…" at bounding box center [756, 501] width 66 height 32
drag, startPoint x: 677, startPoint y: 572, endPoint x: 692, endPoint y: 542, distance: 33.4
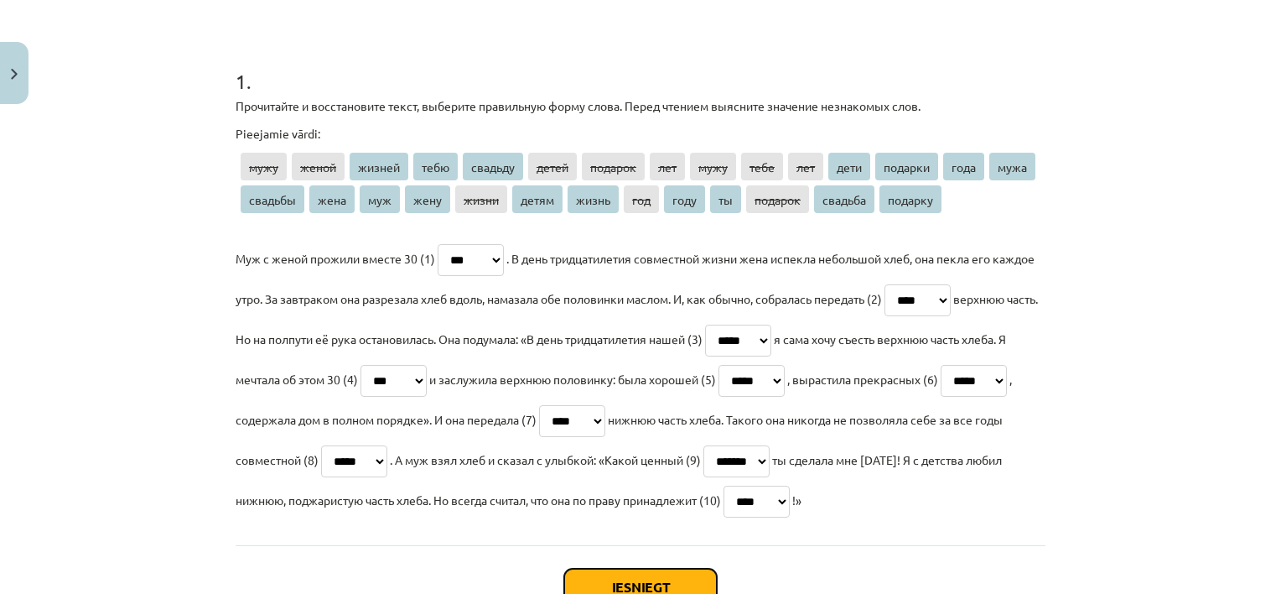
click at [679, 572] on button "Iesniegt" at bounding box center [640, 586] width 153 height 37
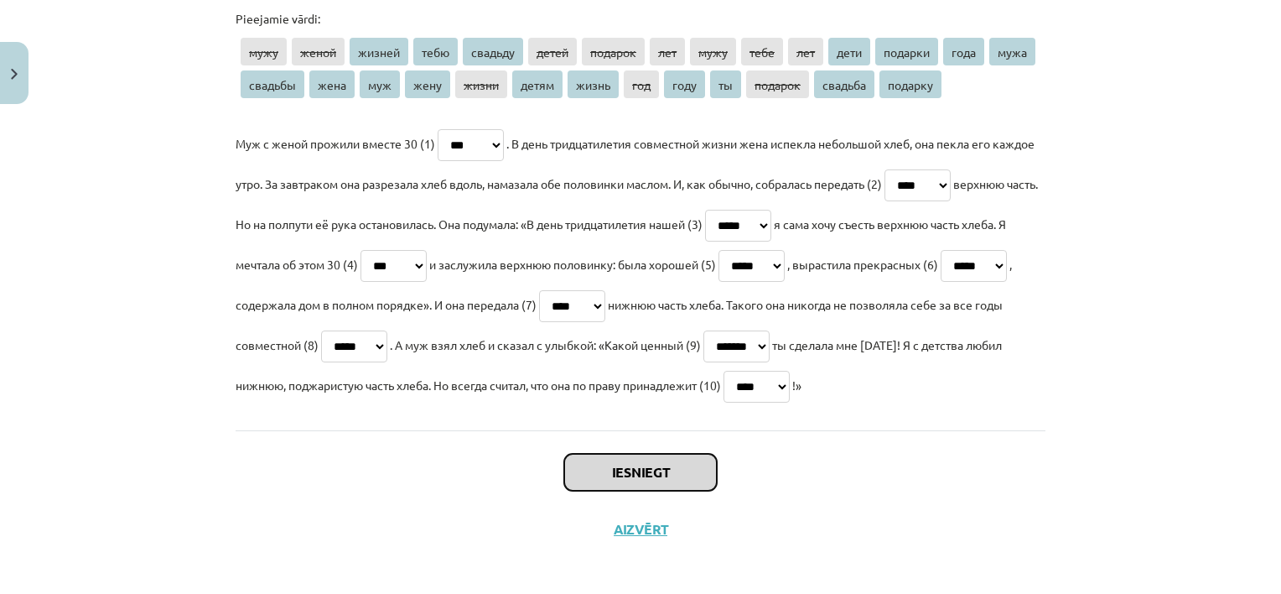
scroll to position [413, 0]
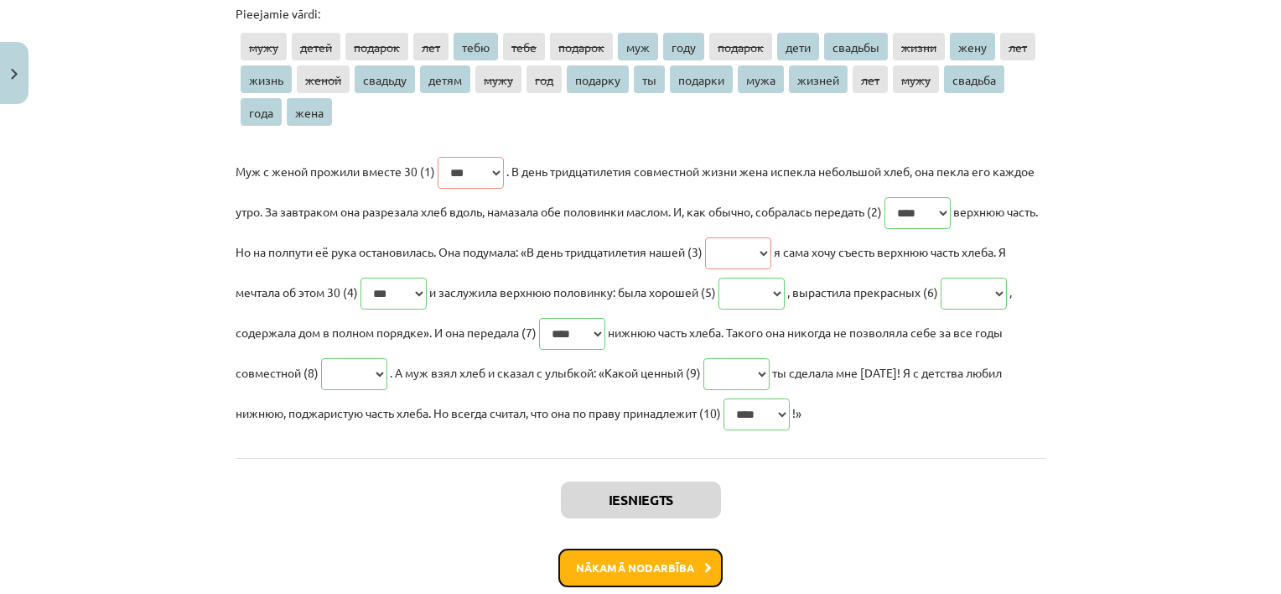
click at [675, 563] on button "Nākamā nodarbība" at bounding box center [640, 567] width 164 height 39
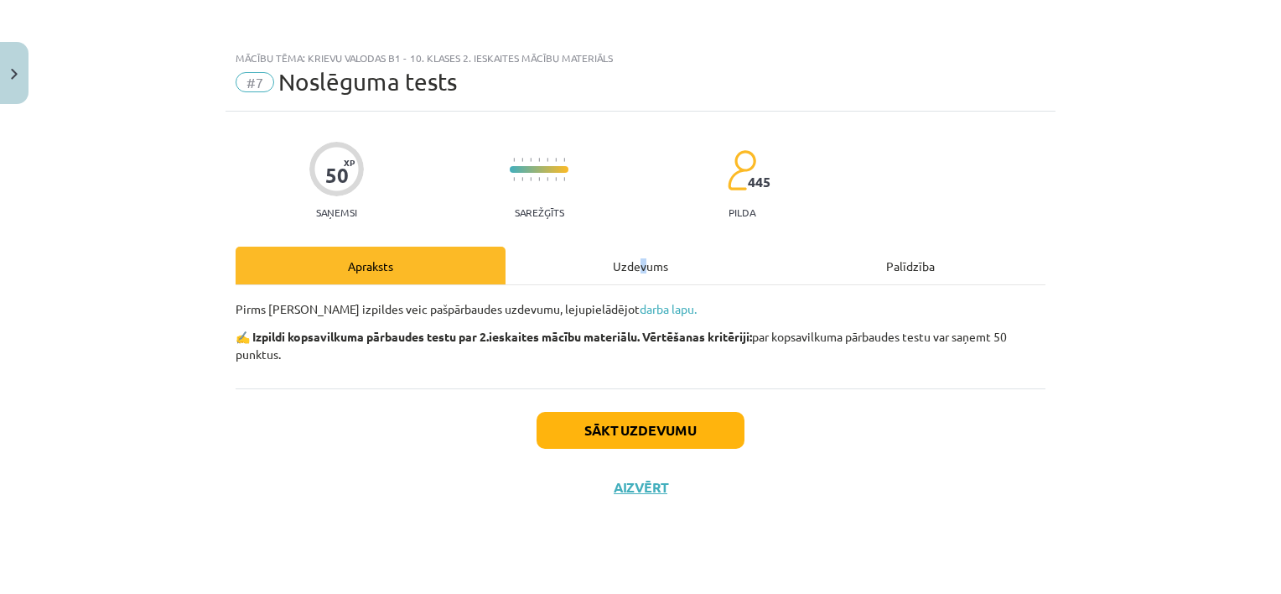
scroll to position [0, 0]
click at [634, 269] on div "Uzdevums" at bounding box center [641, 265] width 270 height 38
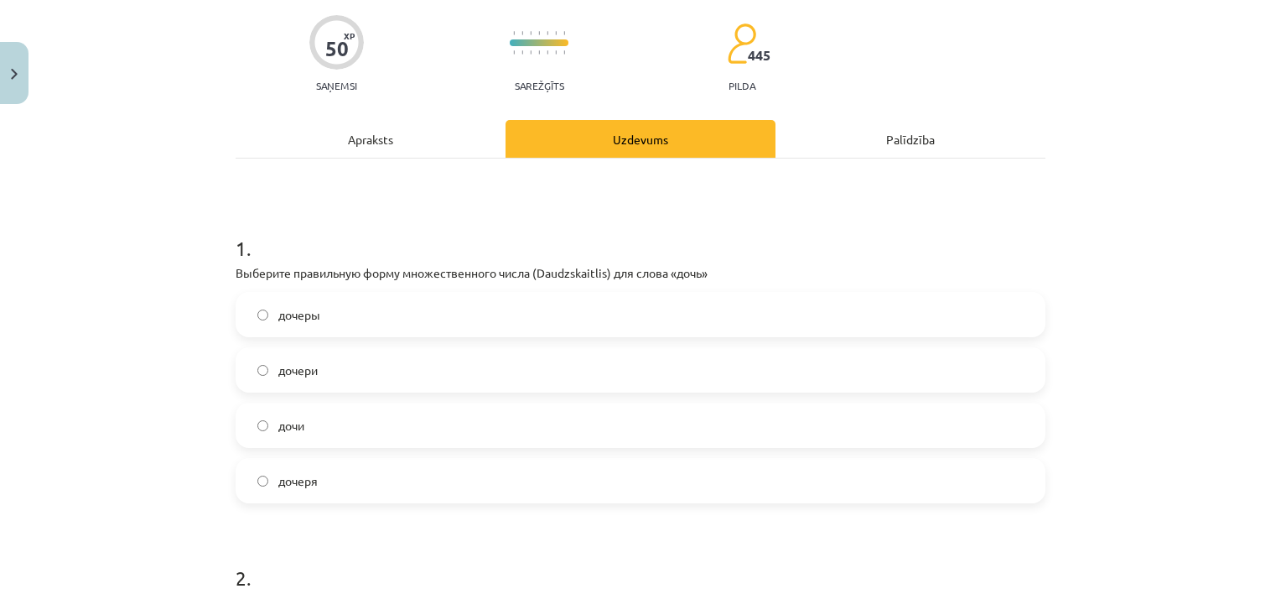
scroll to position [168, 0]
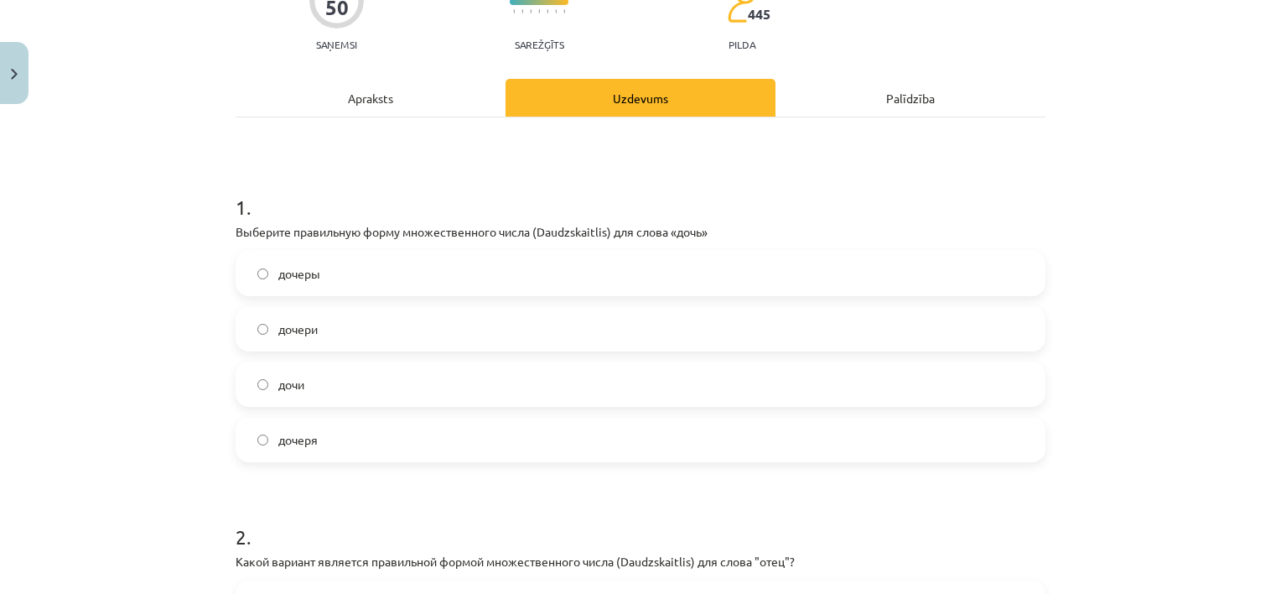
click at [362, 101] on div "Apraksts" at bounding box center [371, 98] width 270 height 38
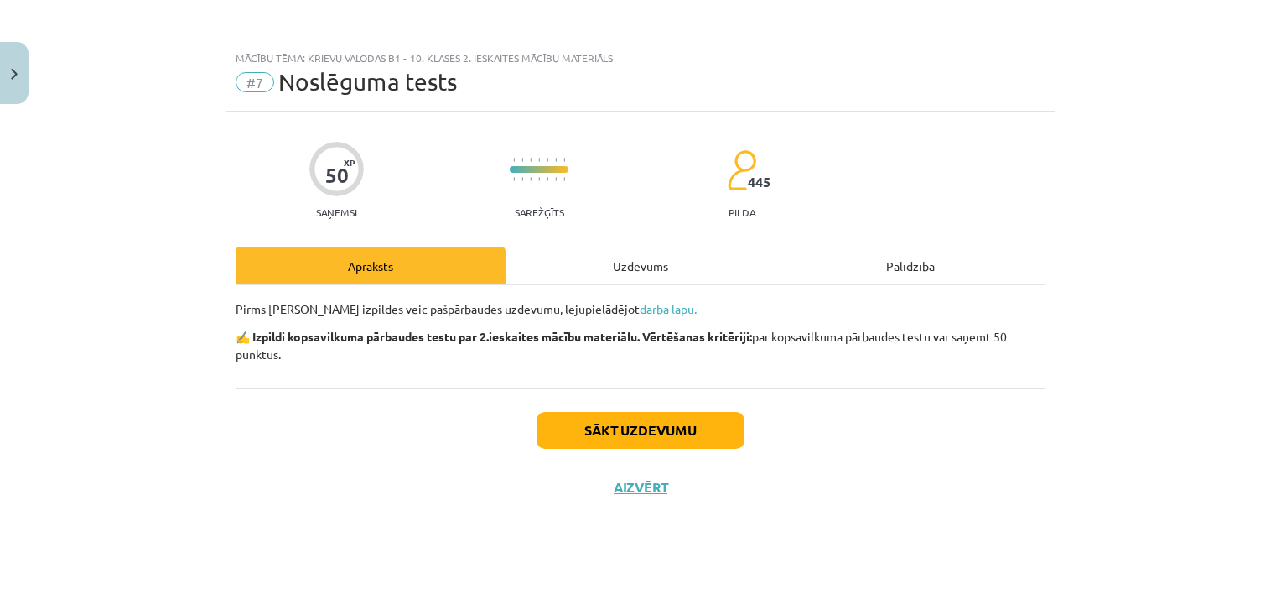
scroll to position [0, 0]
click at [642, 263] on div "Uzdevums" at bounding box center [641, 265] width 270 height 38
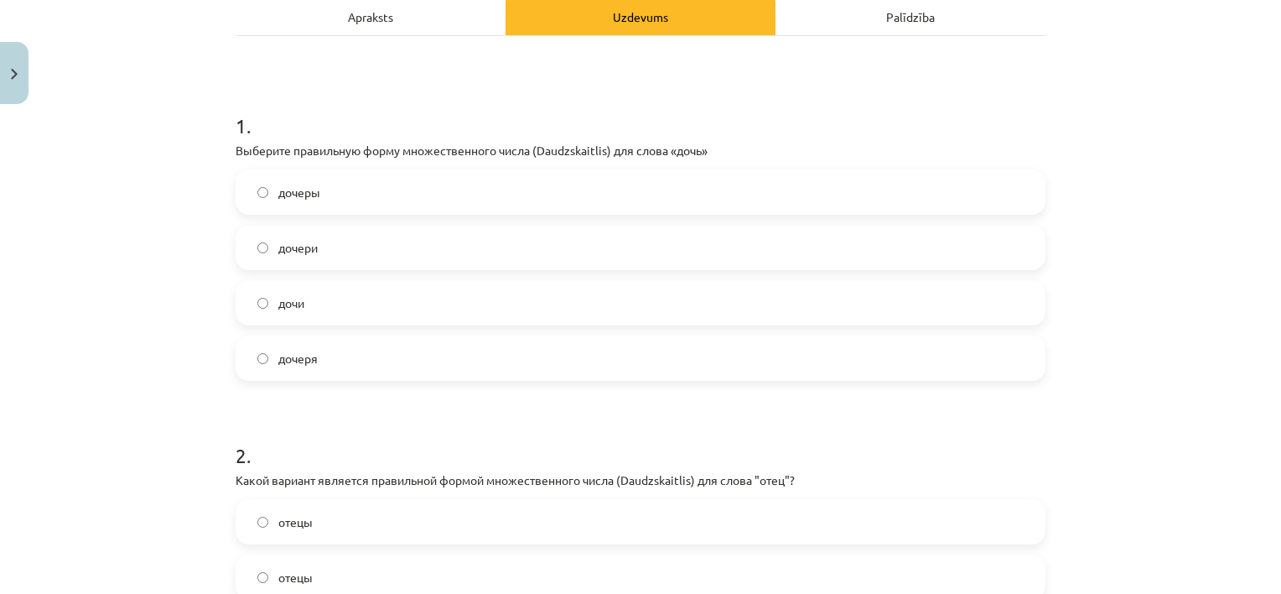
scroll to position [252, 0]
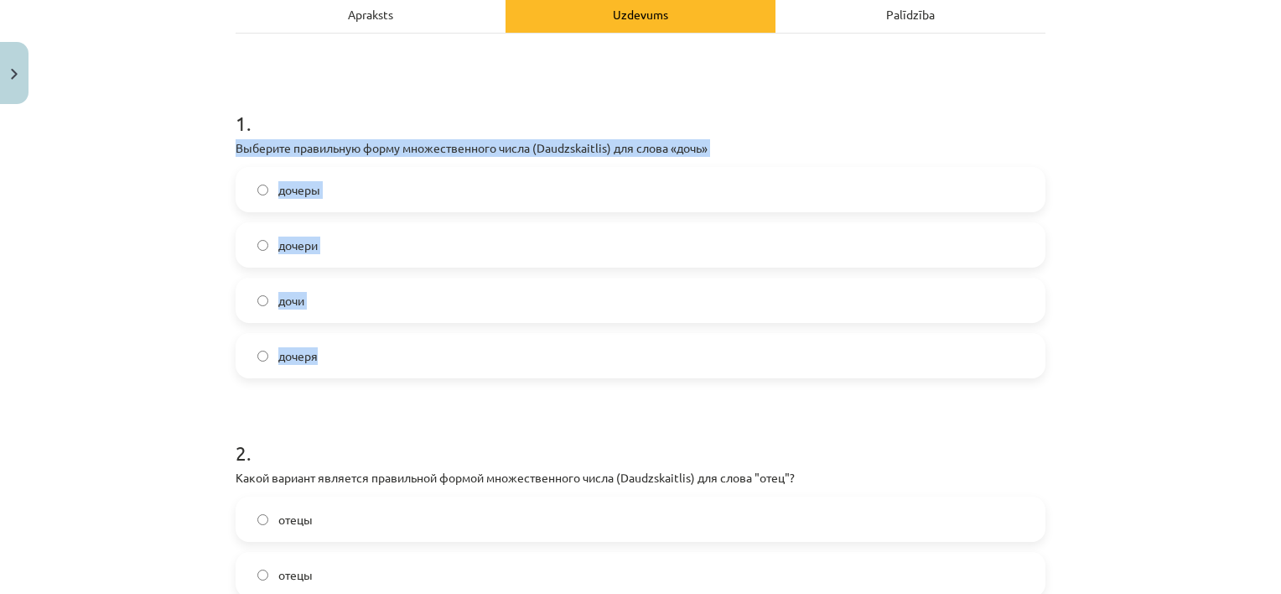
drag, startPoint x: 221, startPoint y: 146, endPoint x: 359, endPoint y: 360, distance: 254.2
copy div "Выберите правильную форму множественного числа (Daudzskaitlis) для слова «дочь»…"
click at [334, 260] on label "дочери" at bounding box center [640, 245] width 806 height 42
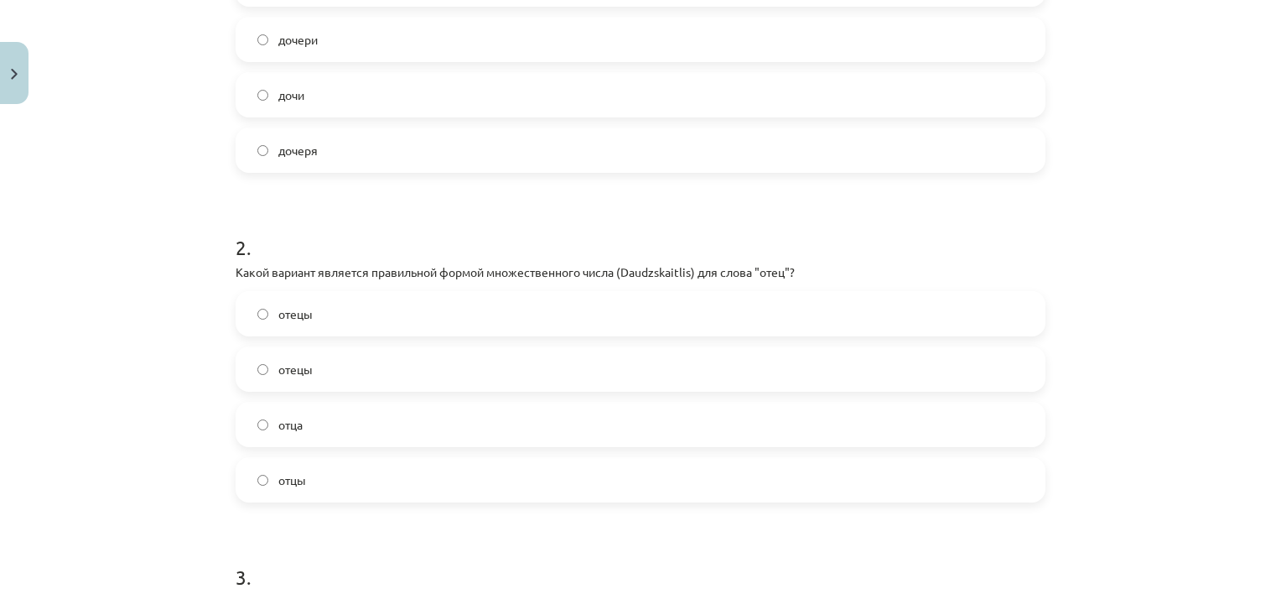
scroll to position [503, 0]
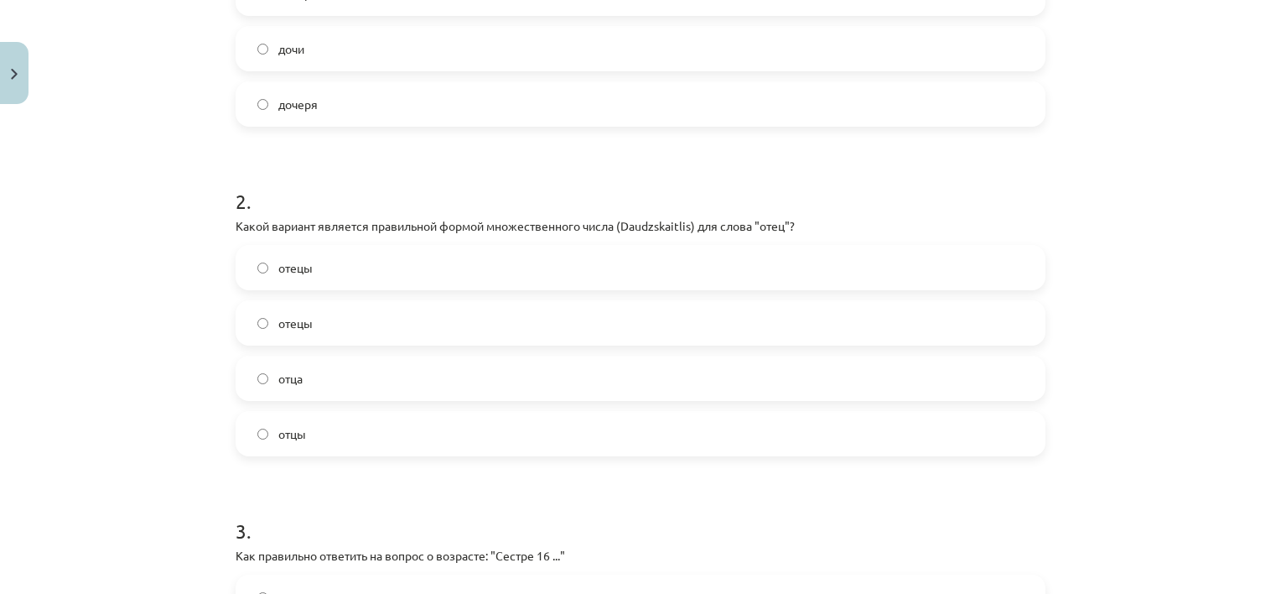
click at [329, 429] on label "отцы" at bounding box center [640, 433] width 806 height 42
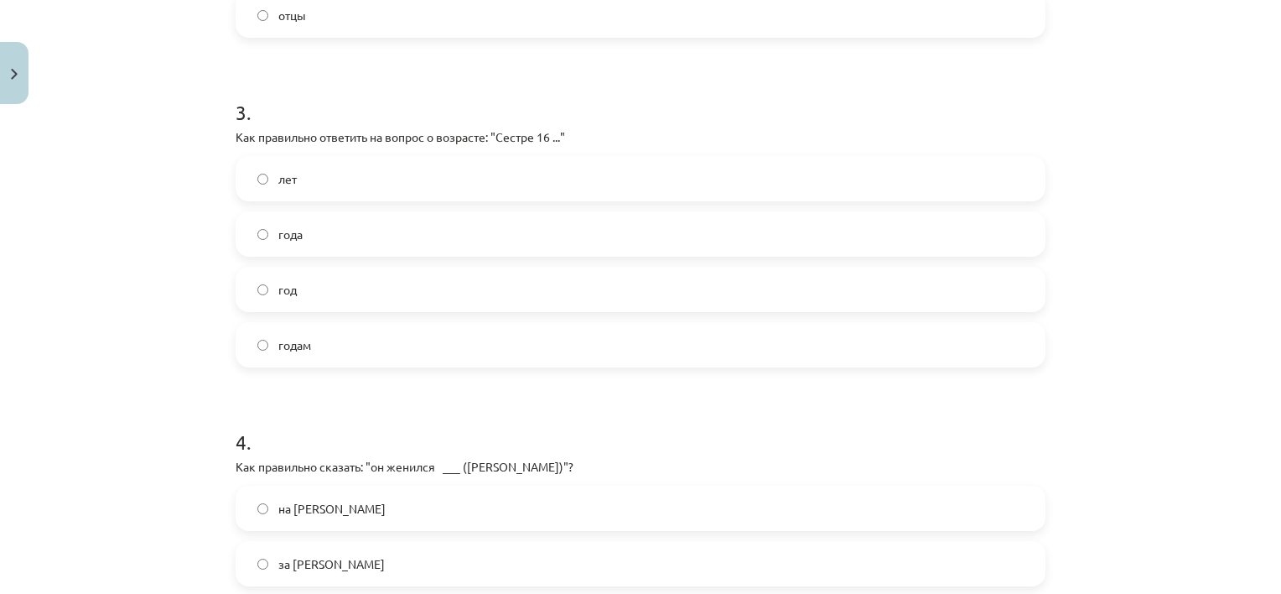
scroll to position [922, 0]
click at [344, 190] on label "лет" at bounding box center [640, 178] width 806 height 42
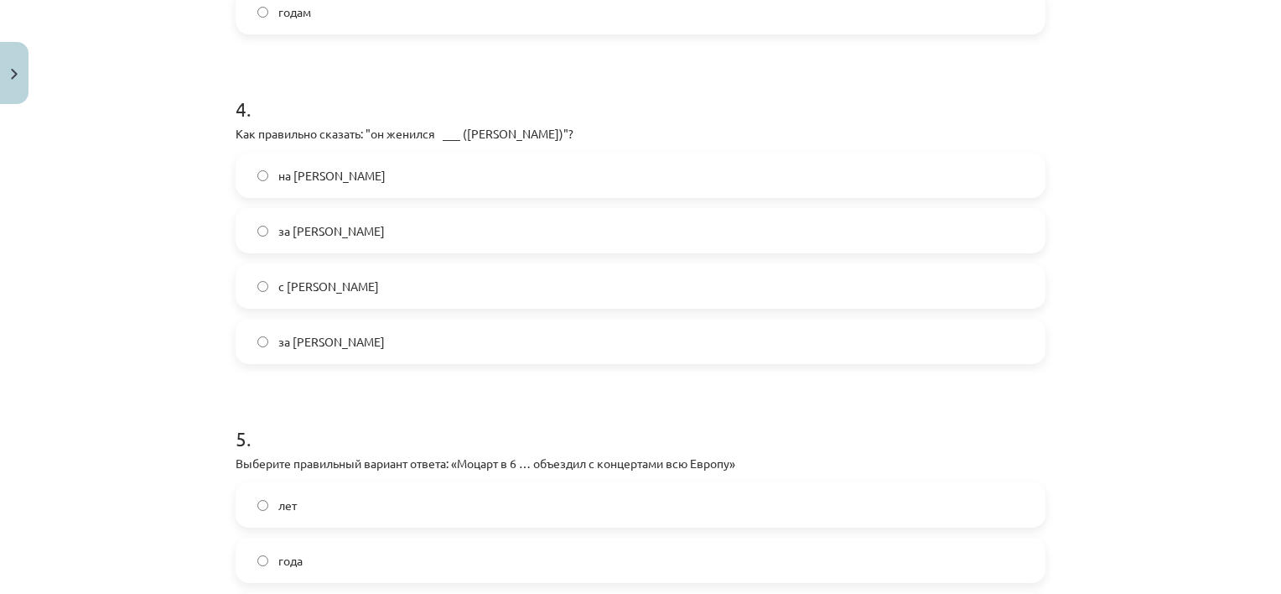
scroll to position [1258, 0]
click at [358, 180] on label "на [PERSON_NAME]" at bounding box center [640, 172] width 806 height 42
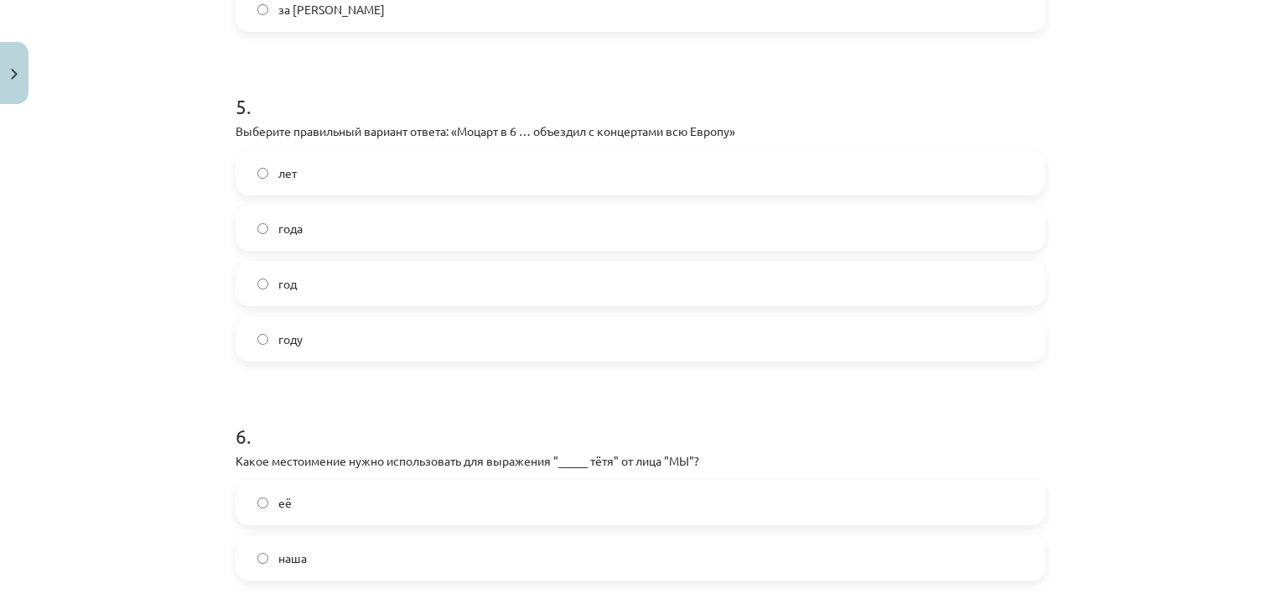
scroll to position [1593, 0]
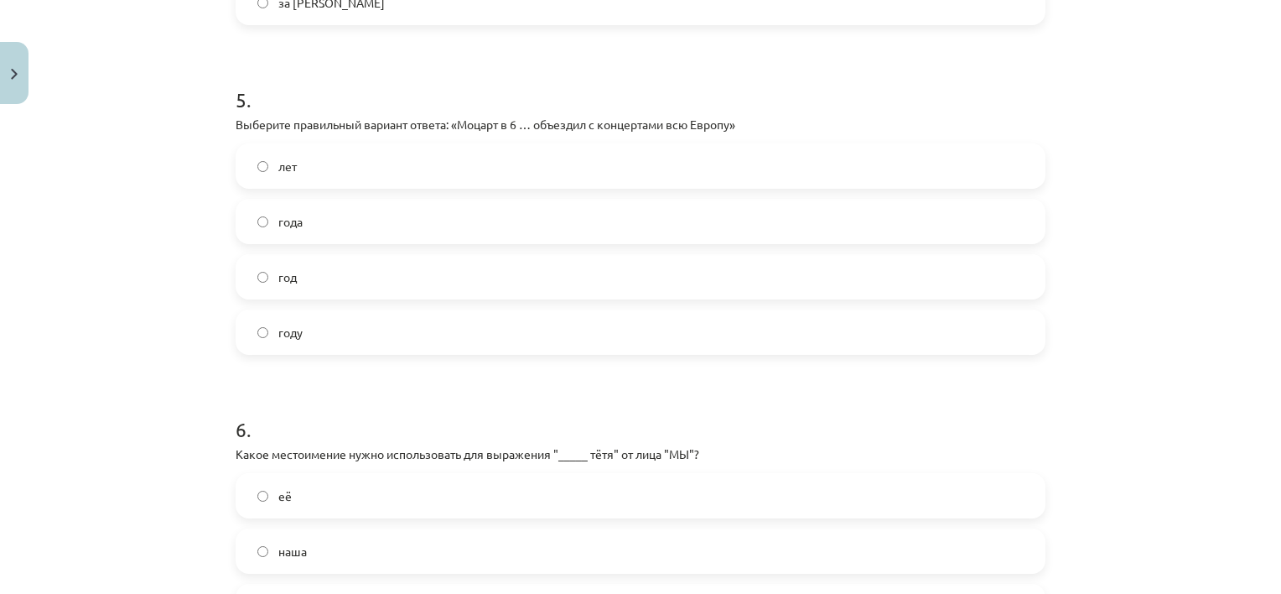
click at [398, 164] on label "лет" at bounding box center [640, 166] width 806 height 42
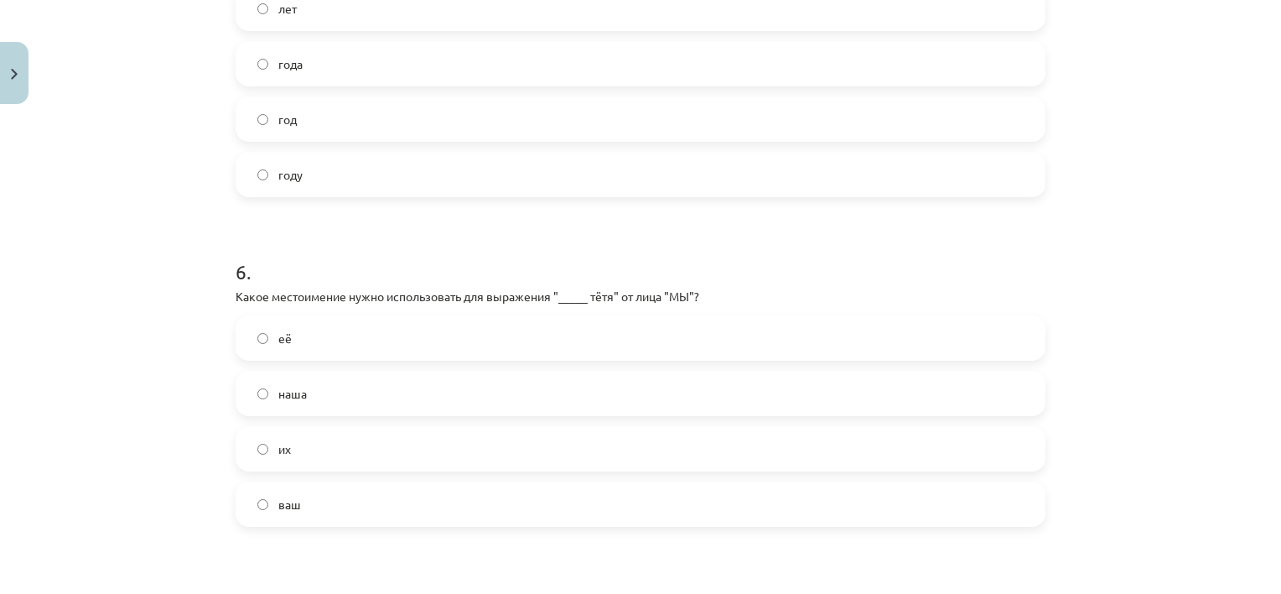
scroll to position [1844, 0]
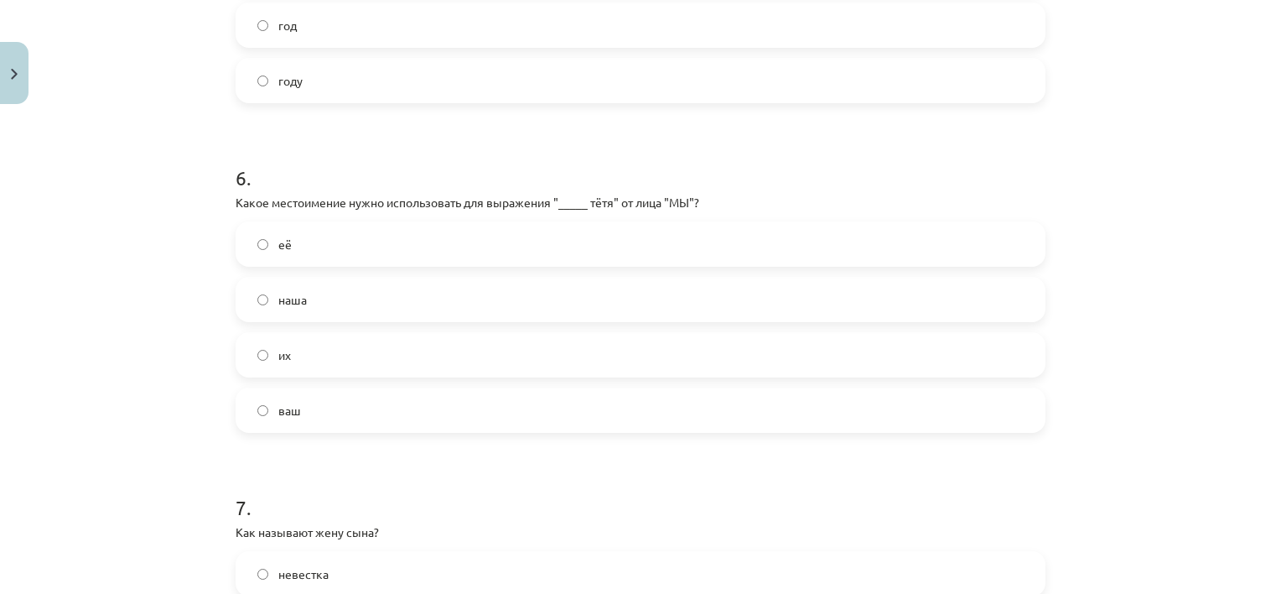
click at [412, 296] on label "наша" at bounding box center [640, 299] width 806 height 42
click at [404, 386] on div "её наша их ваш" at bounding box center [641, 326] width 810 height 211
click at [402, 406] on label "ваш" at bounding box center [640, 410] width 806 height 42
click at [412, 307] on label "наша" at bounding box center [640, 299] width 806 height 42
click at [379, 357] on label "их" at bounding box center [640, 355] width 806 height 42
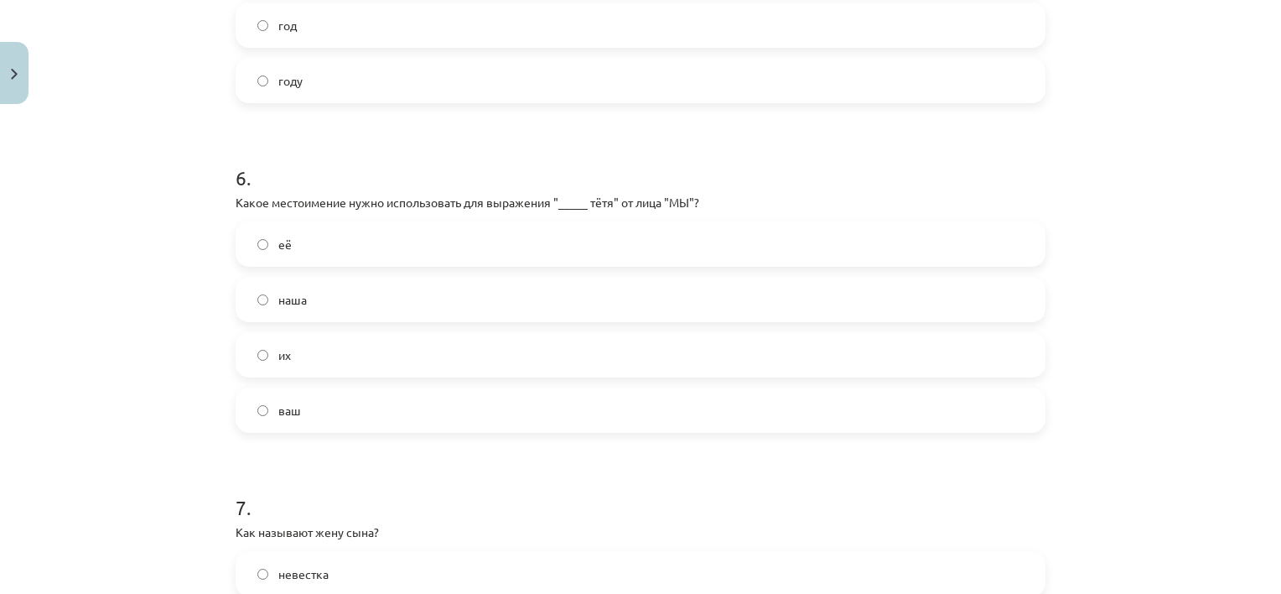
click at [389, 298] on label "наша" at bounding box center [640, 299] width 806 height 42
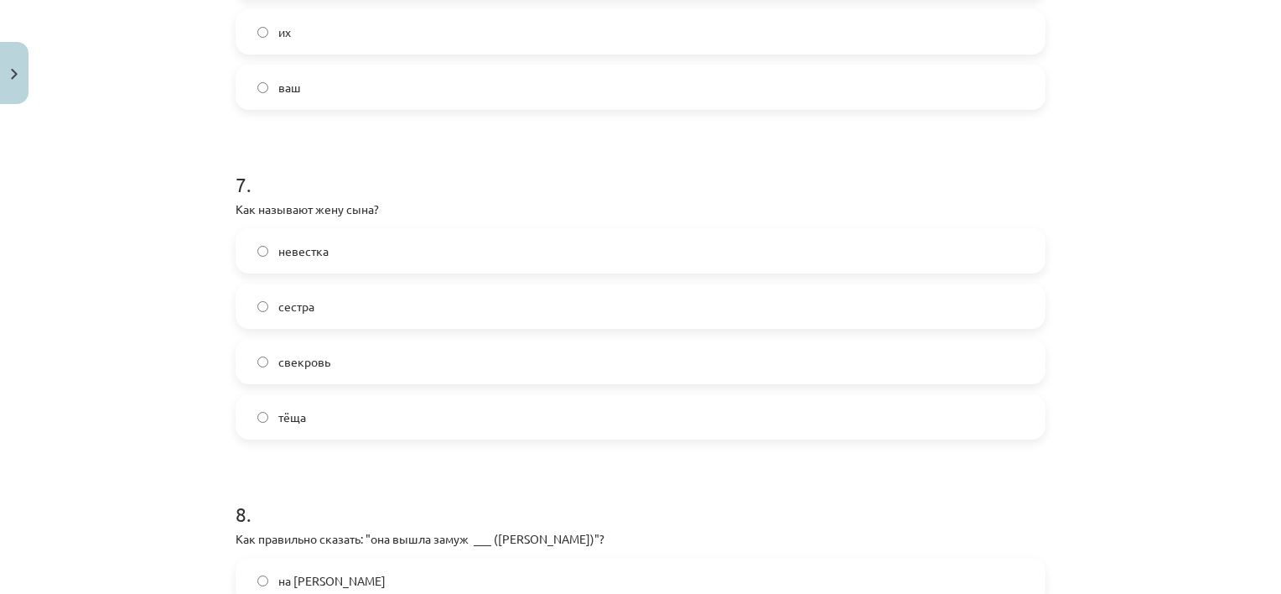
scroll to position [2180, 0]
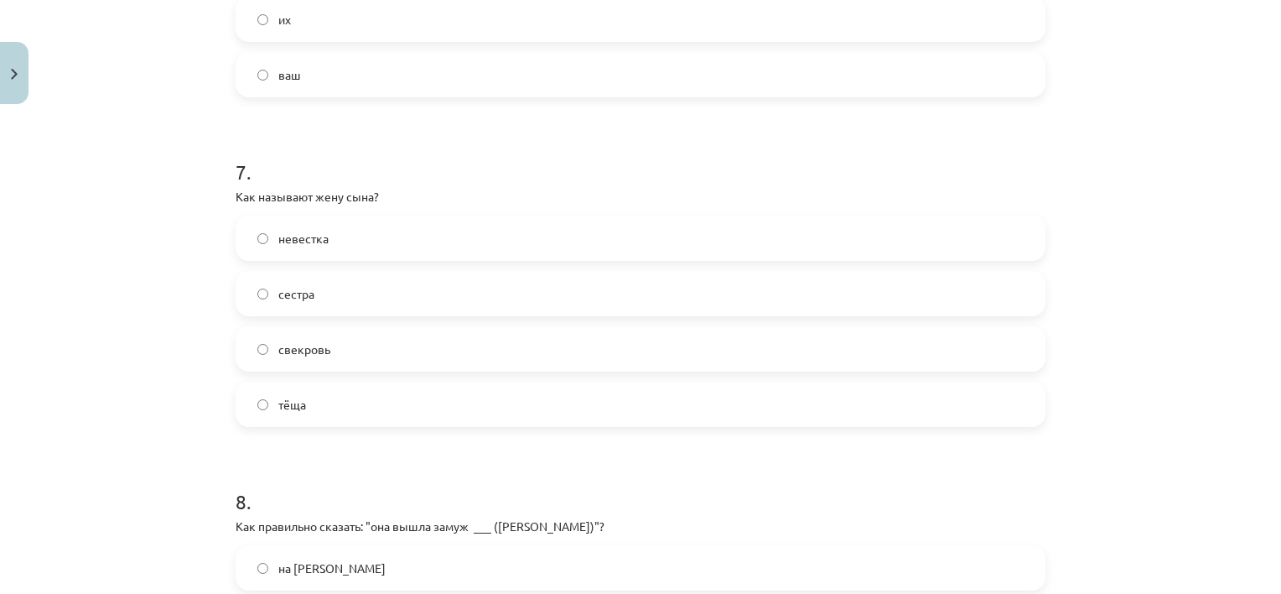
click at [376, 248] on label "невестка" at bounding box center [640, 238] width 806 height 42
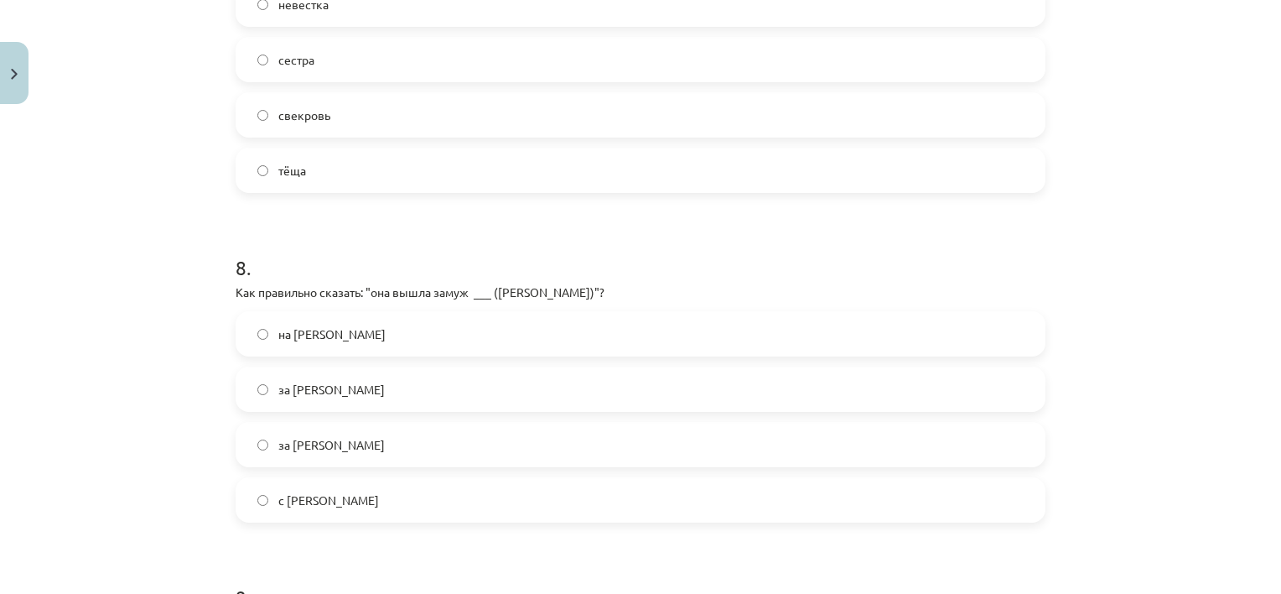
scroll to position [2515, 0]
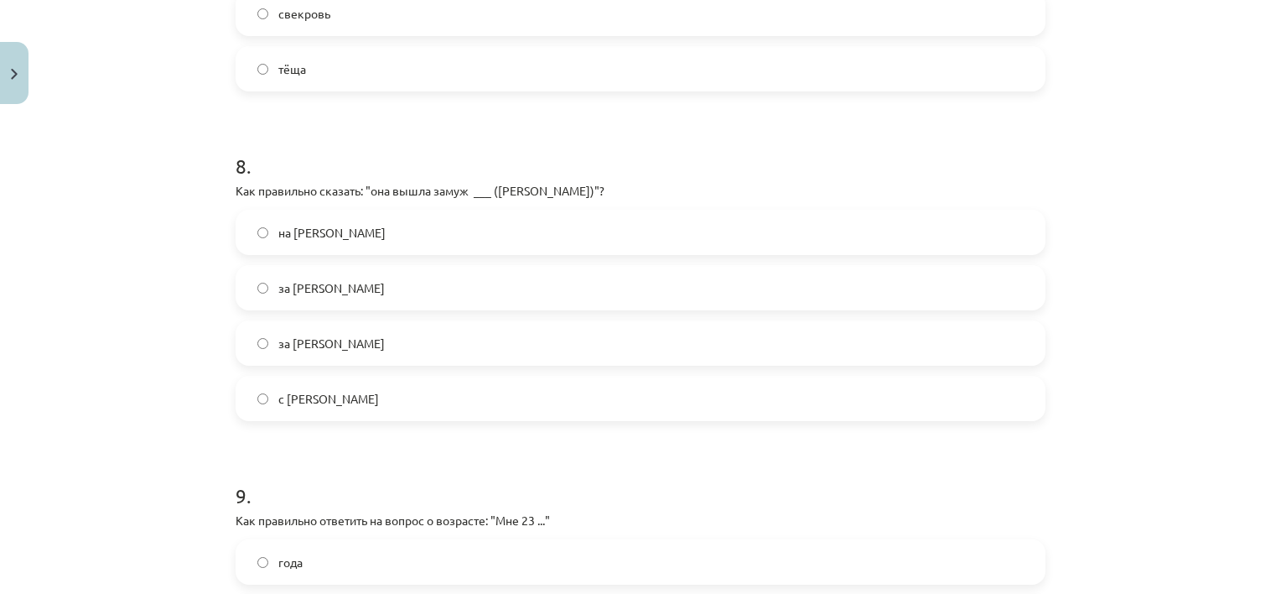
click at [372, 331] on label "за [PERSON_NAME]" at bounding box center [640, 343] width 806 height 42
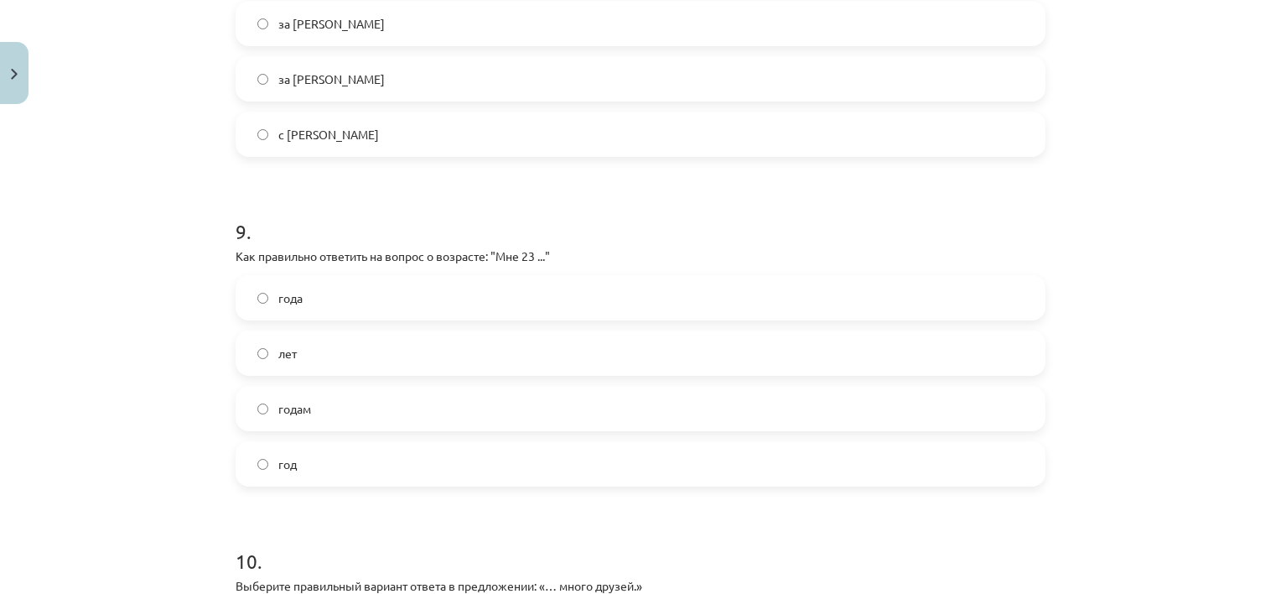
scroll to position [2850, 0]
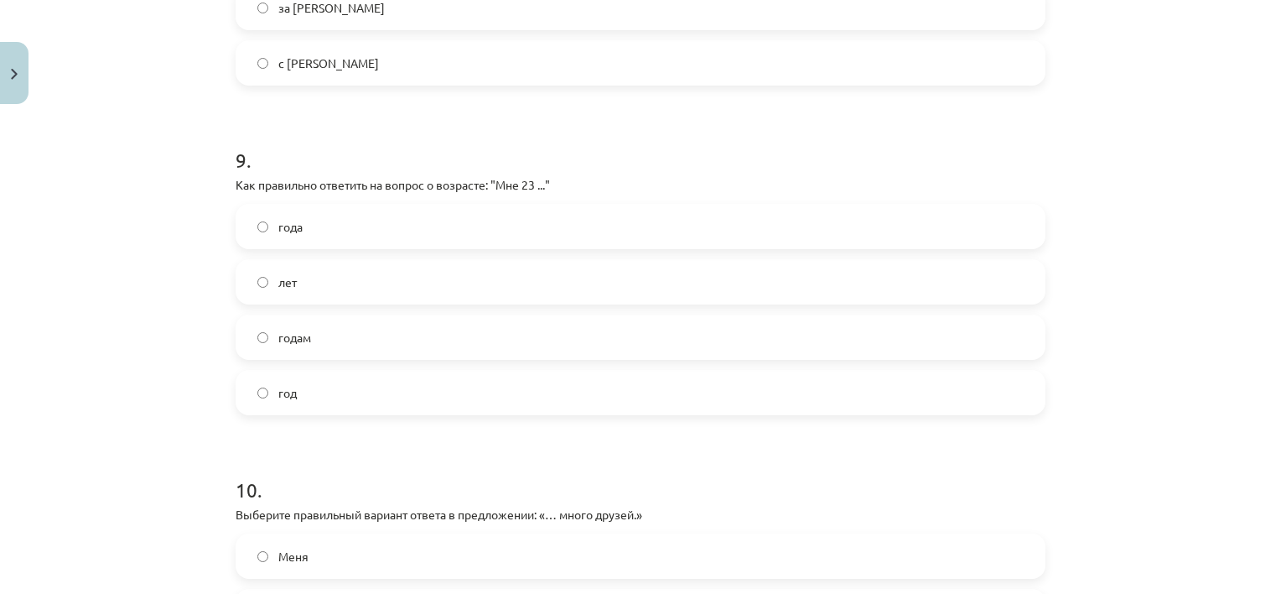
click at [355, 226] on label "года" at bounding box center [640, 226] width 806 height 42
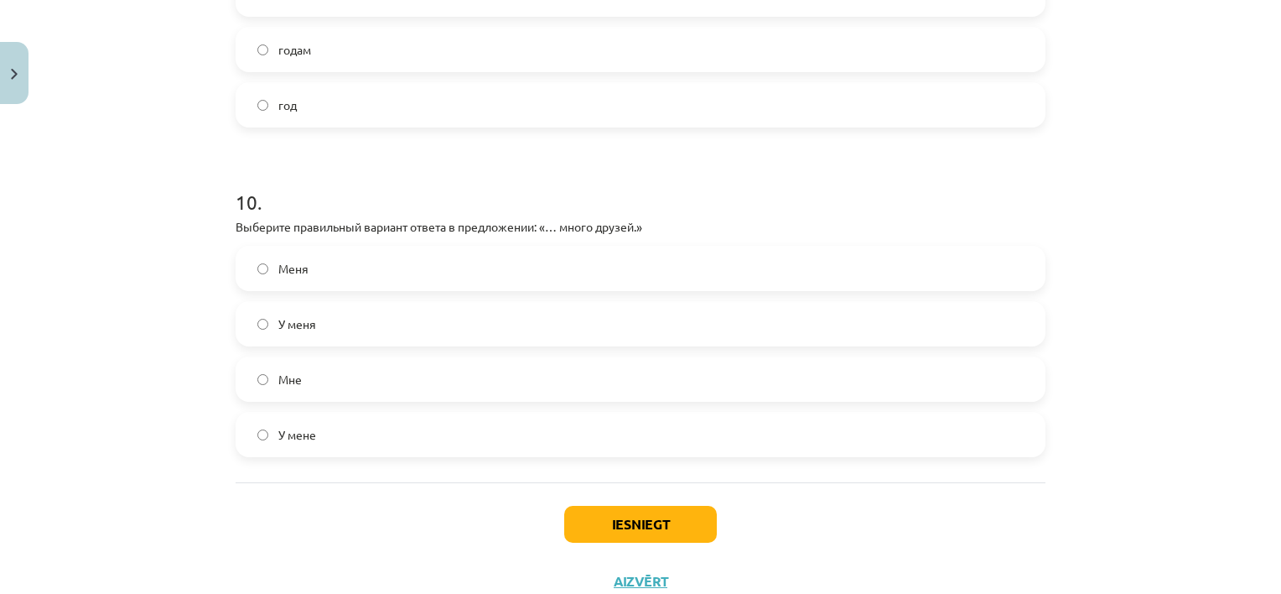
scroll to position [3186, 0]
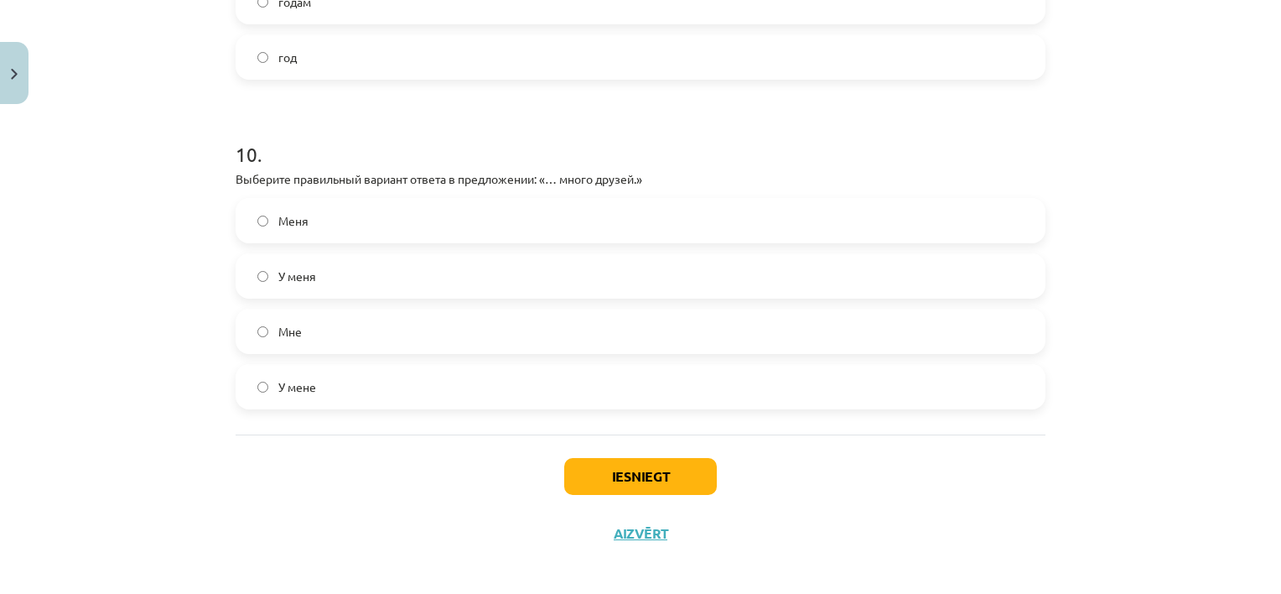
click at [357, 283] on label "У меня" at bounding box center [640, 276] width 806 height 42
click at [606, 480] on button "Iesniegt" at bounding box center [640, 476] width 153 height 37
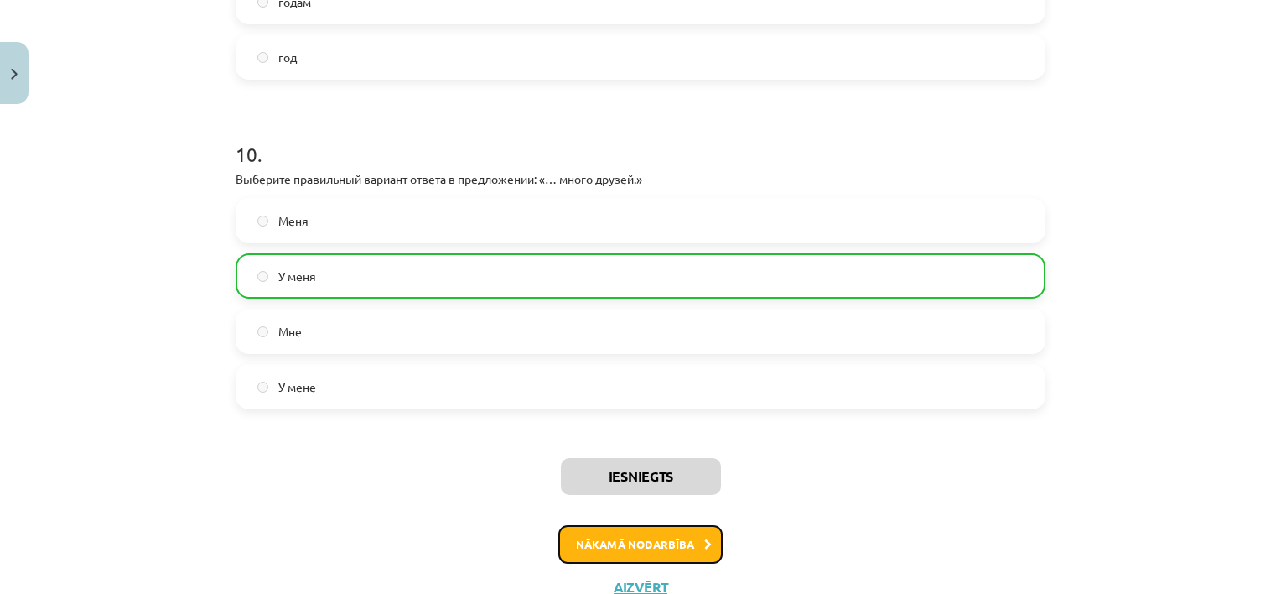
click at [621, 533] on button "Nākamā nodarbība" at bounding box center [640, 544] width 164 height 39
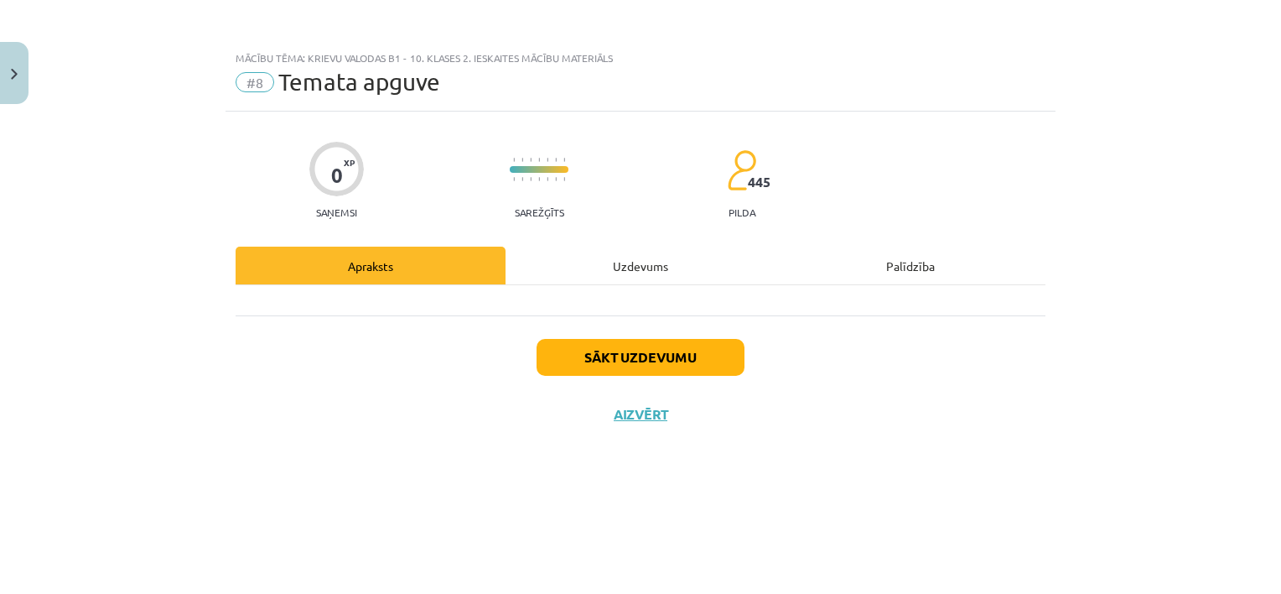
click at [662, 265] on div "Uzdevums" at bounding box center [641, 265] width 270 height 38
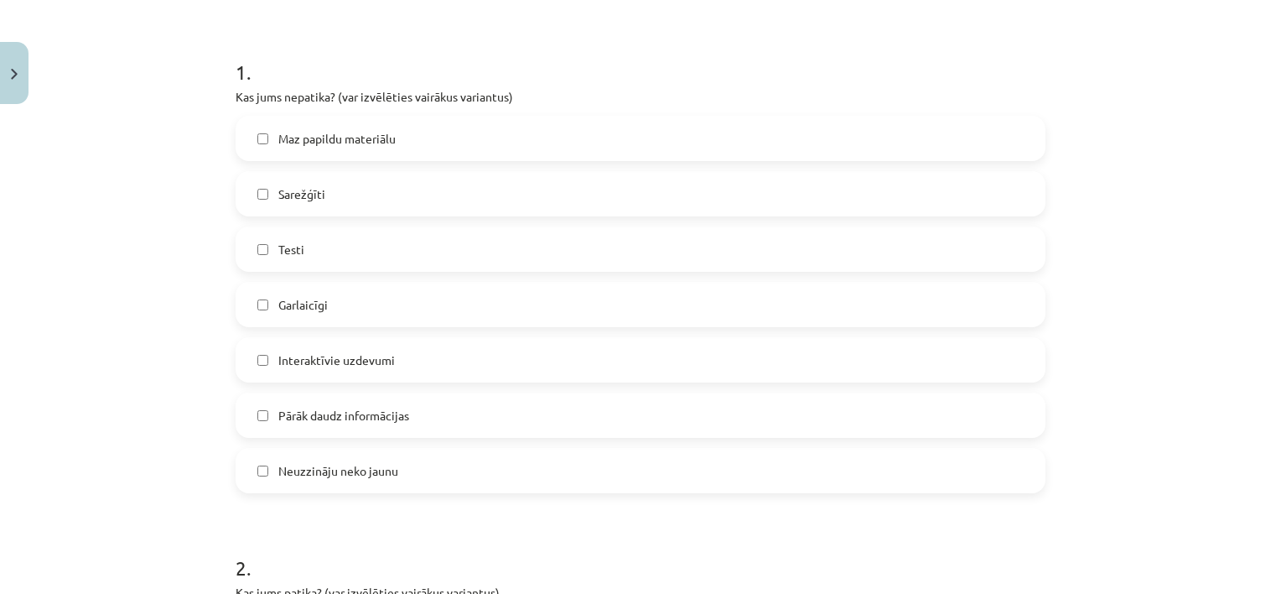
scroll to position [335, 0]
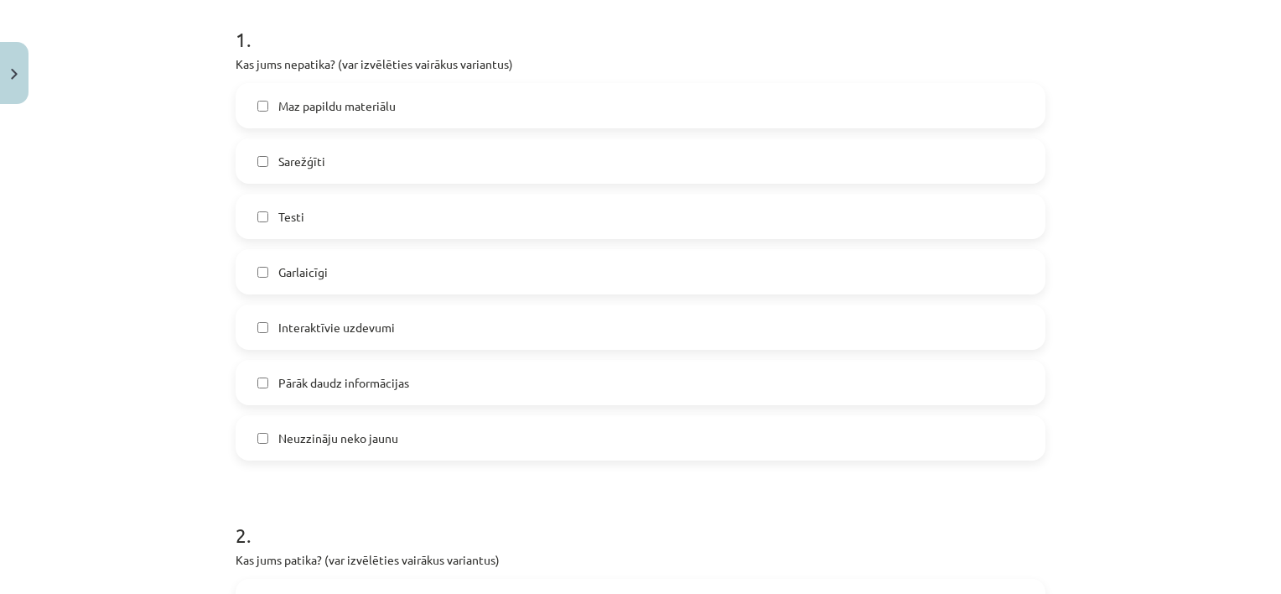
click at [466, 163] on label "Sarežģīti" at bounding box center [640, 161] width 806 height 42
click at [469, 163] on label "Sarežģīti" at bounding box center [640, 161] width 806 height 42
click at [446, 265] on label "Garlaicīgi" at bounding box center [640, 272] width 806 height 42
click at [434, 317] on label "Interaktīvie uzdevumi" at bounding box center [640, 327] width 806 height 42
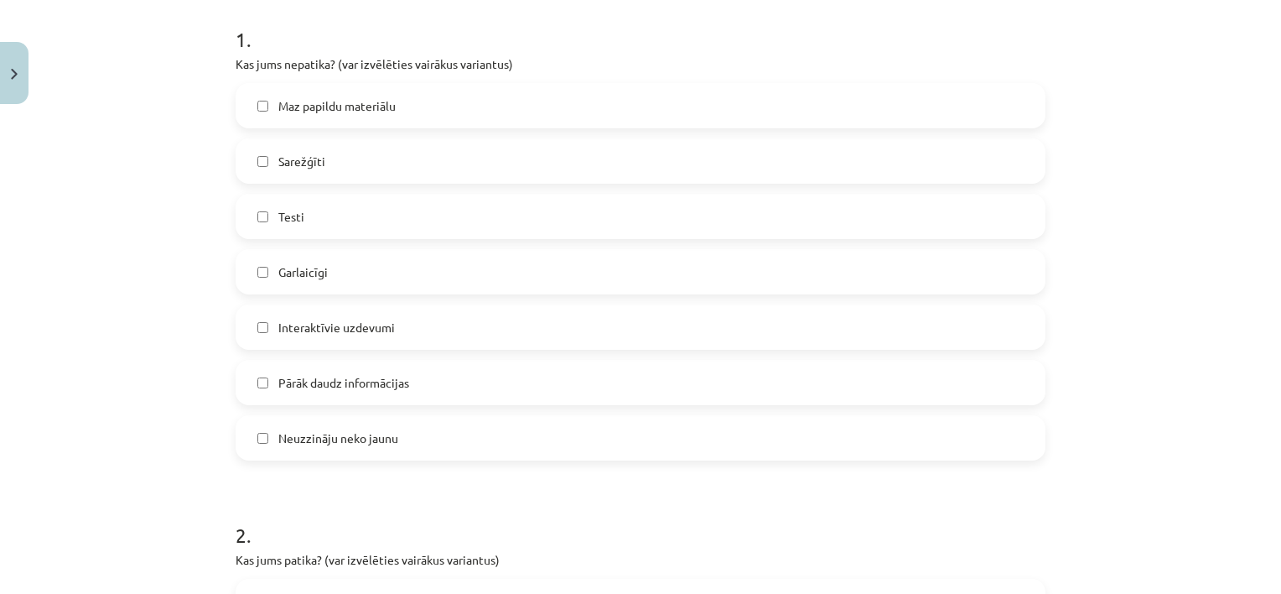
click at [434, 319] on label "Interaktīvie uzdevumi" at bounding box center [640, 327] width 806 height 42
click at [436, 389] on label "Pārāk daudz informācijas" at bounding box center [640, 382] width 806 height 42
click at [496, 112] on label "Maz papildu materiālu" at bounding box center [640, 106] width 806 height 42
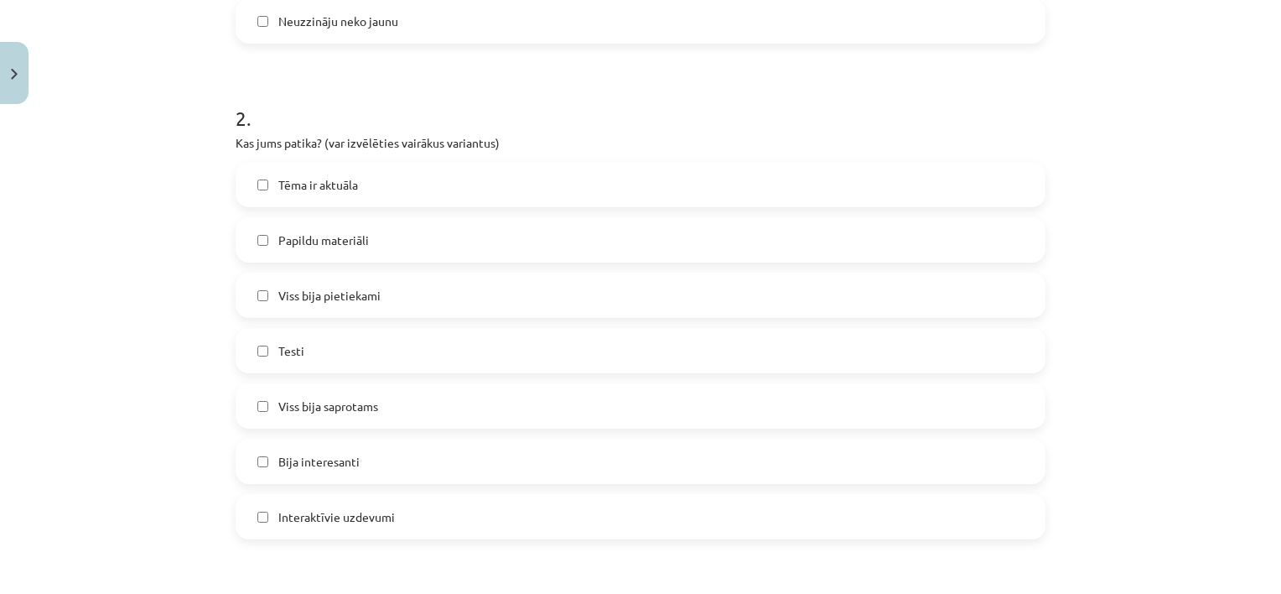
scroll to position [755, 0]
click at [451, 355] on label "Testi" at bounding box center [640, 348] width 806 height 42
click at [459, 453] on label "Bija interesanti" at bounding box center [640, 459] width 806 height 42
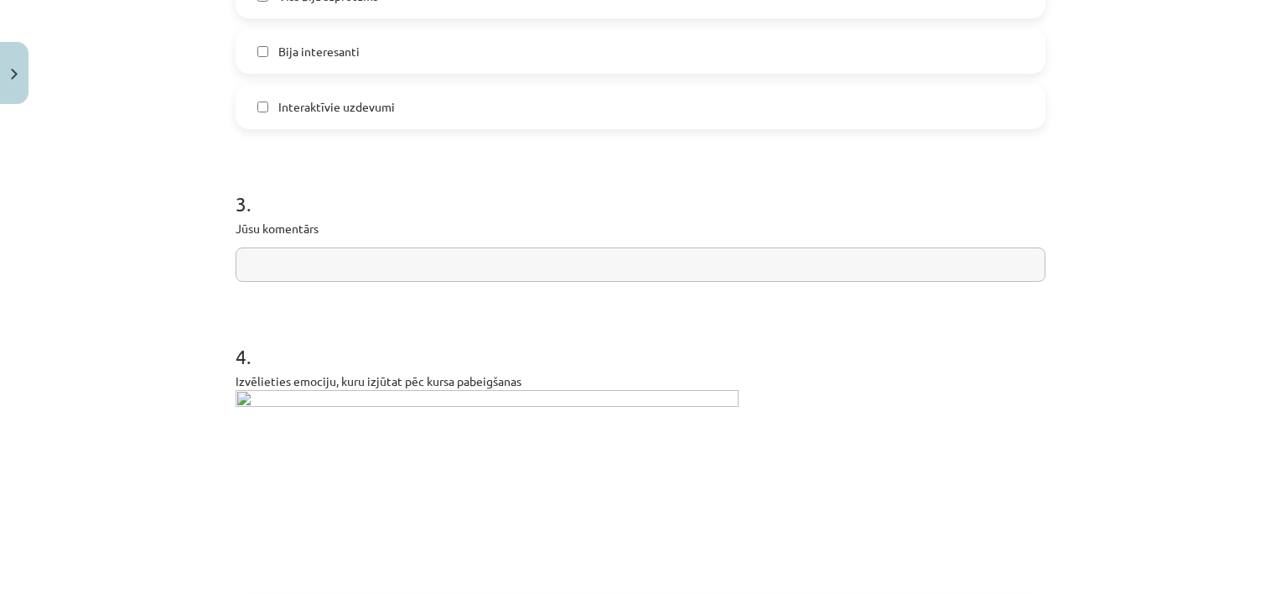
scroll to position [1174, 0]
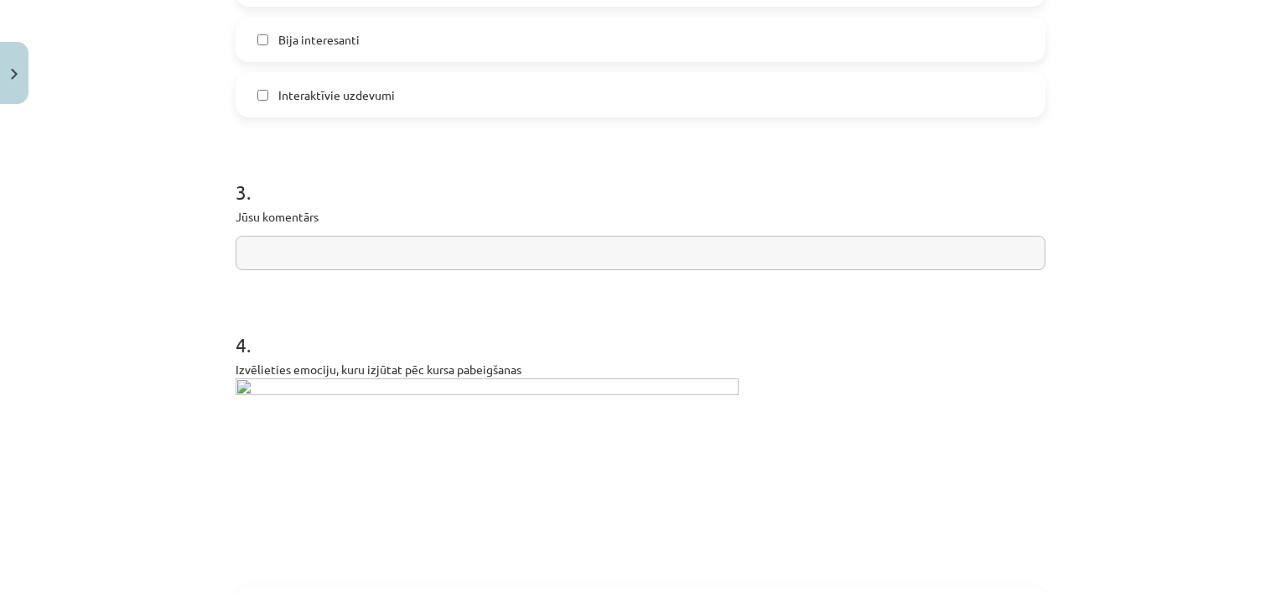
click at [474, 386] on img at bounding box center [487, 476] width 503 height 197
click at [241, 389] on img at bounding box center [487, 476] width 503 height 197
click at [236, 382] on img at bounding box center [487, 476] width 503 height 197
click at [280, 391] on img at bounding box center [487, 476] width 503 height 197
click at [322, 383] on img at bounding box center [487, 476] width 503 height 197
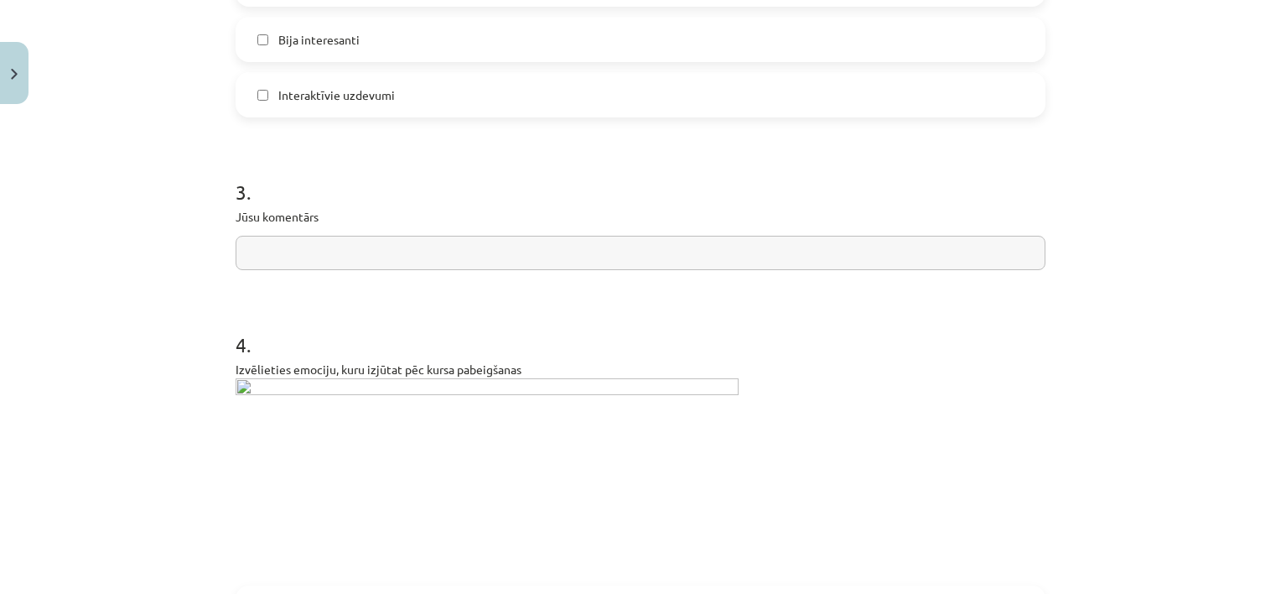
click at [324, 382] on img at bounding box center [487, 476] width 503 height 197
drag, startPoint x: 636, startPoint y: 469, endPoint x: 659, endPoint y: 449, distance: 30.3
click at [636, 469] on img at bounding box center [487, 476] width 503 height 197
click at [704, 379] on p "Izvēlieties emociju, kuru izjūtat pēc kursa pabeigšanas" at bounding box center [641, 467] width 810 height 215
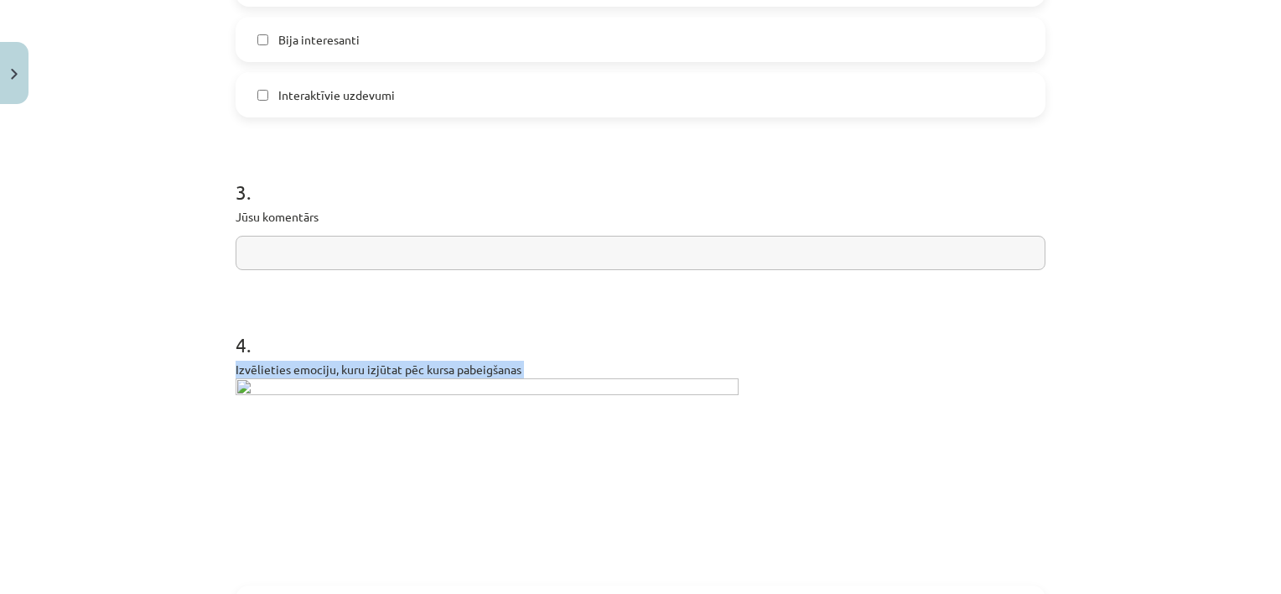
drag, startPoint x: 704, startPoint y: 381, endPoint x: 706, endPoint y: 389, distance: 8.5
click at [706, 389] on img at bounding box center [487, 476] width 503 height 197
click at [702, 385] on img at bounding box center [487, 476] width 503 height 197
drag, startPoint x: 664, startPoint y: 386, endPoint x: 651, endPoint y: 387, distance: 12.7
click at [661, 386] on img at bounding box center [487, 476] width 503 height 197
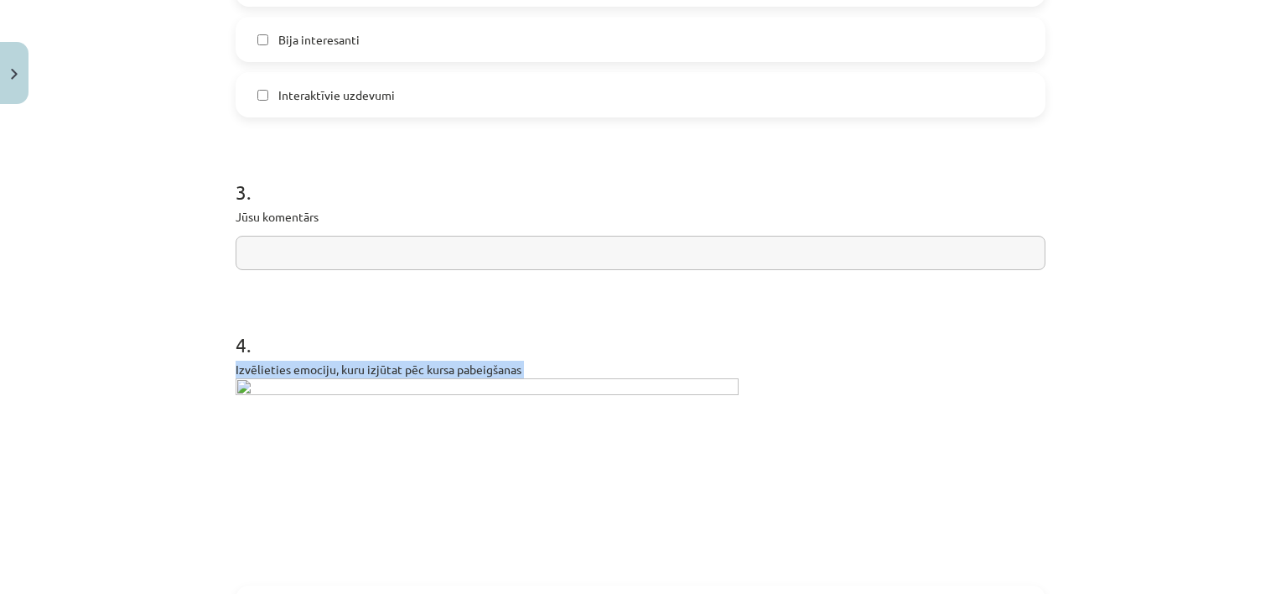
click at [616, 386] on img at bounding box center [487, 476] width 503 height 197
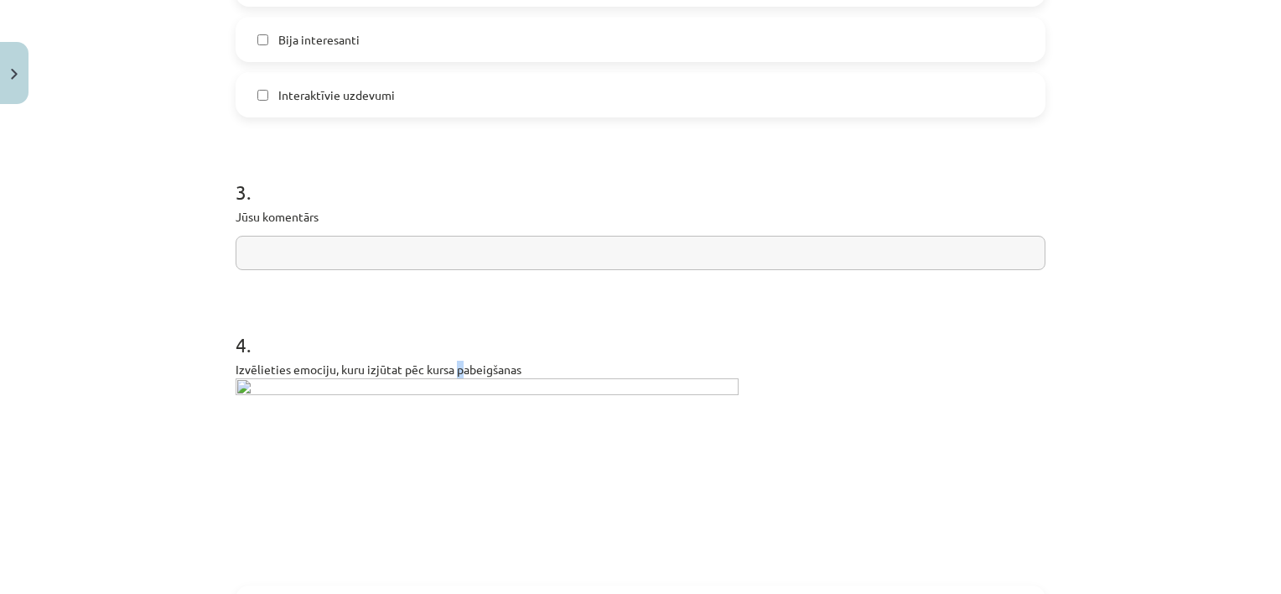
click at [450, 370] on p "Izvēlieties emociju, kuru izjūtat pēc kursa pabeigšanas" at bounding box center [641, 467] width 810 height 215
click at [238, 384] on img at bounding box center [487, 476] width 503 height 197
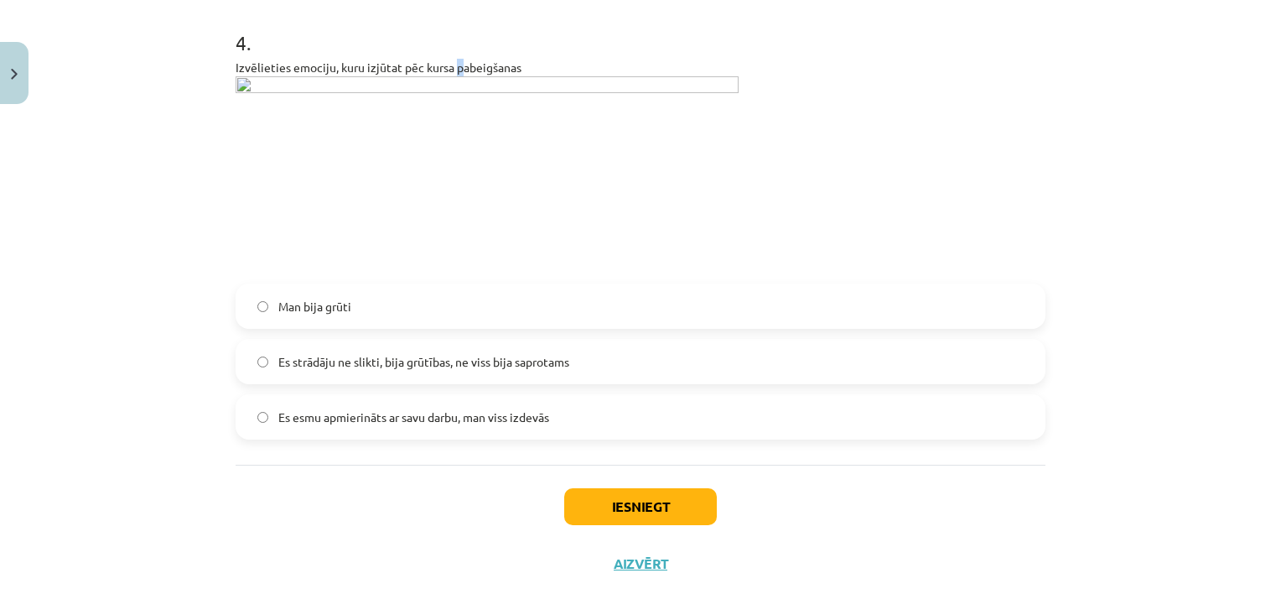
scroll to position [1515, 0]
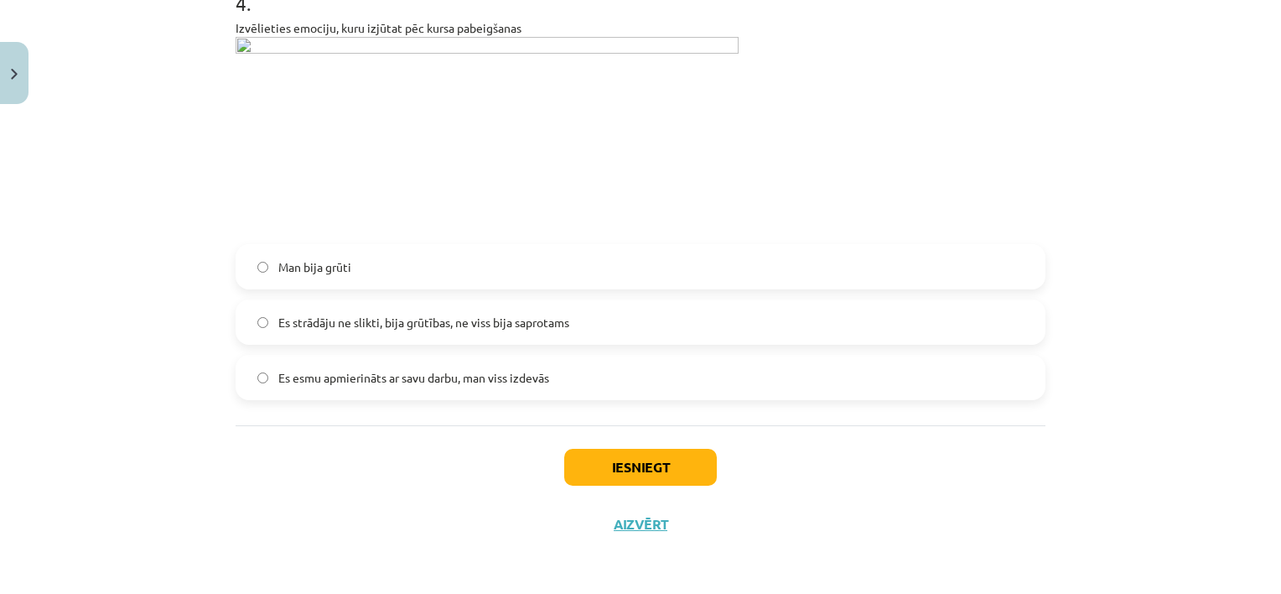
click at [388, 326] on span "Es strādāju ne slikti, bija grūtības, ne viss bija saprotams" at bounding box center [423, 323] width 291 height 18
click at [639, 456] on button "Iesniegt" at bounding box center [640, 467] width 153 height 37
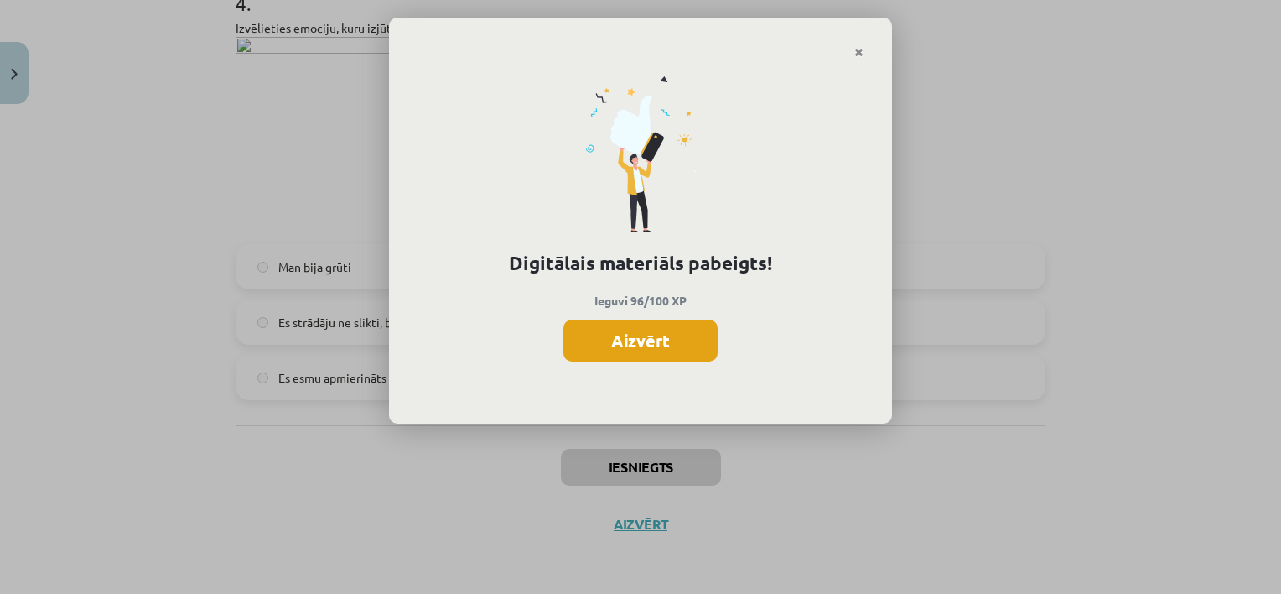
click at [685, 345] on button "Aizvērt" at bounding box center [640, 340] width 154 height 42
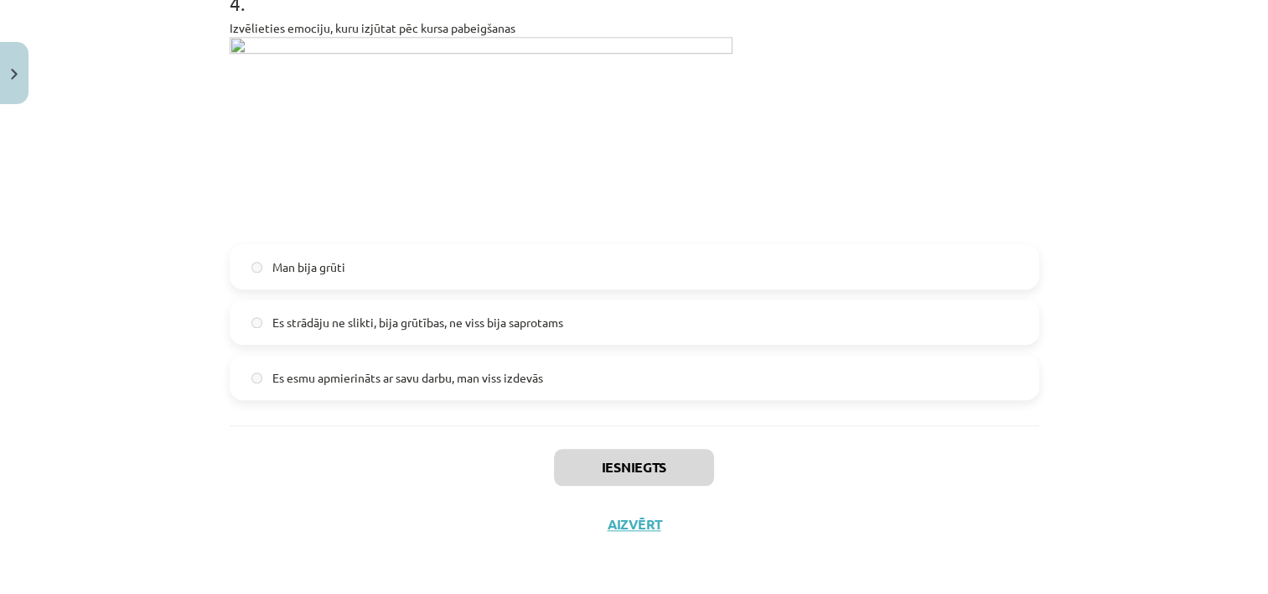
click at [635, 513] on div "Iesniegts Aizvērt" at bounding box center [635, 483] width 810 height 117
click at [637, 525] on button "Aizvērt" at bounding box center [635, 524] width 64 height 17
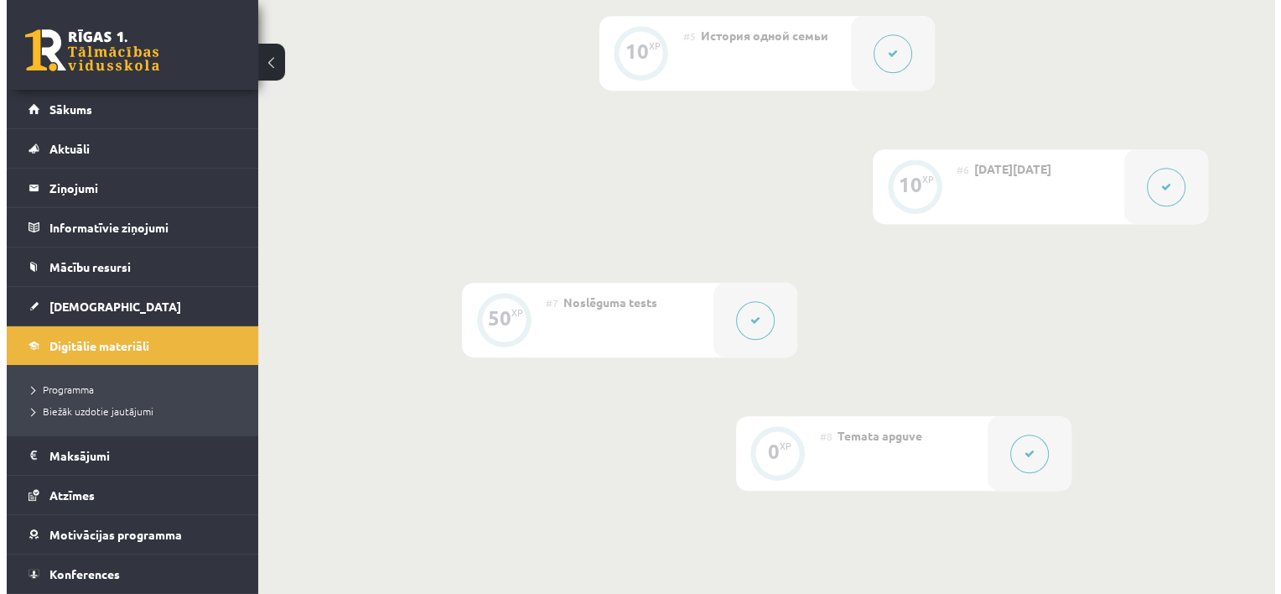
scroll to position [992, 0]
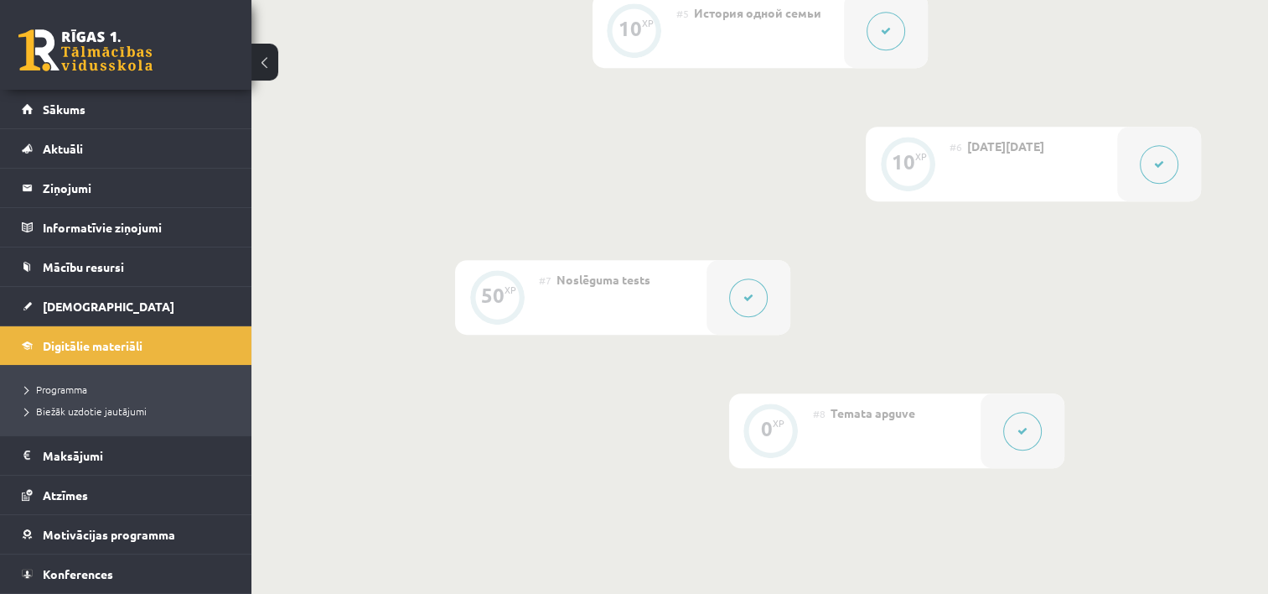
click at [758, 299] on button at bounding box center [748, 297] width 39 height 39
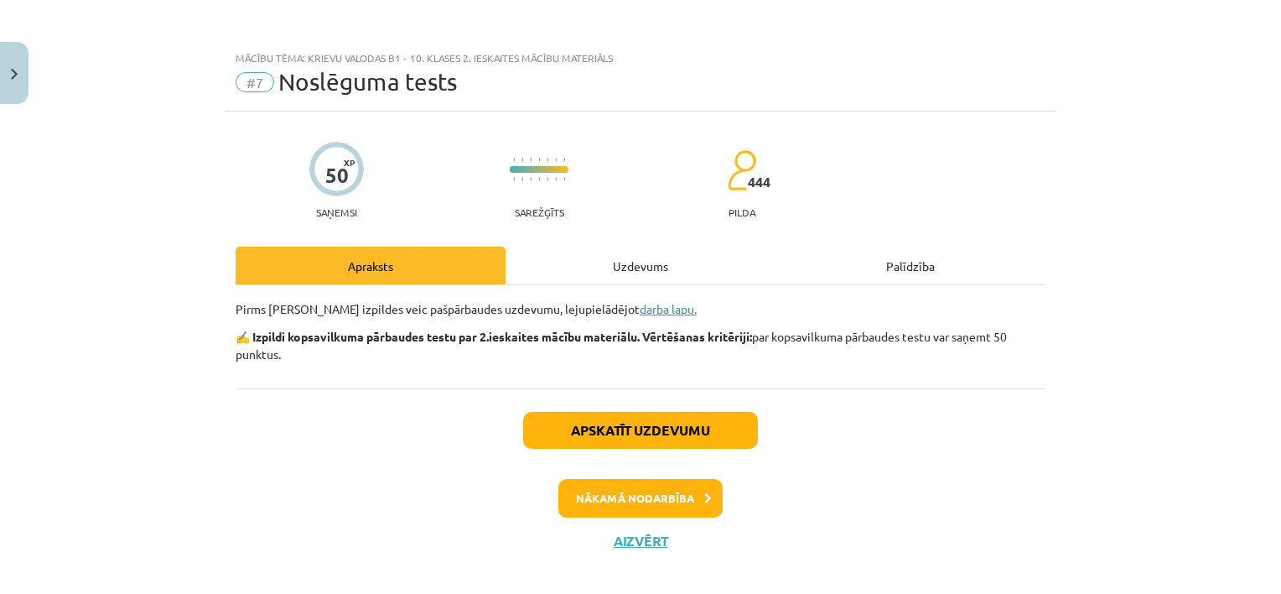
click at [640, 309] on link "darba lapu." at bounding box center [668, 308] width 57 height 15
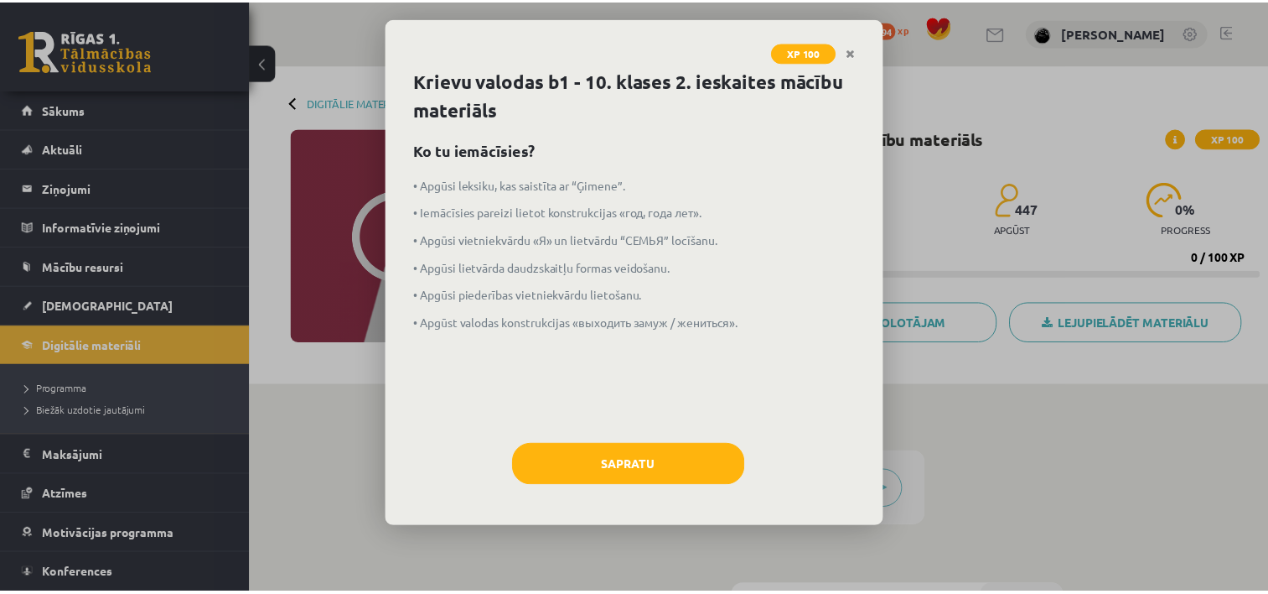
scroll to position [992, 0]
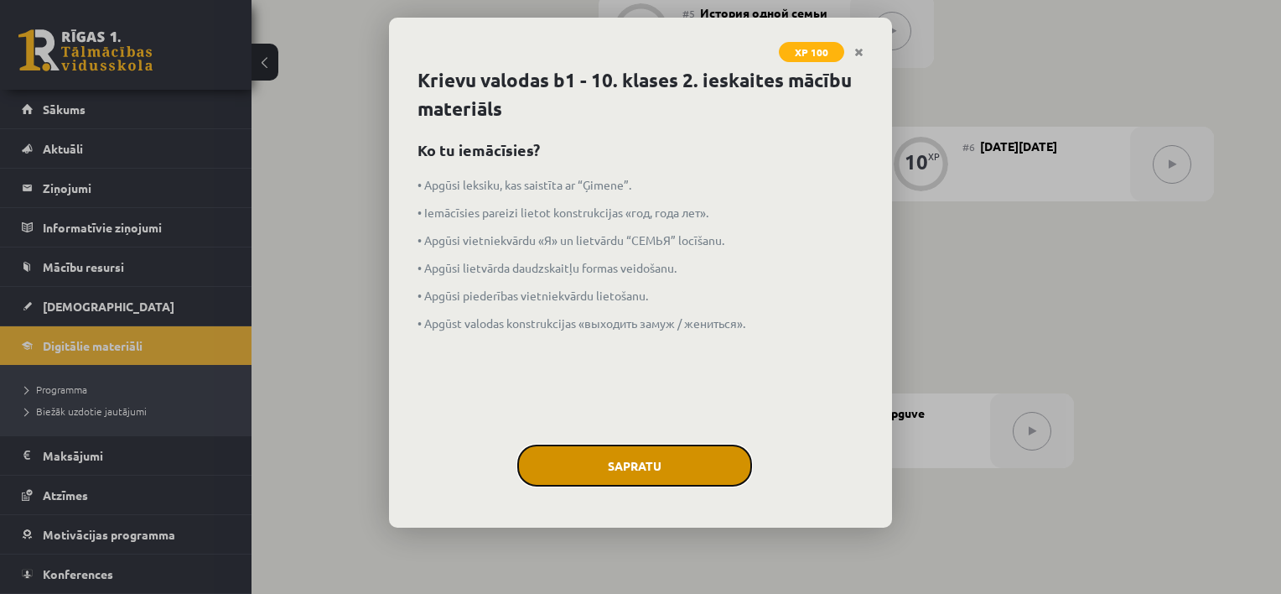
click at [590, 465] on button "Sapratu" at bounding box center [634, 465] width 235 height 42
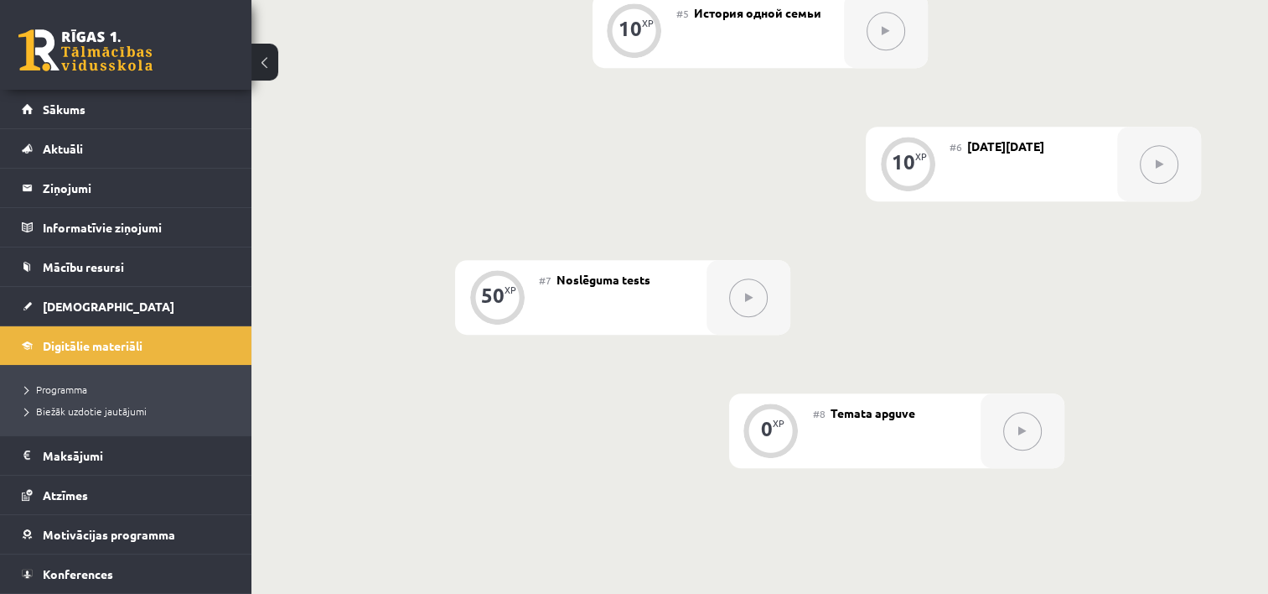
click at [1042, 429] on div at bounding box center [1023, 430] width 84 height 75
click at [1019, 434] on icon at bounding box center [1023, 431] width 8 height 10
click at [757, 307] on button at bounding box center [748, 297] width 39 height 39
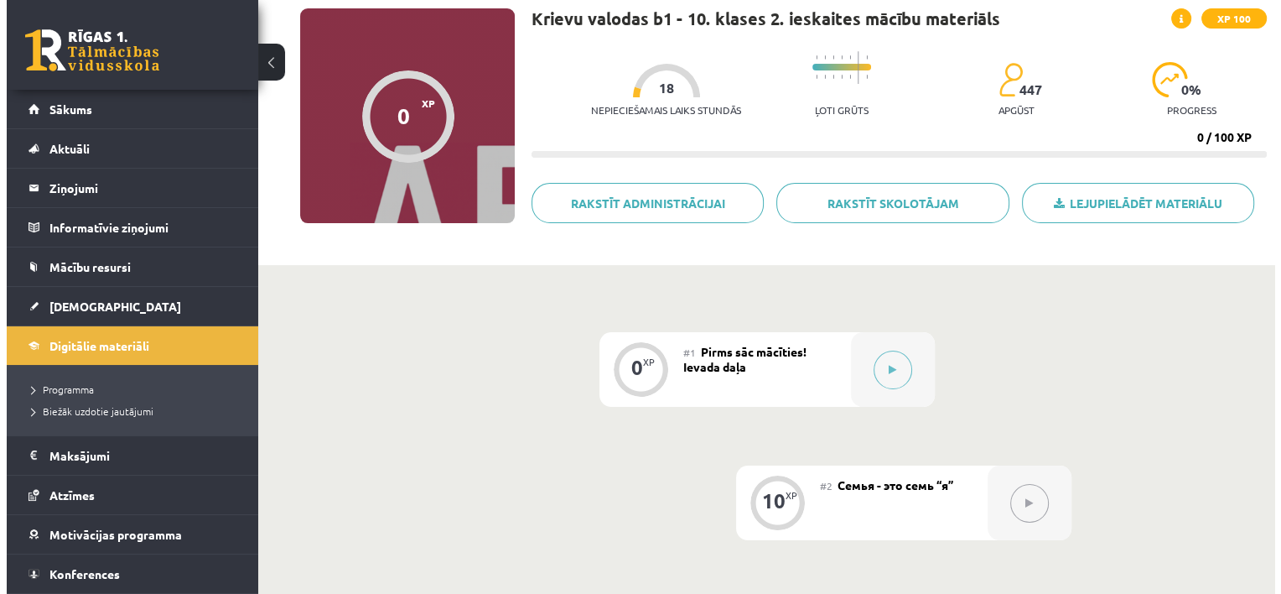
scroll to position [70, 0]
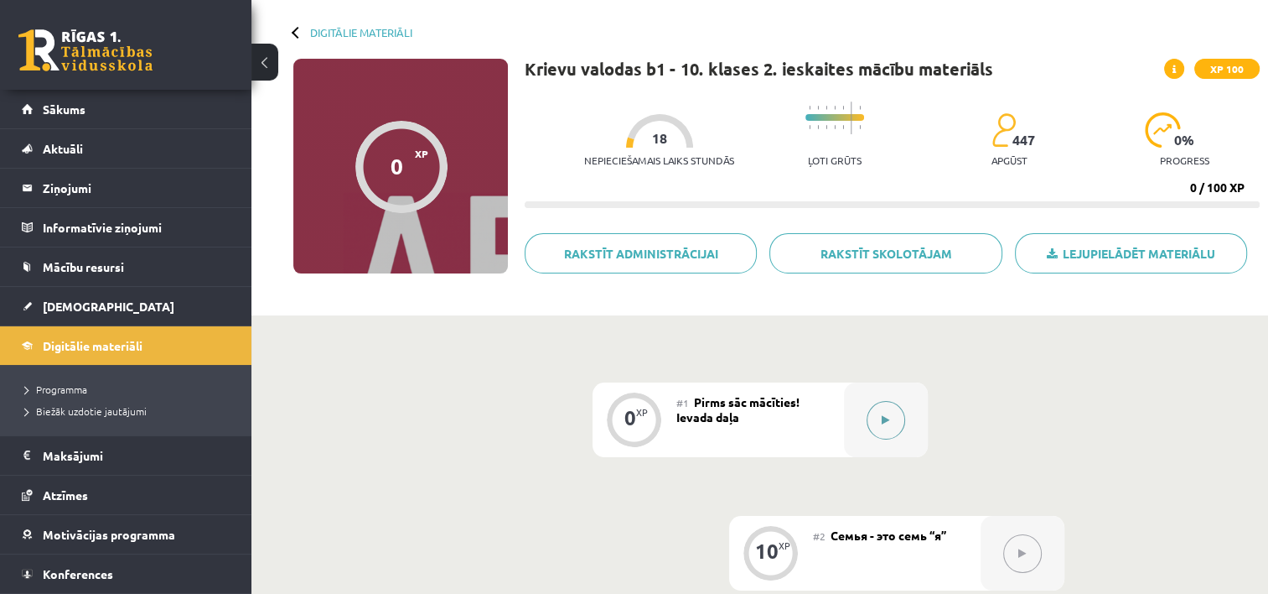
click at [884, 411] on button at bounding box center [886, 420] width 39 height 39
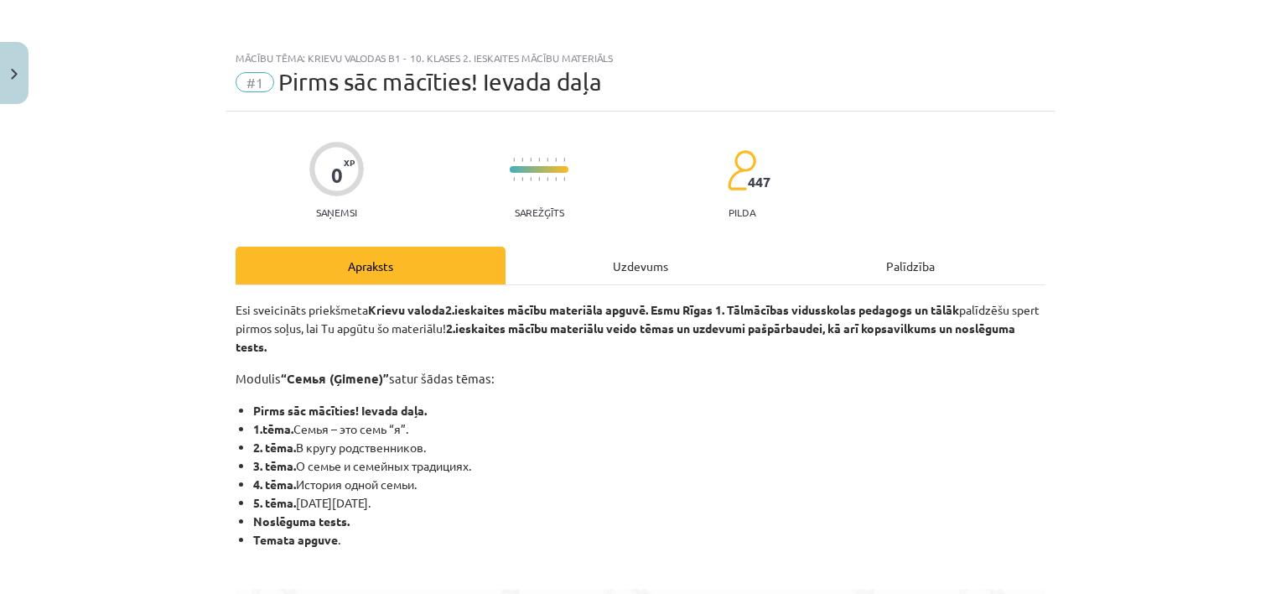
click at [640, 258] on div "Uzdevums" at bounding box center [641, 265] width 270 height 38
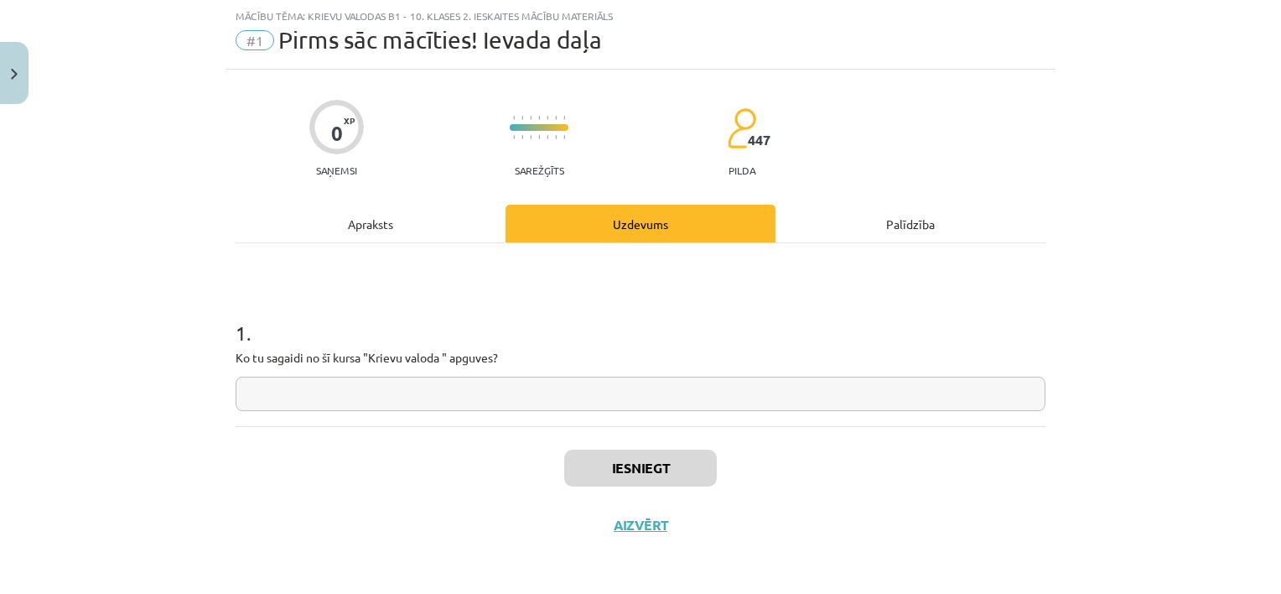
scroll to position [43, 0]
click at [605, 396] on input "text" at bounding box center [641, 393] width 810 height 34
click at [16, 80] on button "Close" at bounding box center [14, 73] width 29 height 62
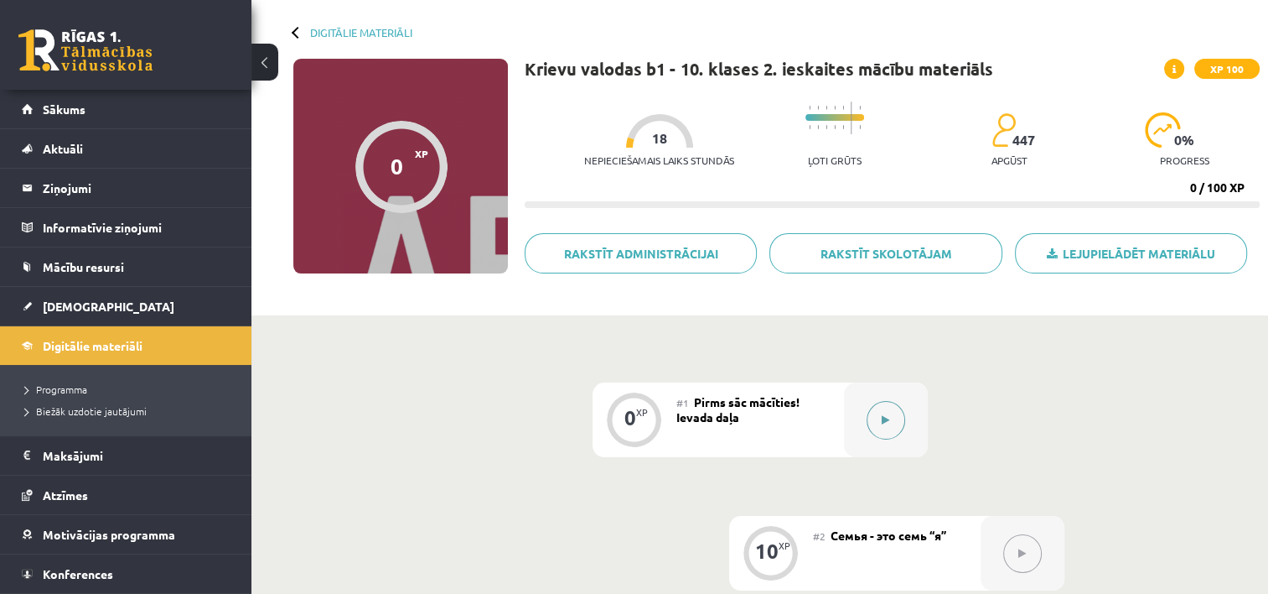
click at [895, 420] on button at bounding box center [886, 420] width 39 height 39
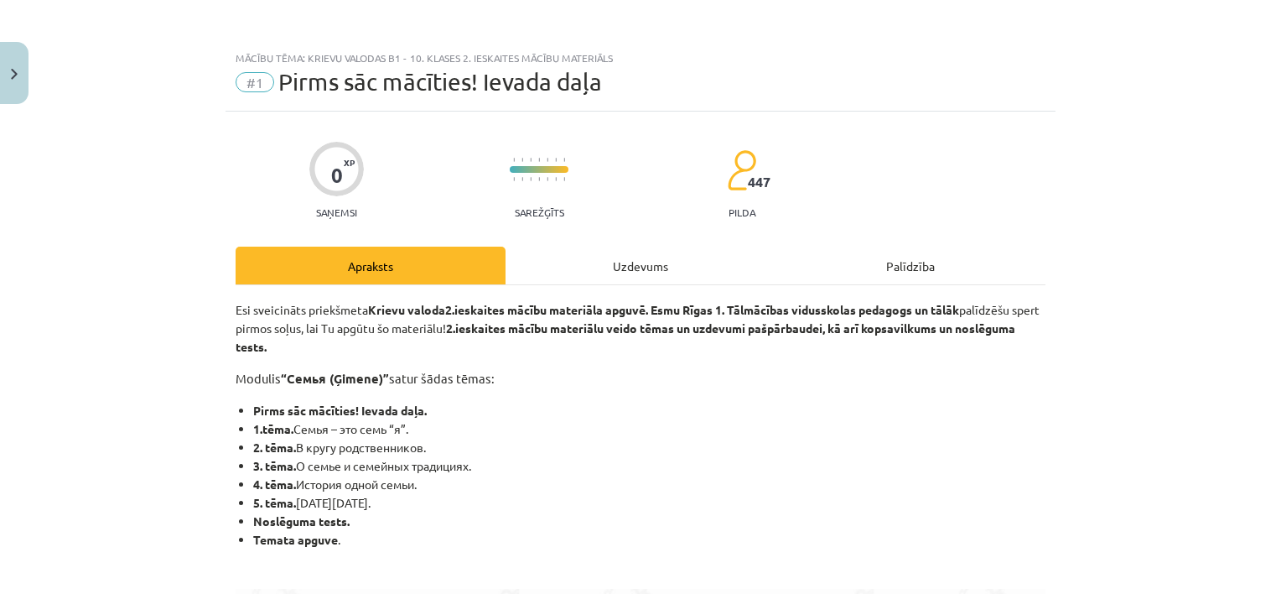
click at [680, 252] on div "Uzdevums" at bounding box center [641, 265] width 270 height 38
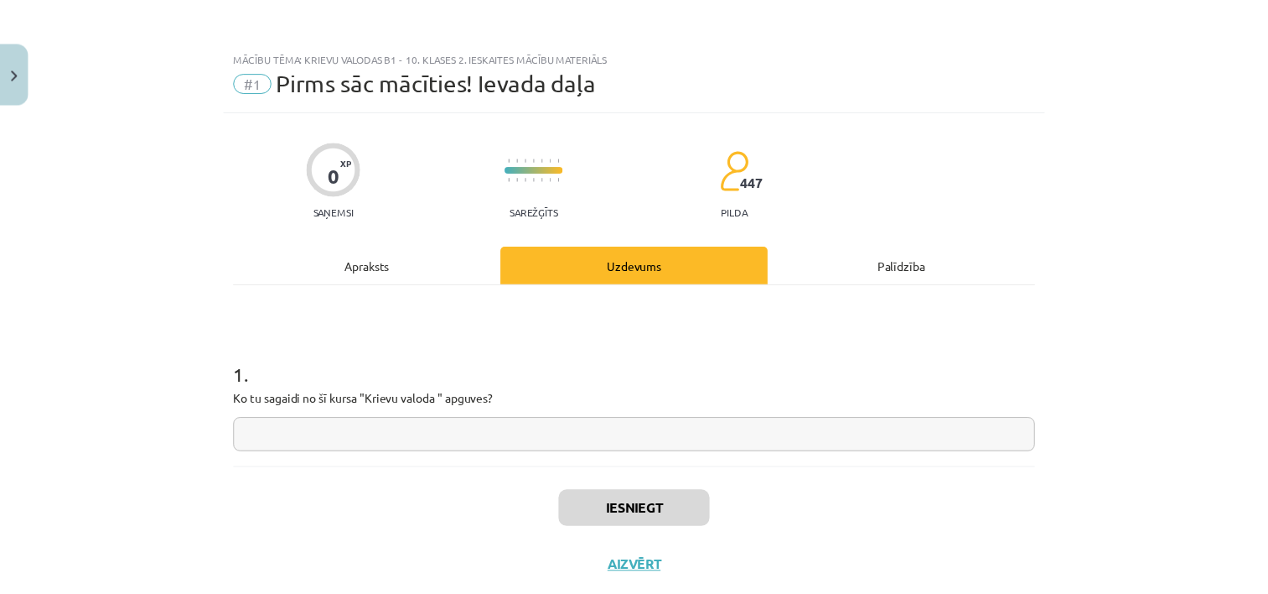
scroll to position [42, 0]
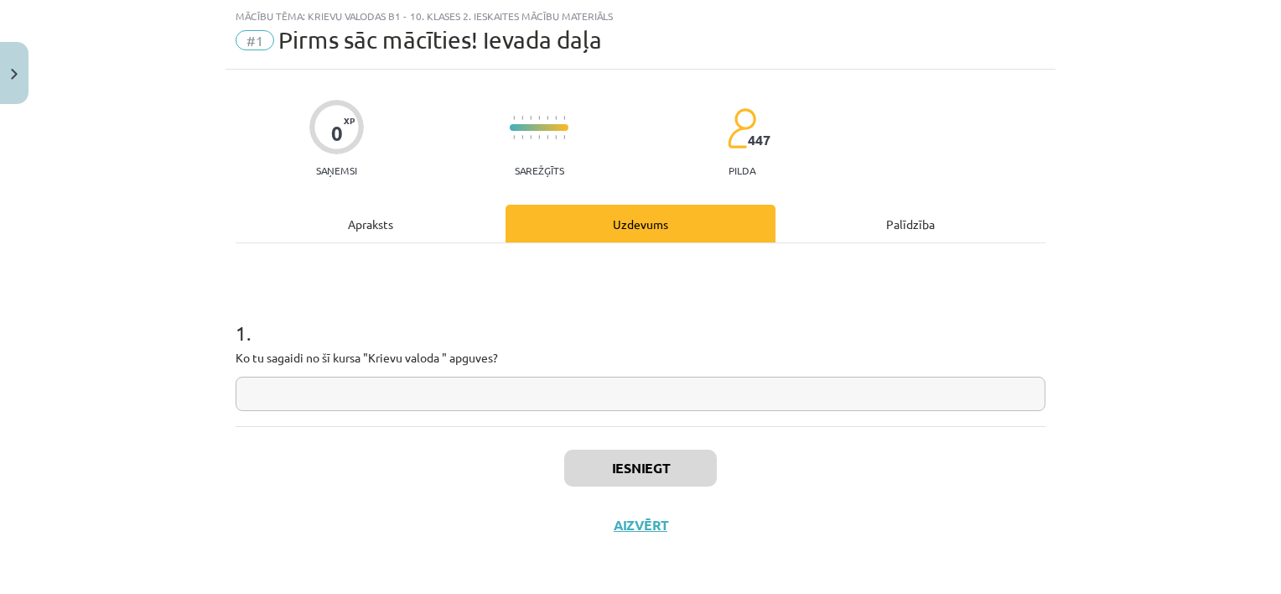
click at [531, 390] on input "text" at bounding box center [641, 393] width 810 height 34
type input "*"
drag, startPoint x: 617, startPoint y: 526, endPoint x: 610, endPoint y: 519, distance: 9.5
click at [615, 523] on button "Aizvērt" at bounding box center [641, 524] width 64 height 17
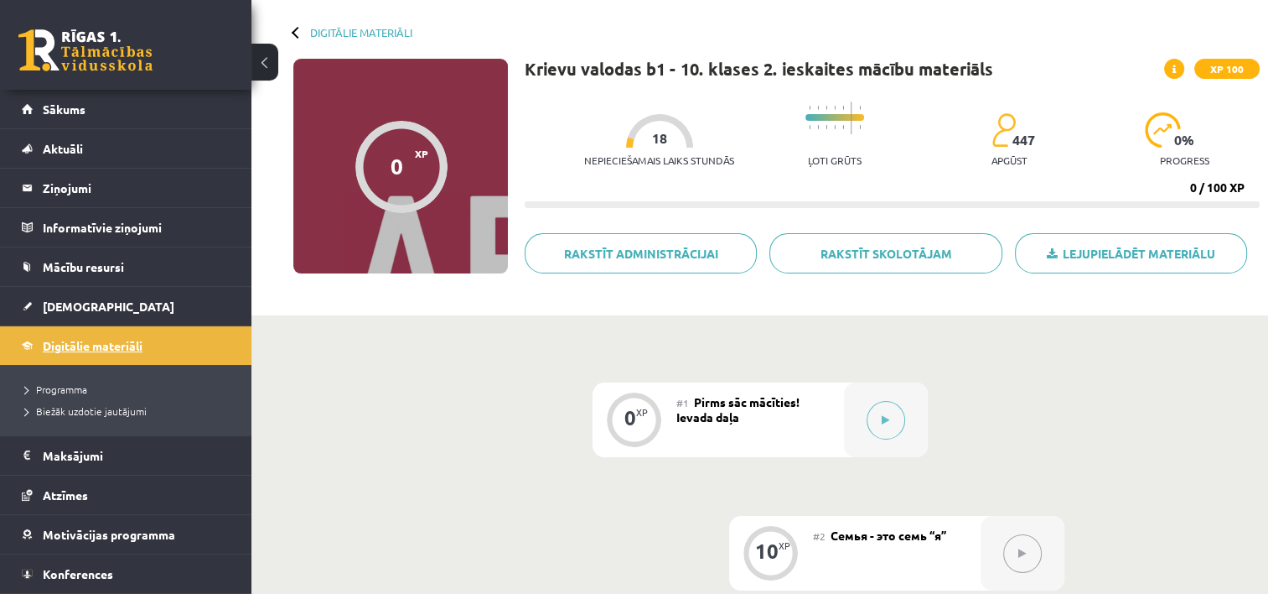
click at [137, 335] on link "Digitālie materiāli" at bounding box center [126, 345] width 209 height 39
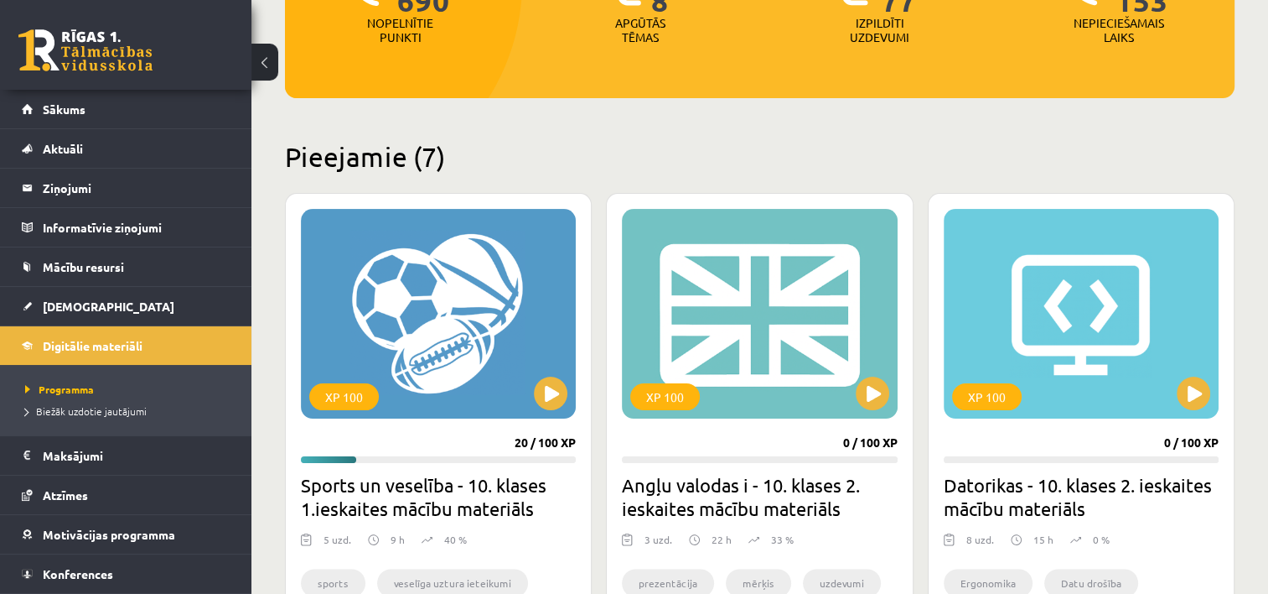
scroll to position [168, 0]
